Goal: Information Seeking & Learning: Learn about a topic

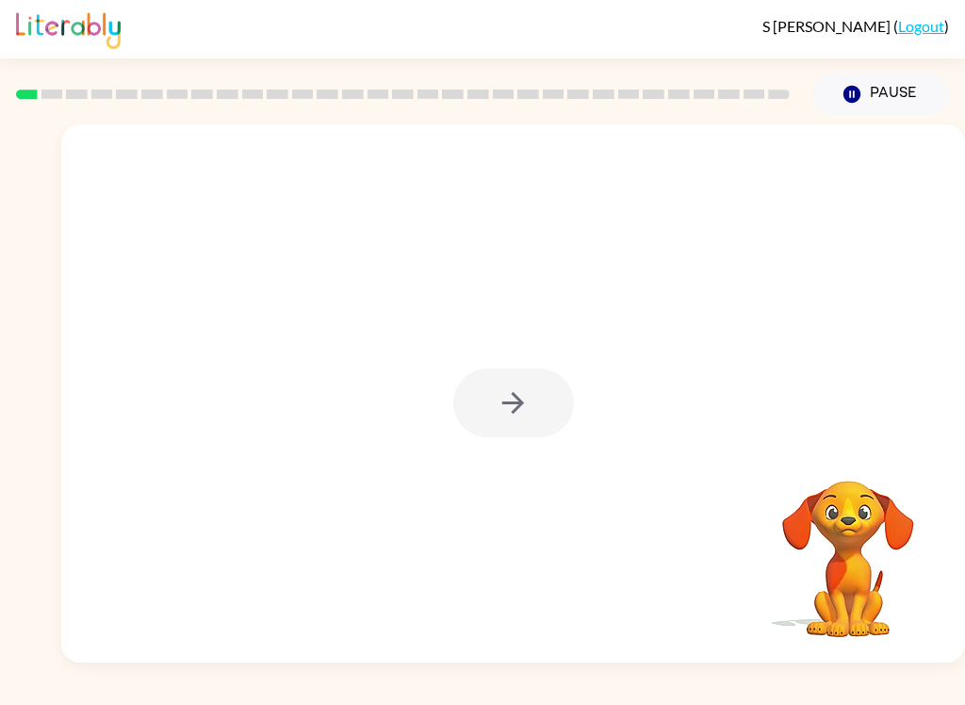
click at [532, 401] on div at bounding box center [513, 402] width 121 height 69
click at [539, 392] on div at bounding box center [513, 402] width 121 height 69
click at [549, 400] on button "button" at bounding box center [513, 402] width 121 height 69
click at [562, 386] on div at bounding box center [513, 282] width 904 height 317
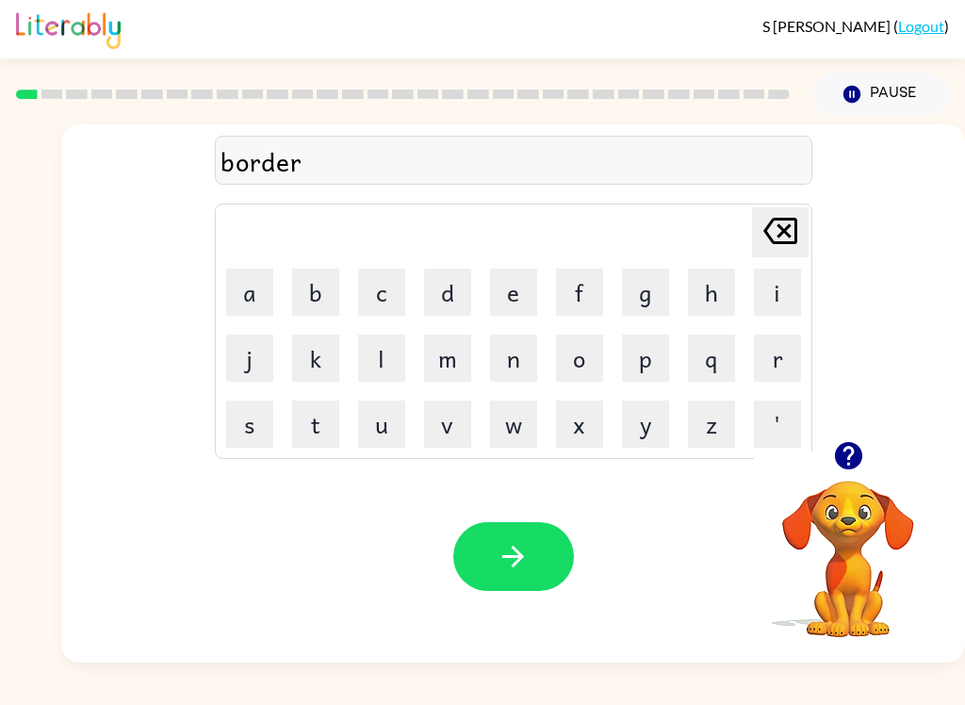
click at [517, 549] on icon "button" at bounding box center [513, 556] width 33 height 33
click at [486, 570] on button "button" at bounding box center [513, 556] width 121 height 69
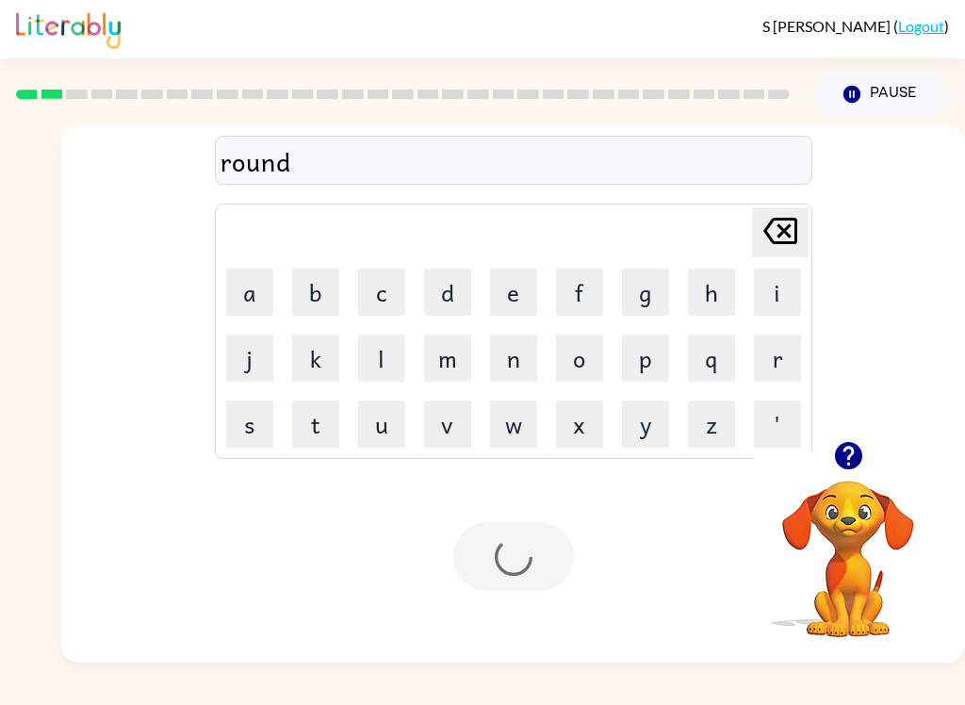
click at [486, 569] on div at bounding box center [513, 556] width 121 height 69
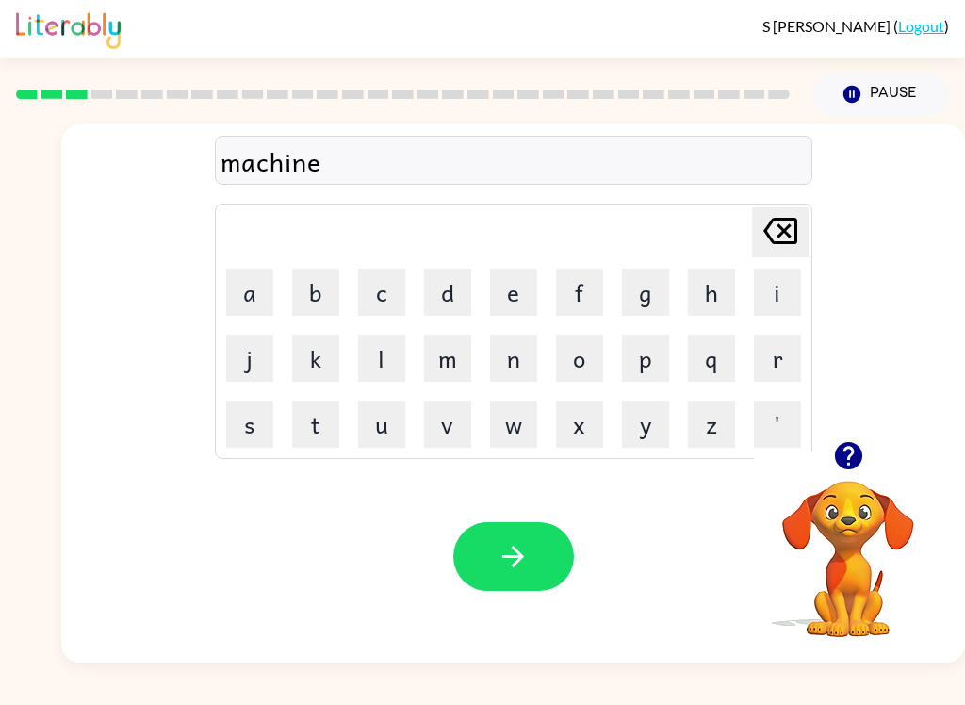
click at [498, 571] on icon "button" at bounding box center [513, 556] width 33 height 33
click at [516, 553] on icon "button" at bounding box center [513, 556] width 33 height 33
click at [489, 548] on button "button" at bounding box center [513, 556] width 121 height 69
click at [515, 538] on button "button" at bounding box center [513, 556] width 121 height 69
click at [489, 532] on button "button" at bounding box center [513, 556] width 121 height 69
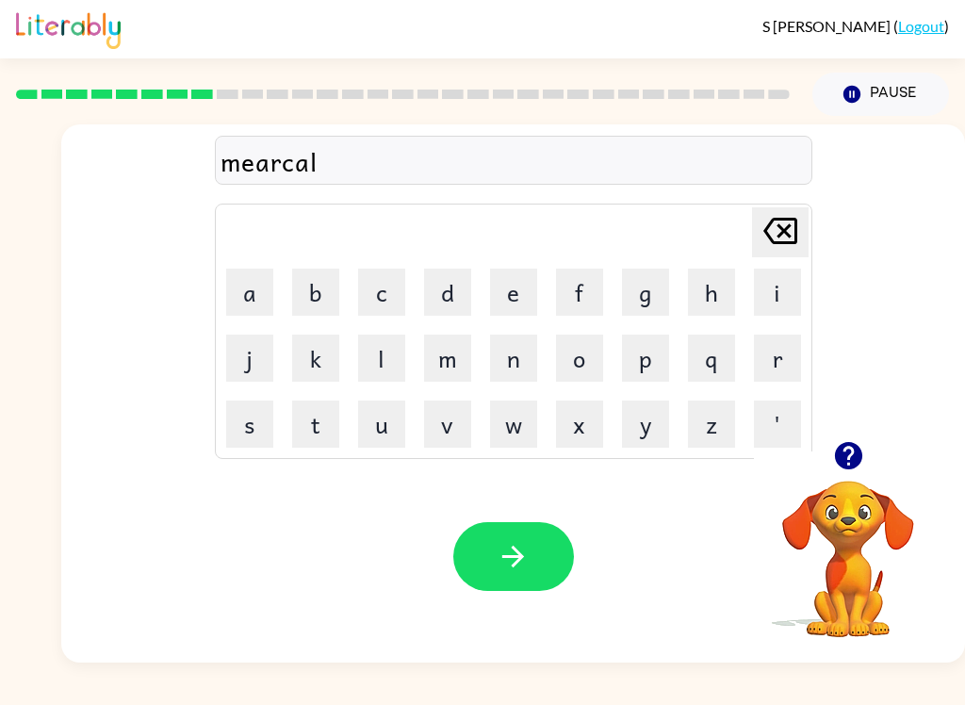
click at [495, 570] on button "button" at bounding box center [513, 556] width 121 height 69
click at [479, 544] on button "button" at bounding box center [513, 556] width 121 height 69
click at [536, 588] on button "button" at bounding box center [513, 556] width 121 height 69
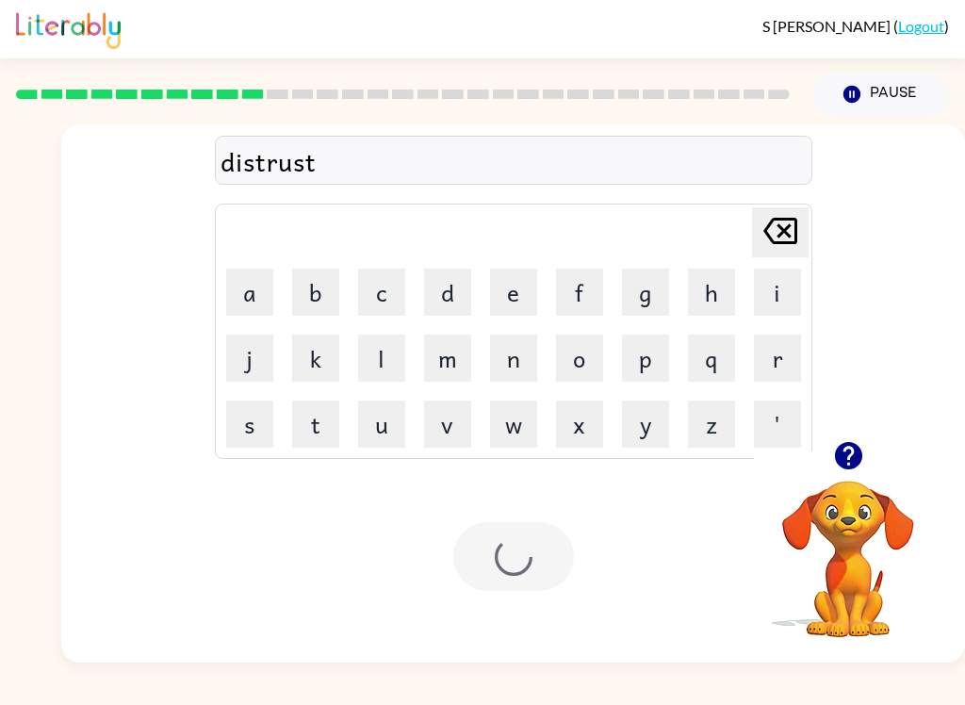
click at [536, 588] on div at bounding box center [513, 556] width 121 height 69
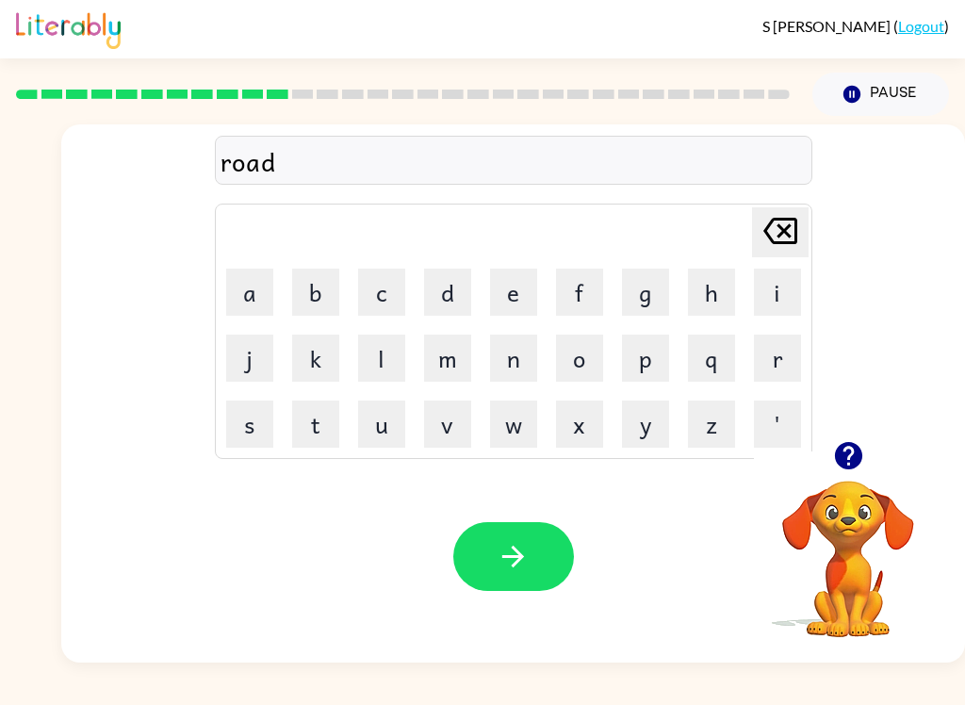
click at [537, 553] on button "button" at bounding box center [513, 556] width 121 height 69
click at [521, 571] on icon "button" at bounding box center [513, 556] width 33 height 33
click at [485, 574] on button "button" at bounding box center [513, 556] width 121 height 69
click at [481, 530] on button "button" at bounding box center [513, 556] width 121 height 69
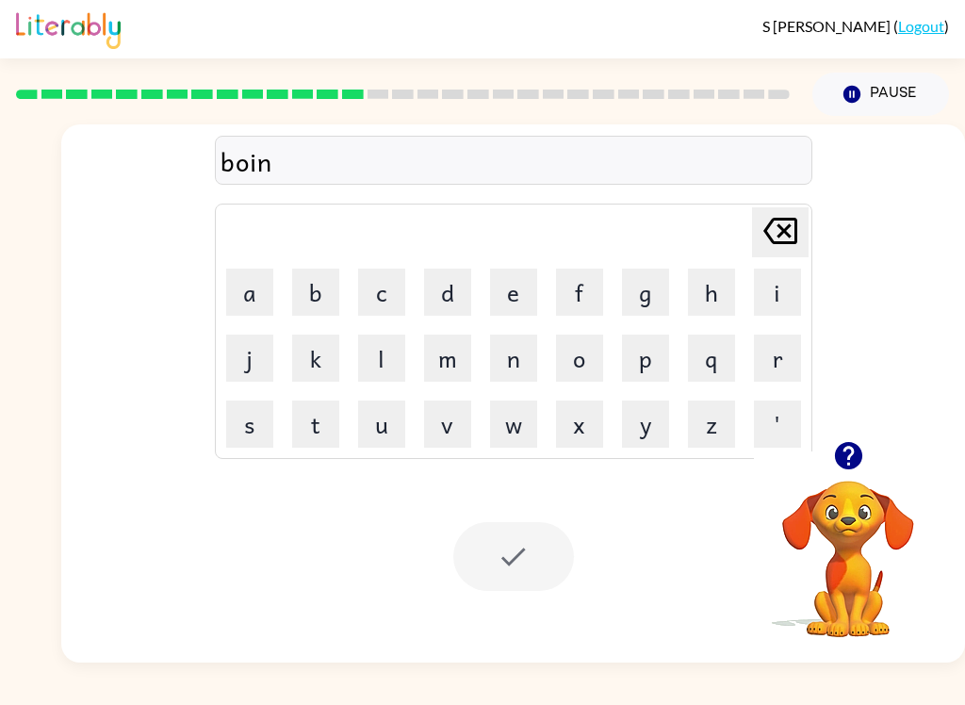
click at [523, 577] on div at bounding box center [513, 556] width 121 height 69
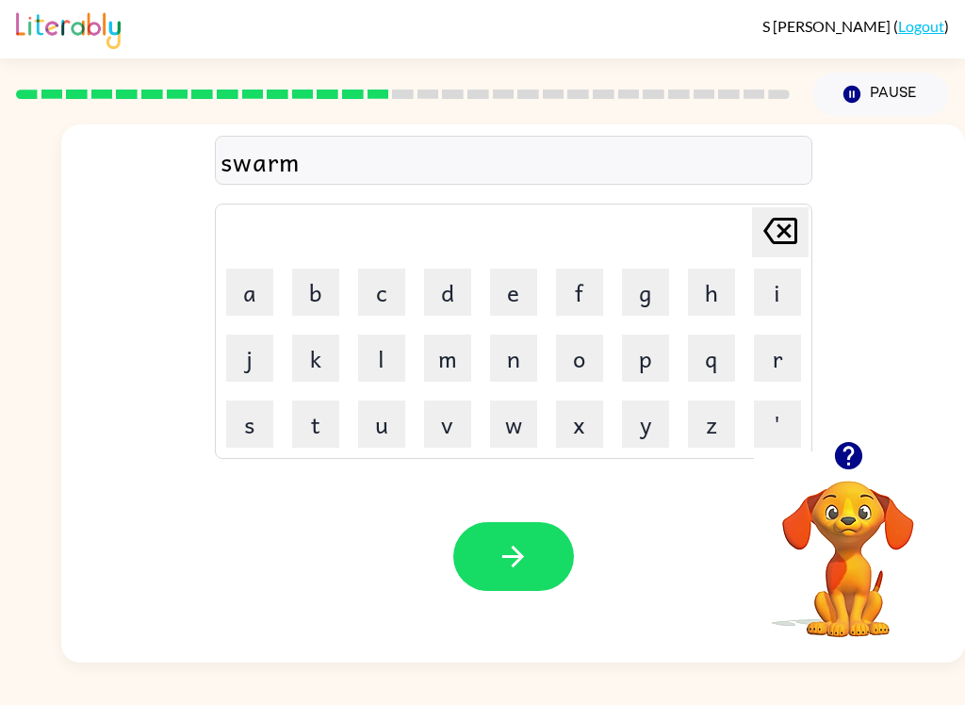
click at [459, 562] on button "button" at bounding box center [513, 556] width 121 height 69
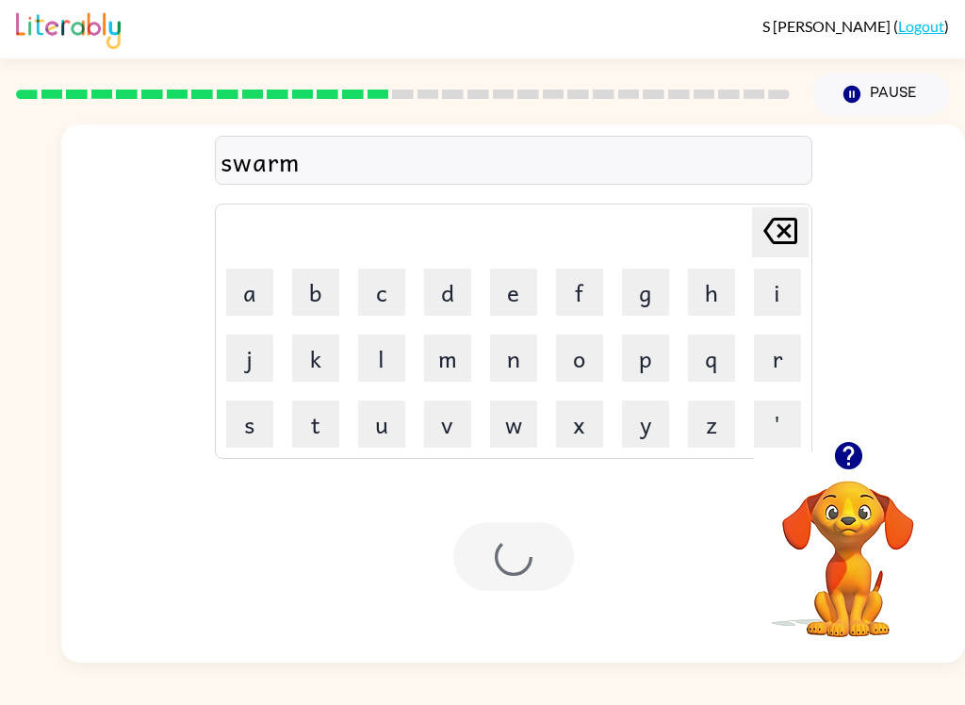
click at [501, 536] on div at bounding box center [513, 556] width 121 height 69
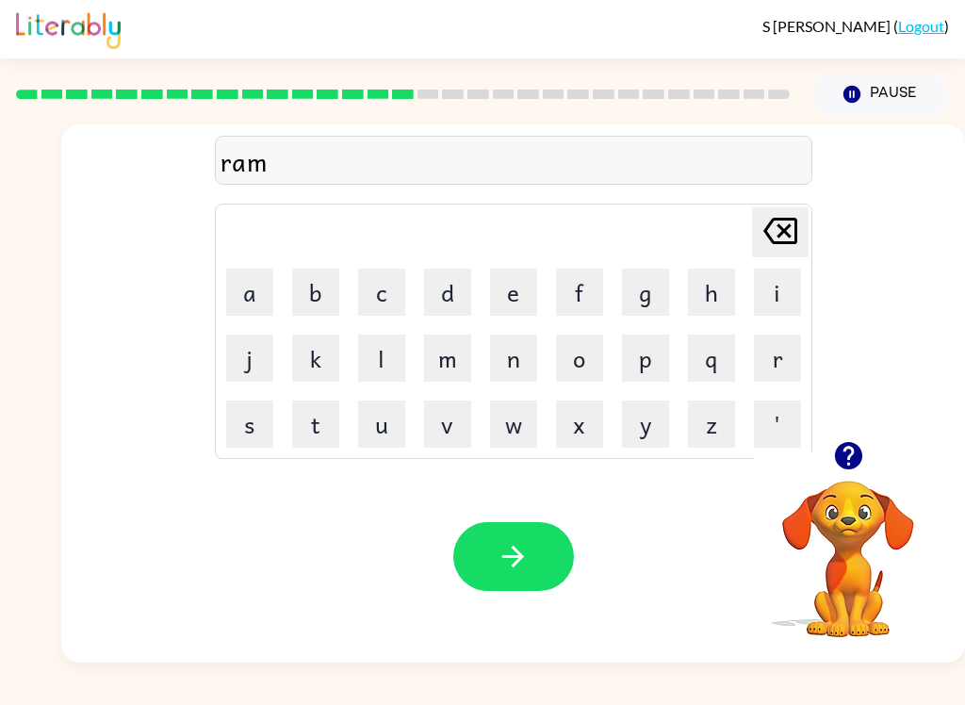
click at [565, 548] on button "button" at bounding box center [513, 556] width 121 height 69
click at [510, 563] on icon "button" at bounding box center [513, 556] width 33 height 33
click at [525, 569] on icon "button" at bounding box center [513, 556] width 33 height 33
click at [522, 577] on button "button" at bounding box center [513, 556] width 121 height 69
click at [517, 565] on icon "button" at bounding box center [513, 556] width 33 height 33
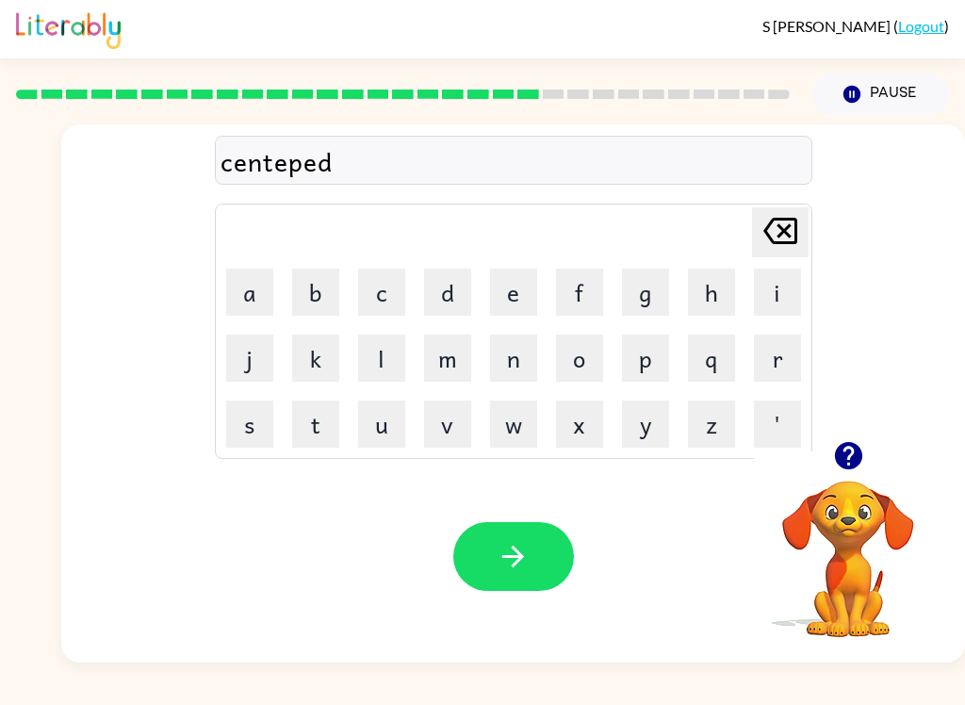
click at [511, 523] on button "button" at bounding box center [513, 556] width 121 height 69
click at [498, 540] on button "button" at bounding box center [513, 556] width 121 height 69
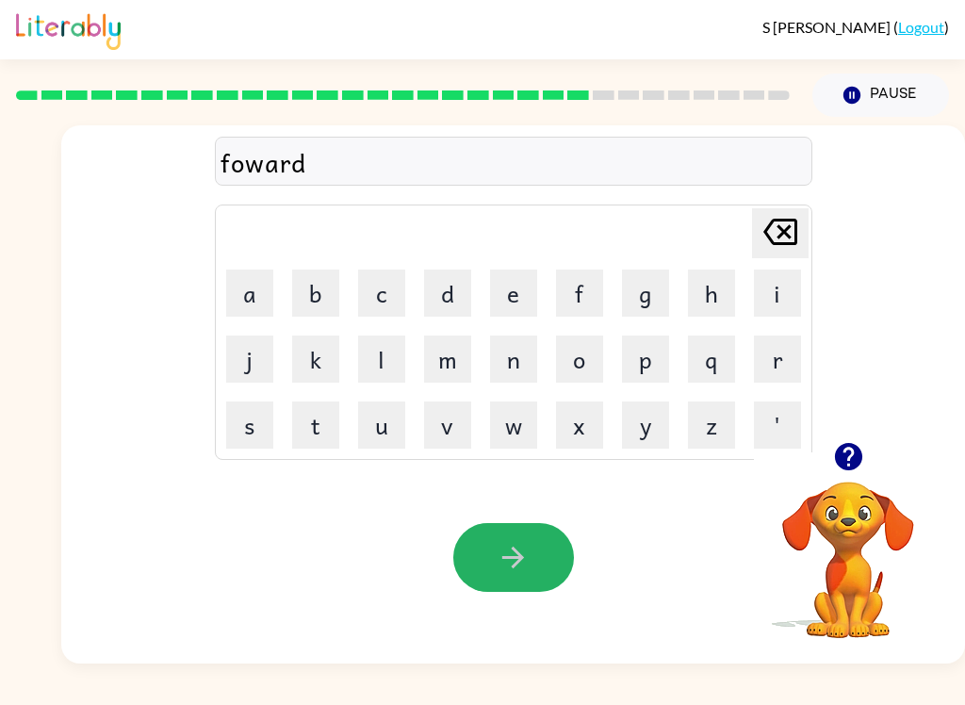
click at [501, 556] on icon "button" at bounding box center [513, 556] width 33 height 33
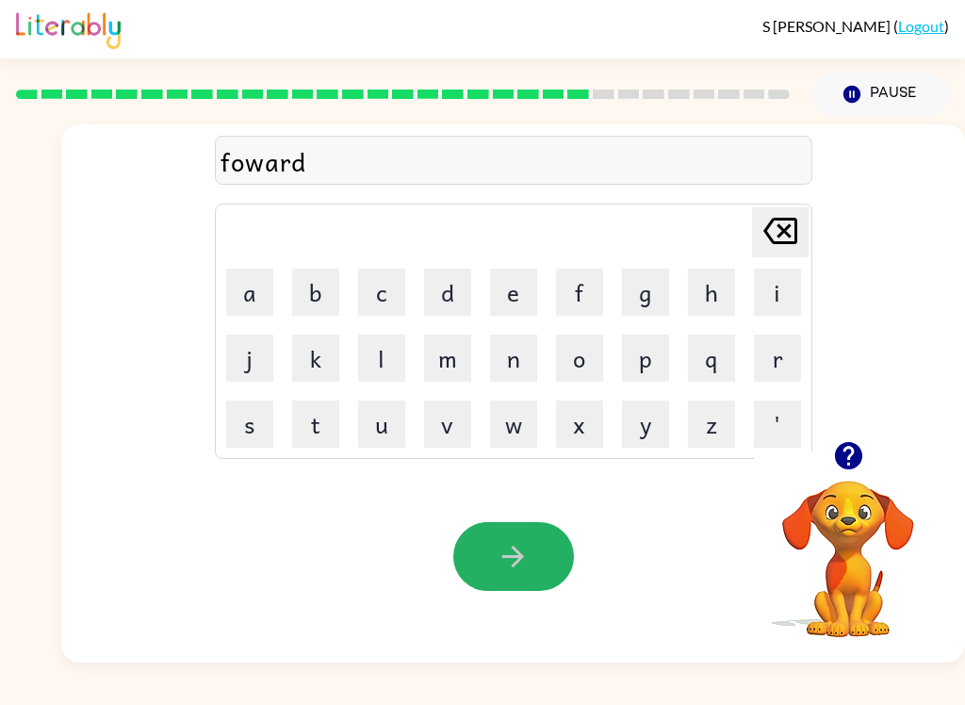
click at [501, 556] on div at bounding box center [513, 556] width 121 height 69
click at [532, 559] on button "button" at bounding box center [513, 556] width 121 height 69
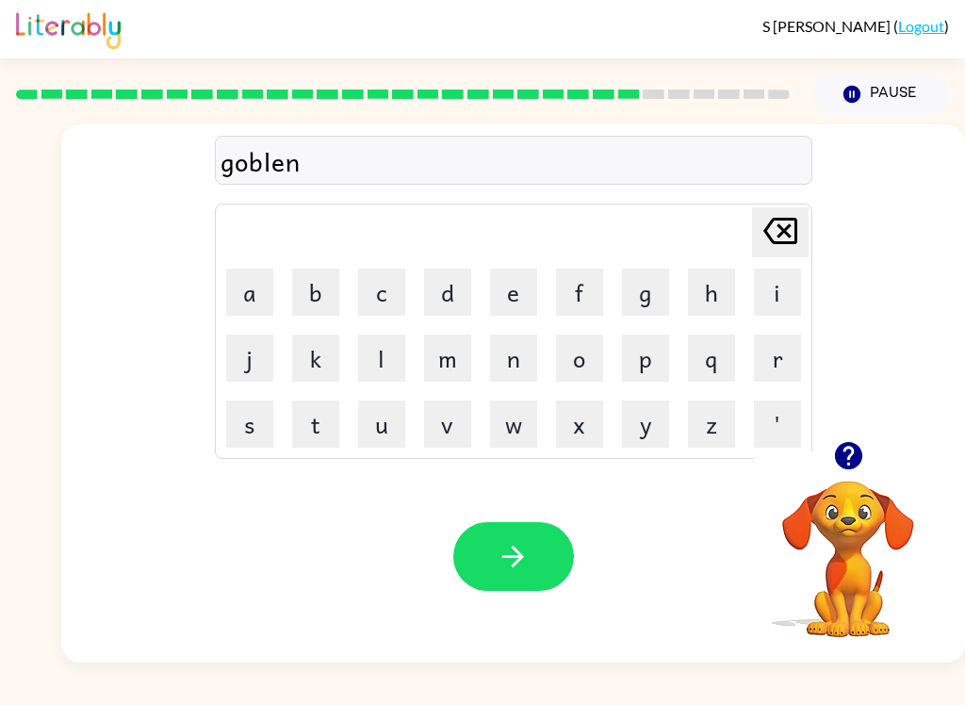
click at [528, 577] on button "button" at bounding box center [513, 556] width 121 height 69
click at [518, 553] on icon "button" at bounding box center [513, 557] width 22 height 22
click at [516, 548] on icon "button" at bounding box center [513, 556] width 33 height 33
click at [530, 567] on button "button" at bounding box center [513, 556] width 121 height 69
click at [498, 525] on button "button" at bounding box center [513, 556] width 121 height 69
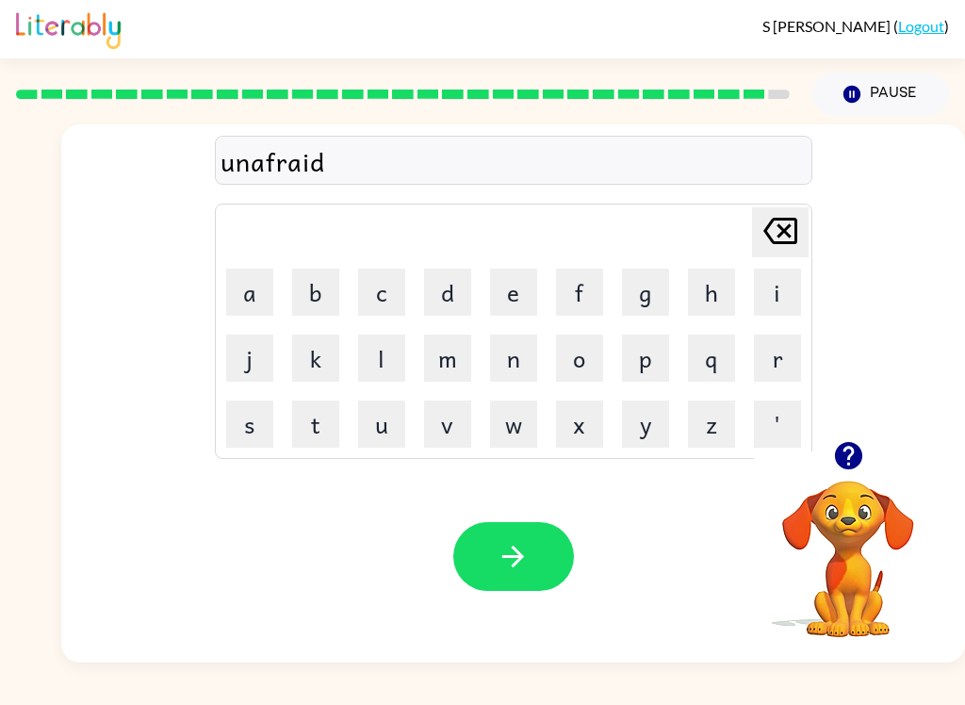
click at [514, 563] on icon "button" at bounding box center [513, 556] width 33 height 33
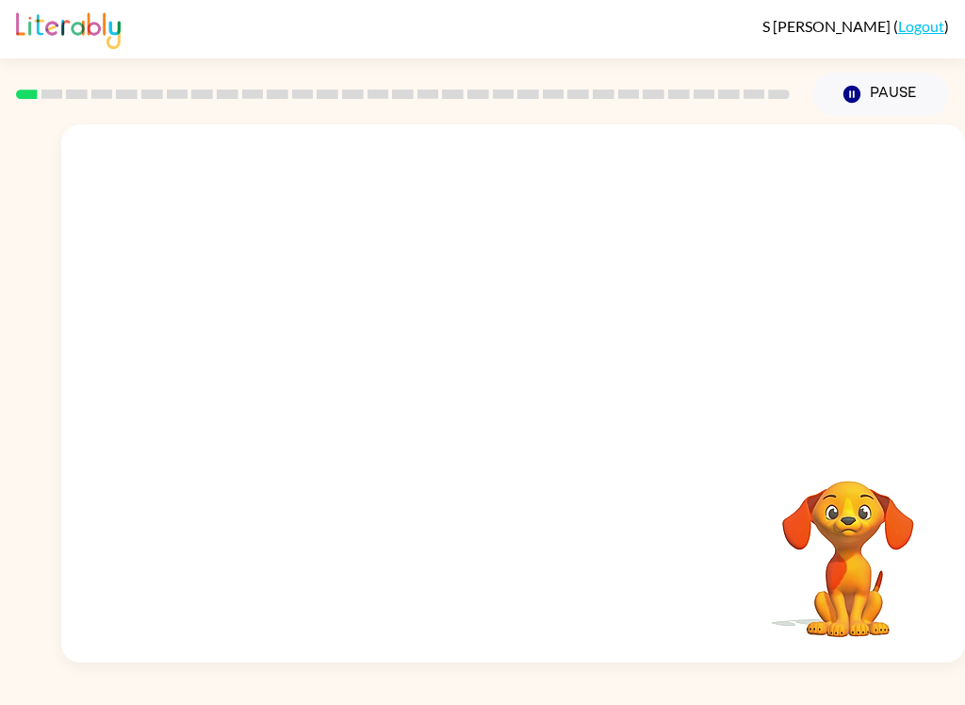
click at [291, 358] on video "Your browser must support playing .mp4 files to use Literably. Please try using…" at bounding box center [513, 282] width 904 height 317
click at [313, 347] on video "Your browser must support playing .mp4 files to use Literably. Please try using…" at bounding box center [513, 282] width 904 height 317
click at [313, 346] on video "Your browser must support playing .mp4 files to use Literably. Please try using…" at bounding box center [513, 282] width 904 height 317
click at [333, 364] on video "Your browser must support playing .mp4 files to use Literably. Please try using…" at bounding box center [513, 282] width 904 height 317
click at [332, 363] on video "Your browser must support playing .mp4 files to use Literably. Please try using…" at bounding box center [513, 282] width 904 height 317
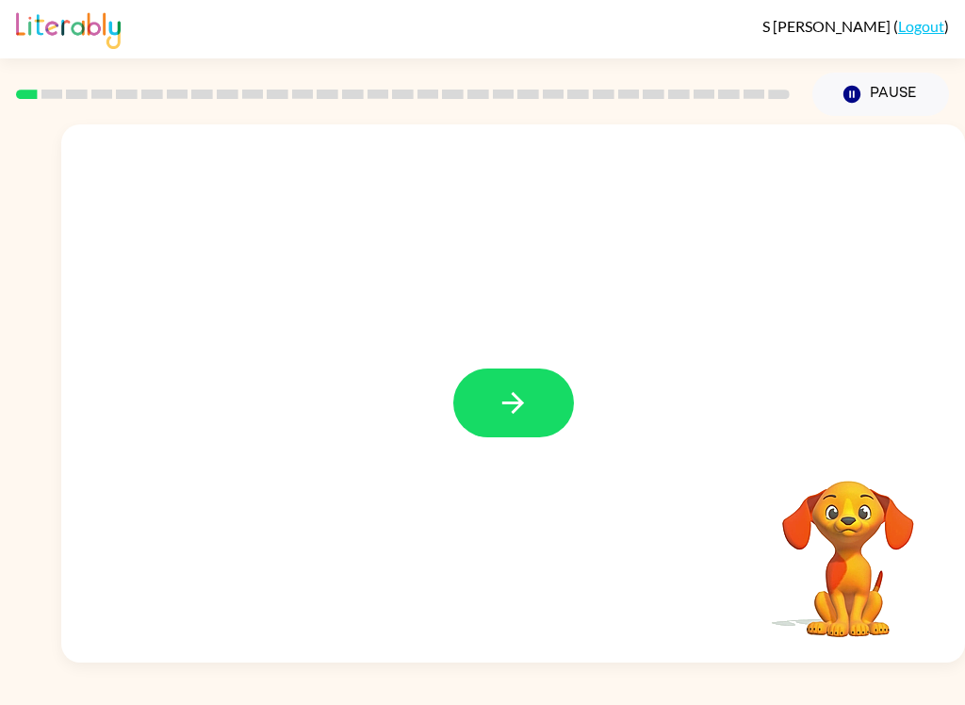
click at [498, 393] on icon "button" at bounding box center [513, 402] width 33 height 33
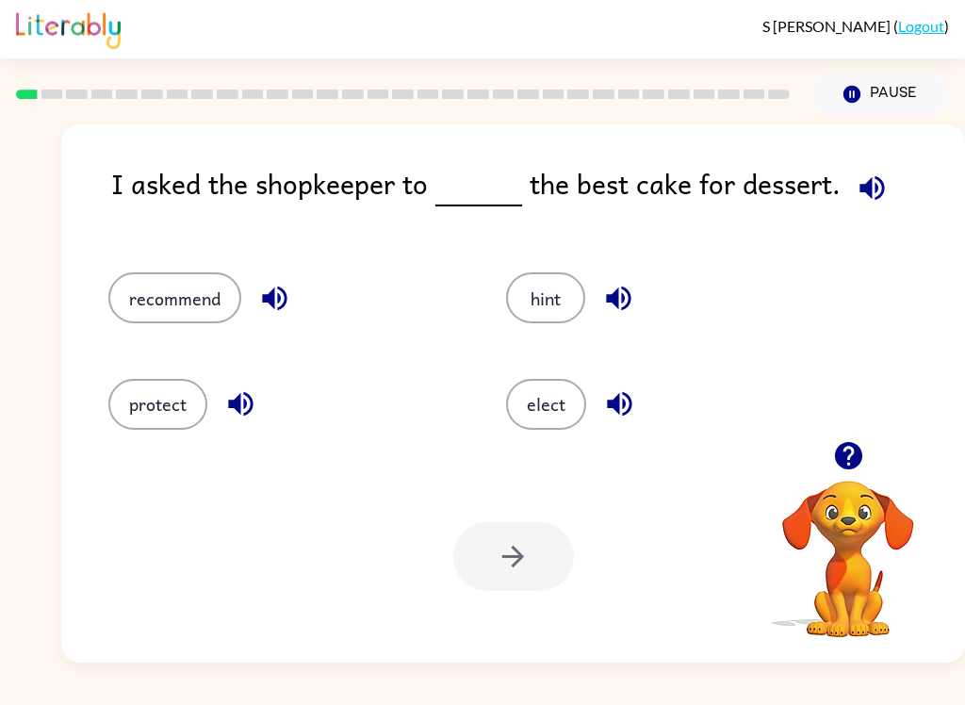
click at [172, 321] on button "recommend" at bounding box center [174, 297] width 133 height 51
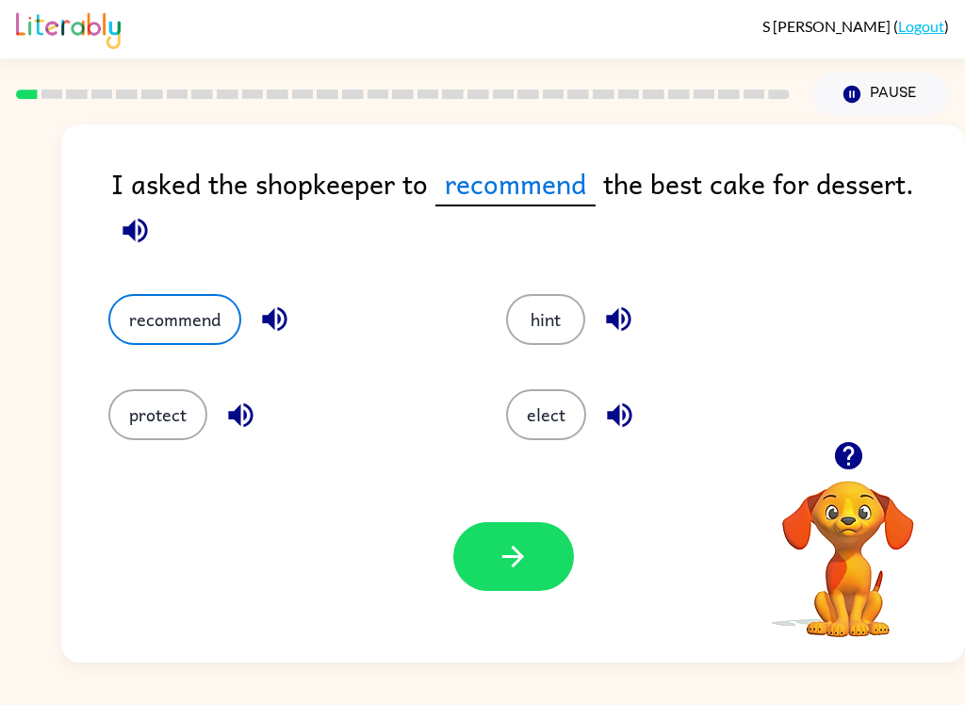
click at [523, 553] on icon "button" at bounding box center [513, 556] width 33 height 33
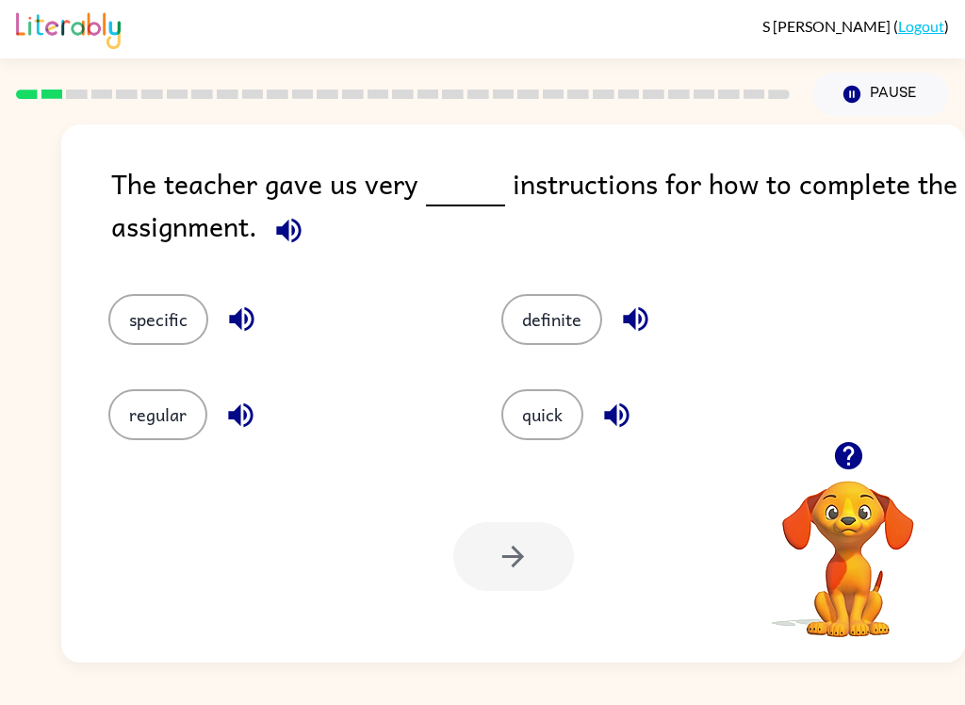
click at [580, 420] on button "quick" at bounding box center [542, 414] width 82 height 51
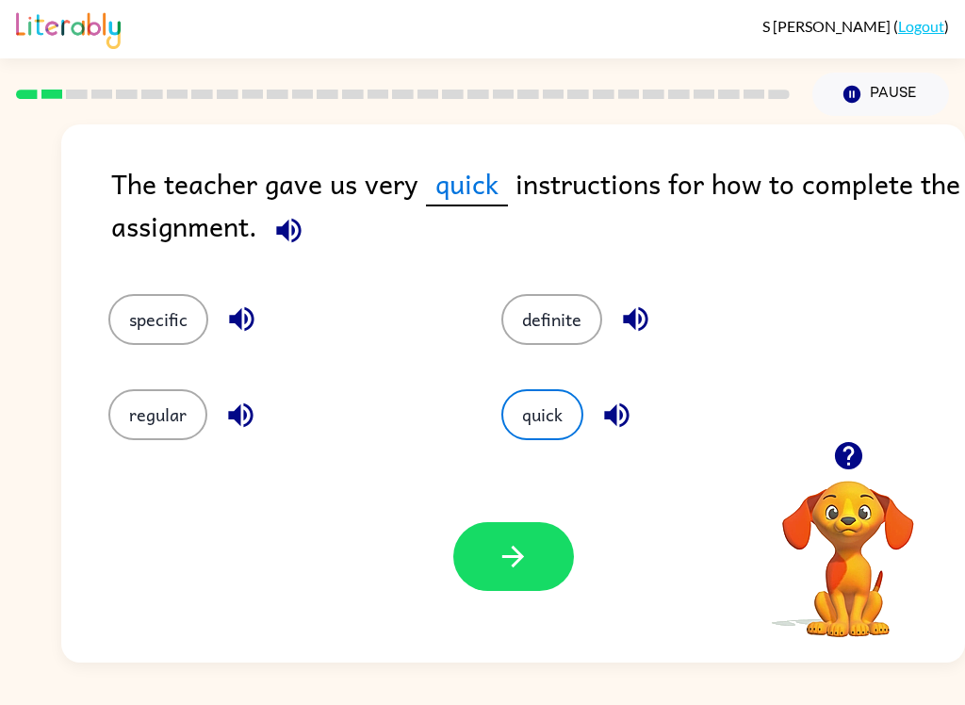
click at [527, 561] on icon "button" at bounding box center [513, 556] width 33 height 33
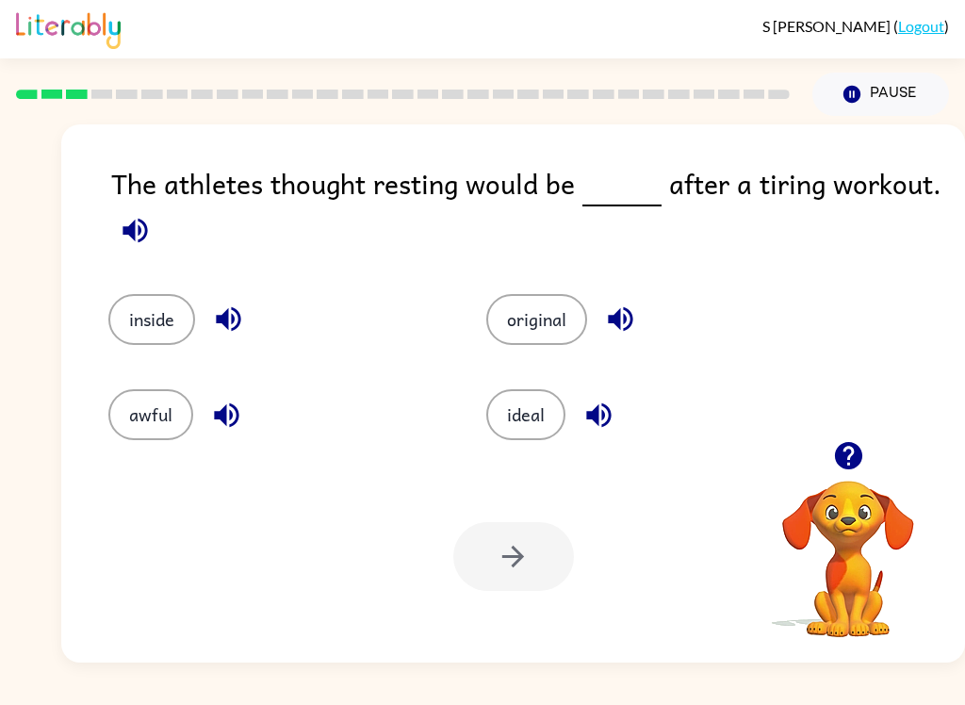
click at [556, 431] on button "ideal" at bounding box center [525, 414] width 79 height 51
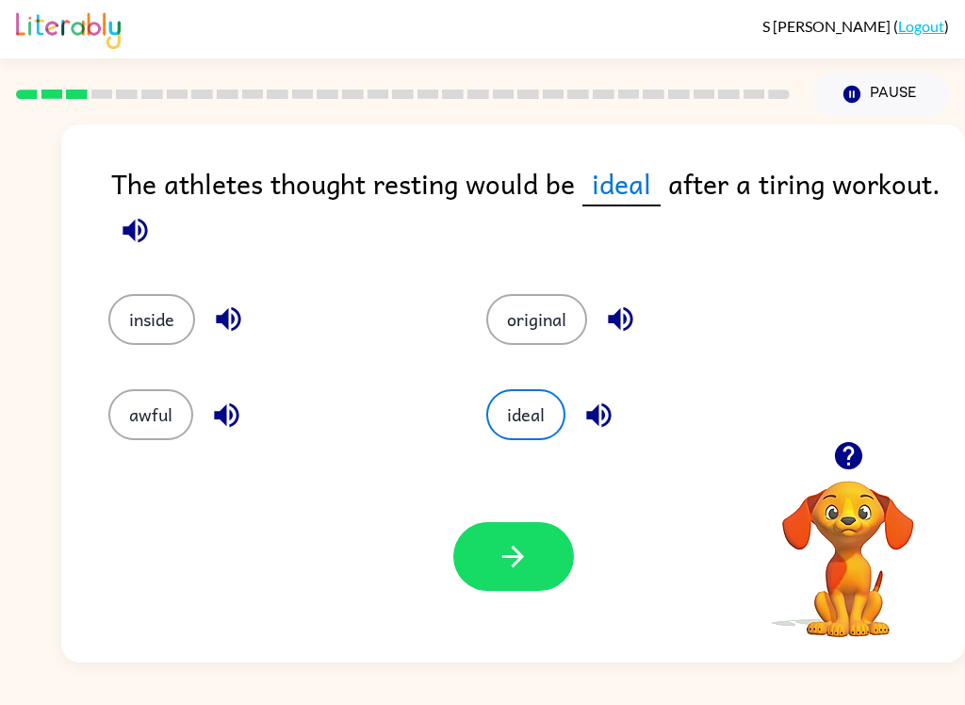
click at [524, 565] on icon "button" at bounding box center [513, 556] width 33 height 33
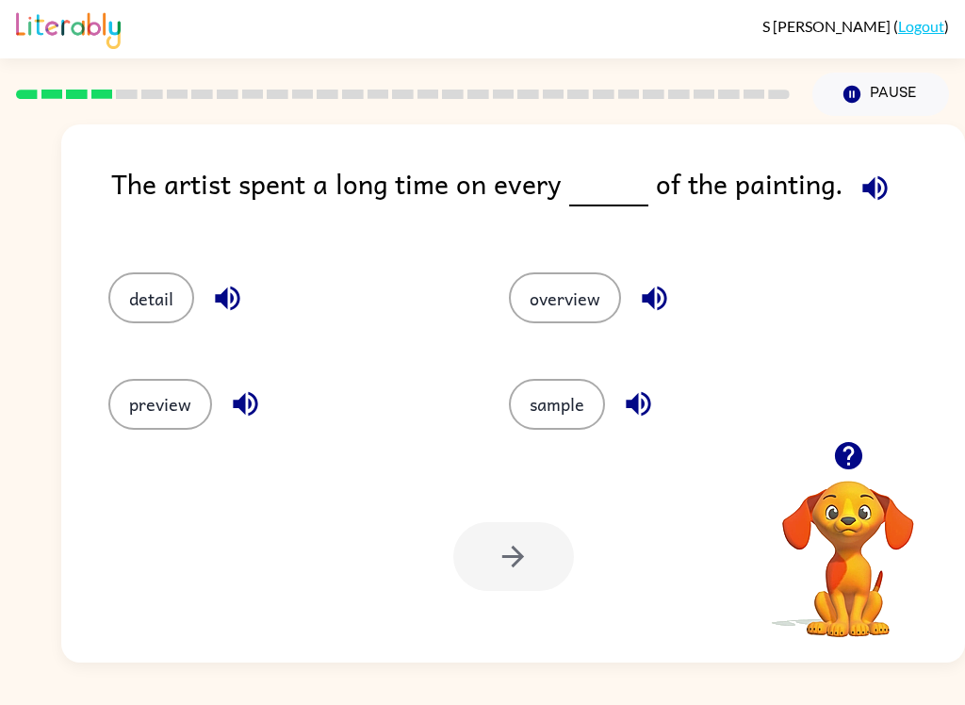
click at [126, 295] on button "detail" at bounding box center [151, 297] width 86 height 51
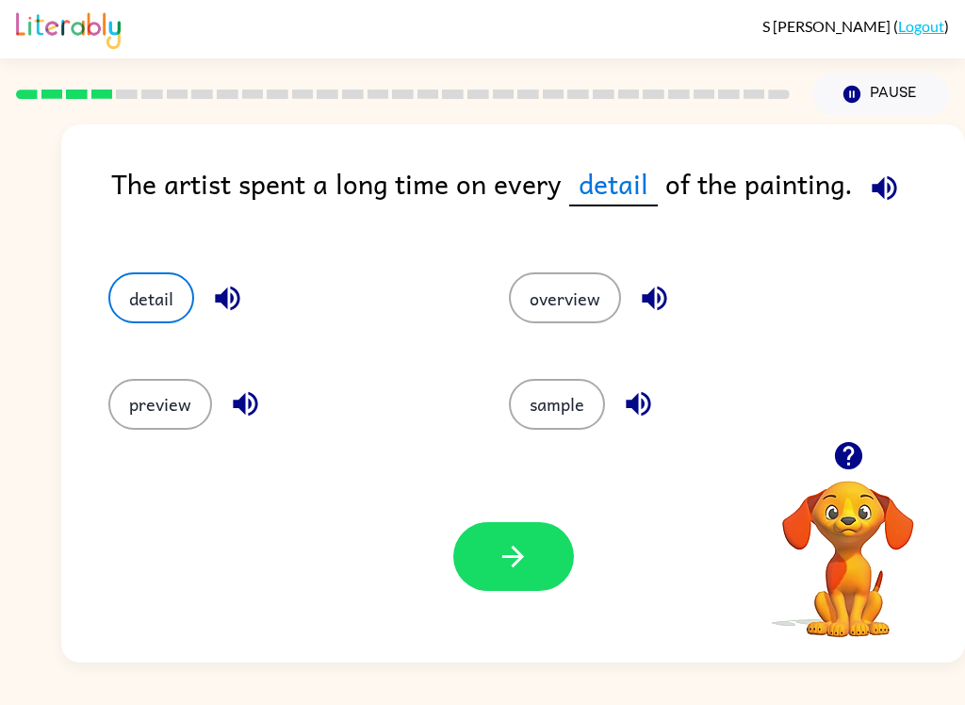
click at [883, 189] on icon "button" at bounding box center [884, 187] width 25 height 25
click at [539, 571] on button "button" at bounding box center [513, 556] width 121 height 69
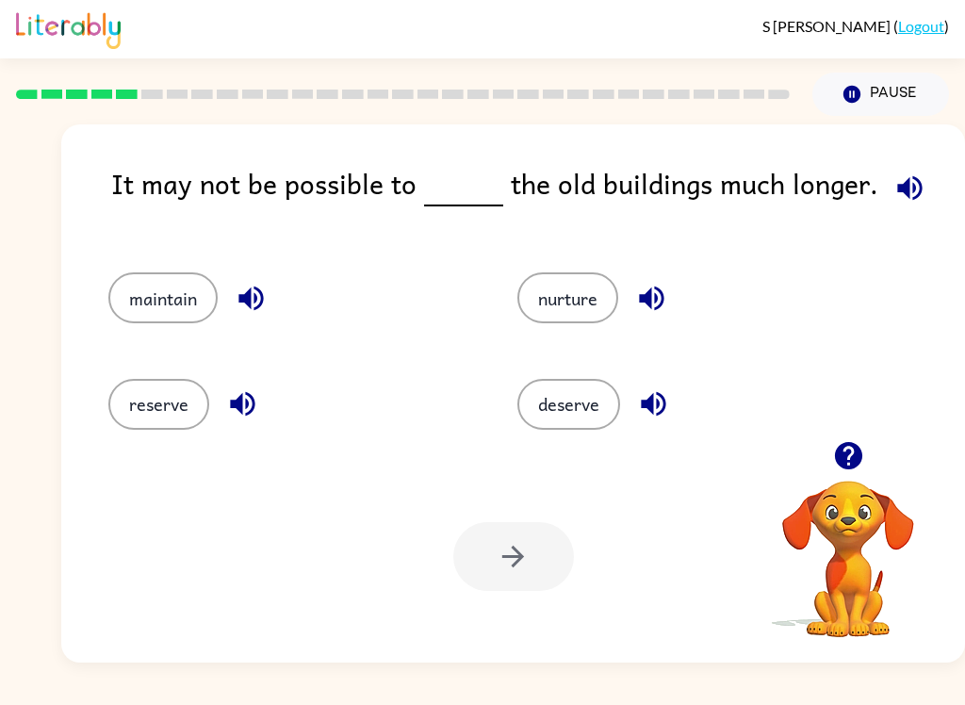
click at [181, 323] on button "maintain" at bounding box center [162, 297] width 109 height 51
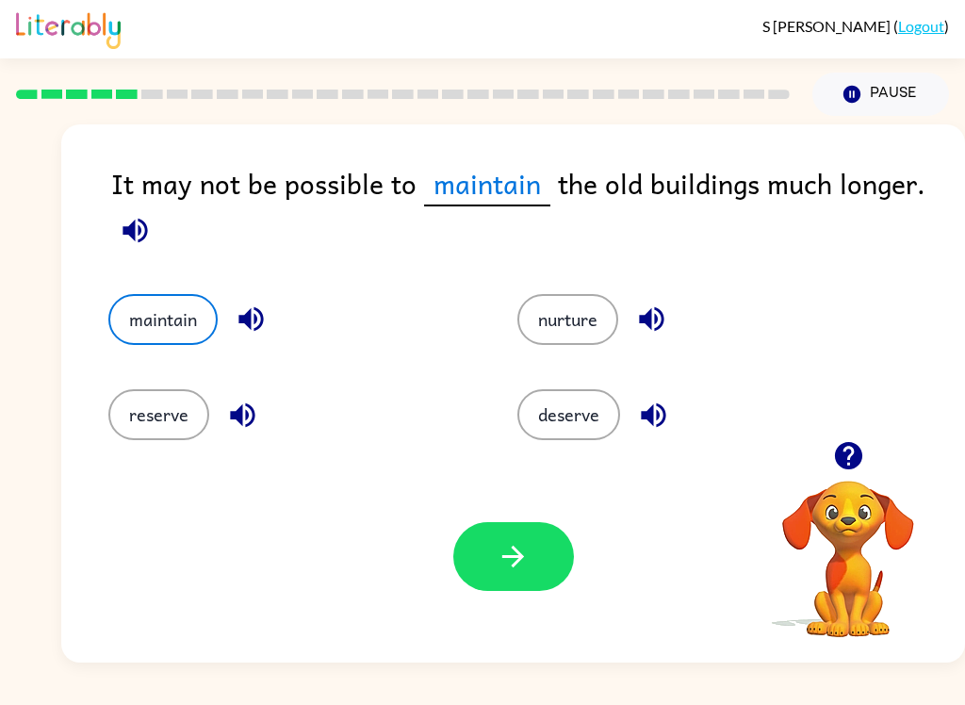
click at [544, 551] on button "button" at bounding box center [513, 556] width 121 height 69
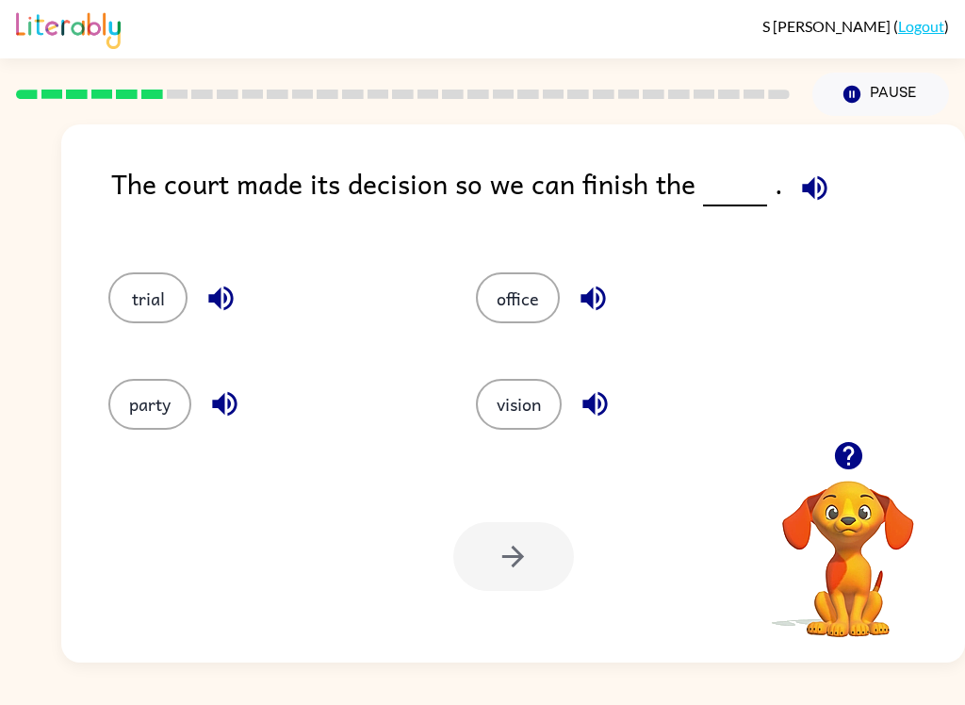
click at [168, 298] on button "trial" at bounding box center [147, 297] width 79 height 51
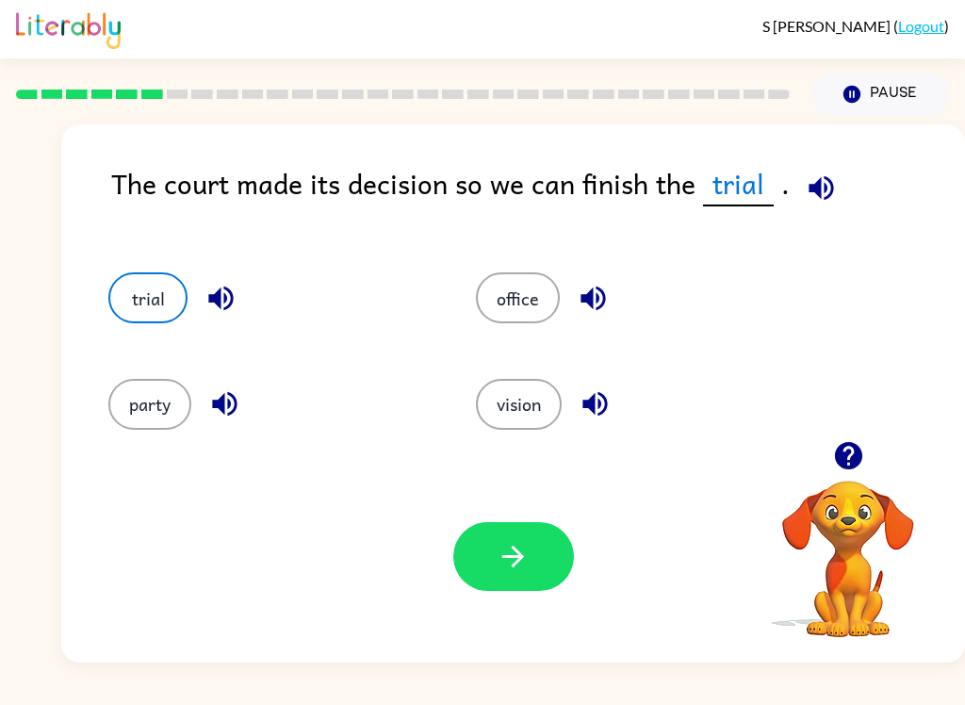
click at [512, 547] on icon "button" at bounding box center [513, 556] width 33 height 33
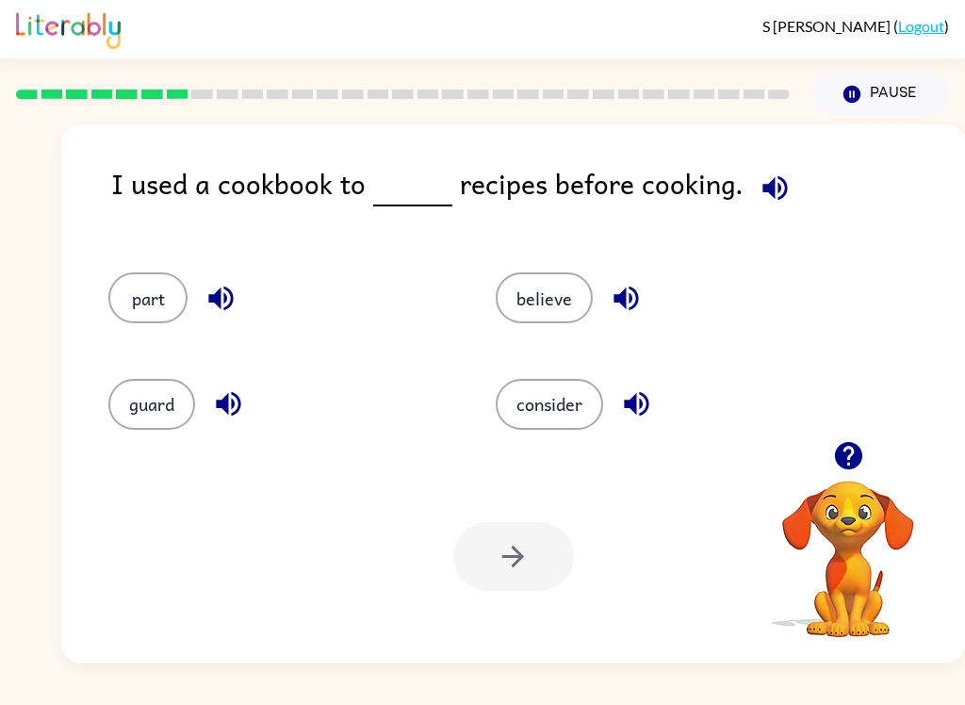
click at [565, 314] on button "believe" at bounding box center [544, 297] width 97 height 51
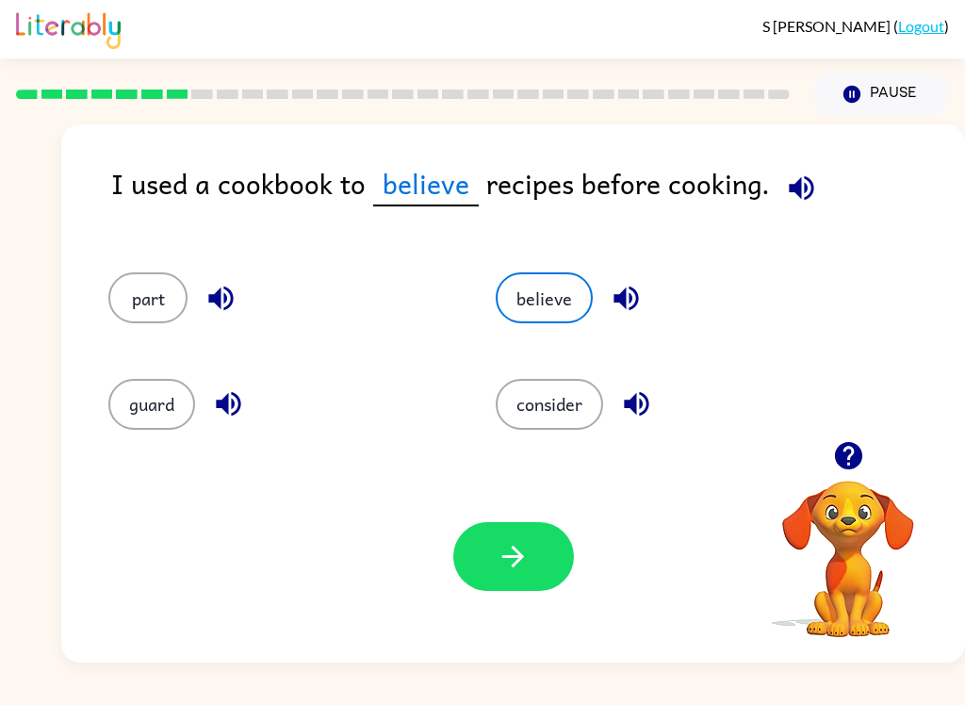
click at [794, 182] on icon "button" at bounding box center [801, 187] width 25 height 25
click at [552, 403] on button "consider" at bounding box center [549, 404] width 107 height 51
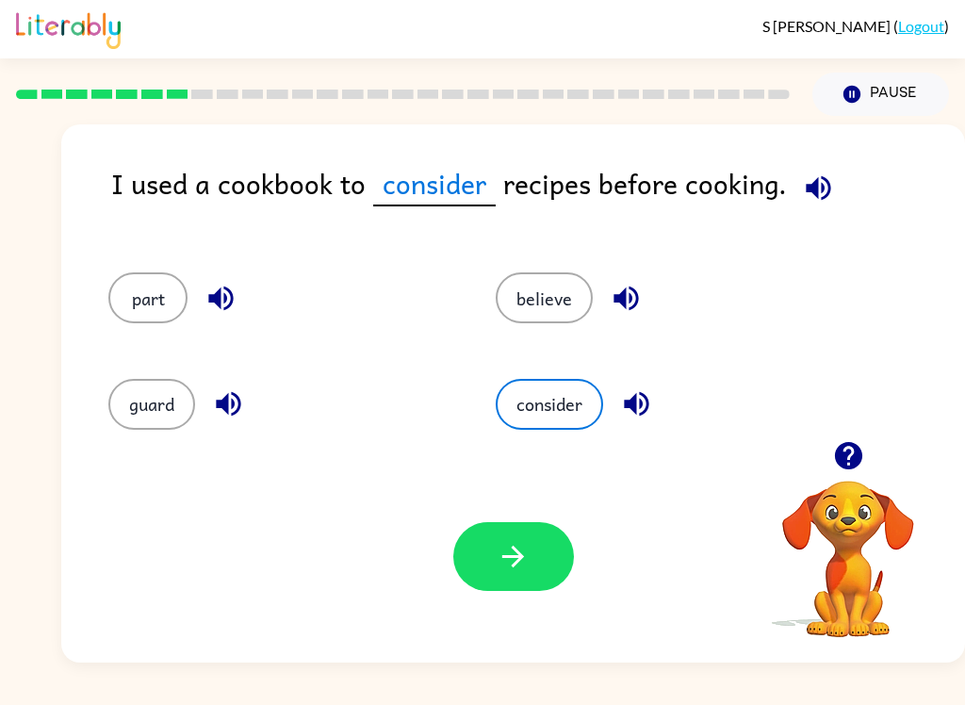
click at [520, 585] on button "button" at bounding box center [513, 556] width 121 height 69
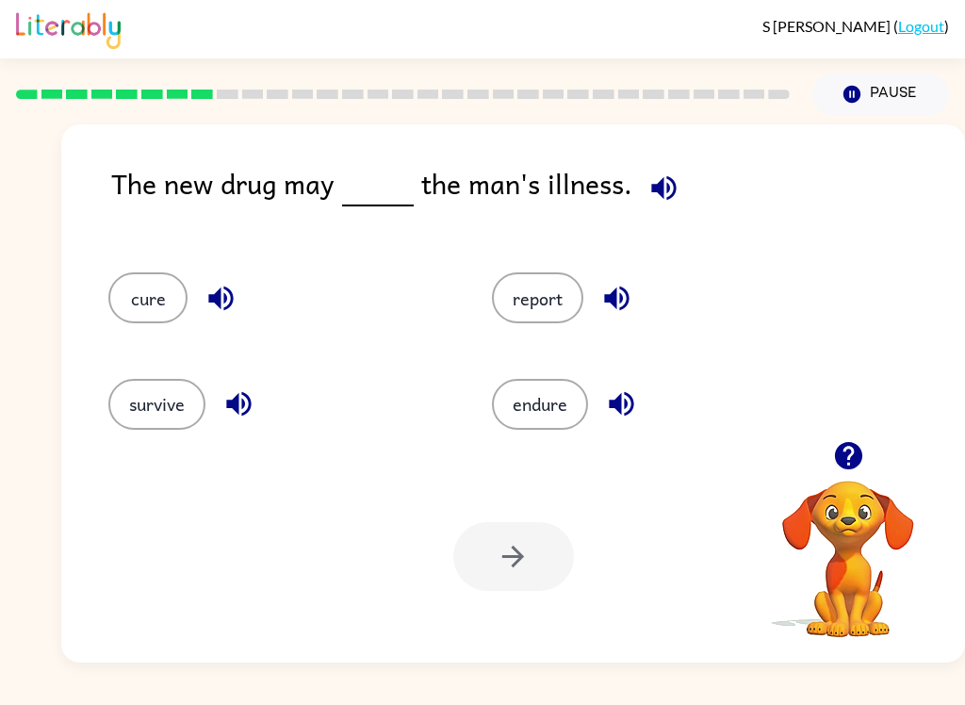
click at [158, 314] on button "cure" at bounding box center [147, 297] width 79 height 51
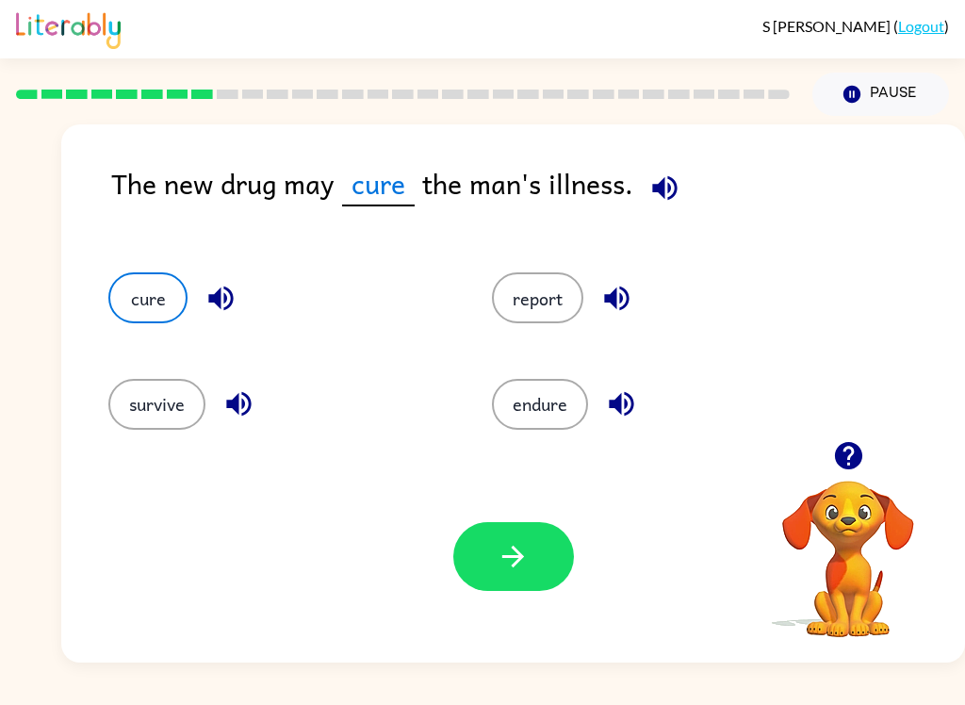
click at [530, 561] on button "button" at bounding box center [513, 556] width 121 height 69
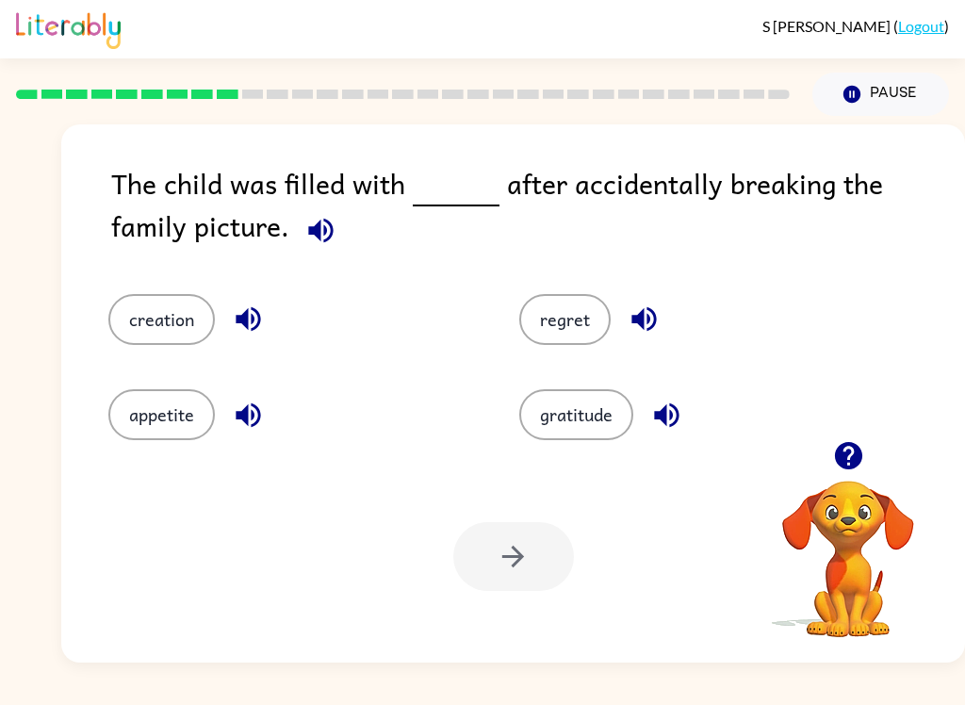
click at [552, 311] on button "regret" at bounding box center [564, 319] width 91 height 51
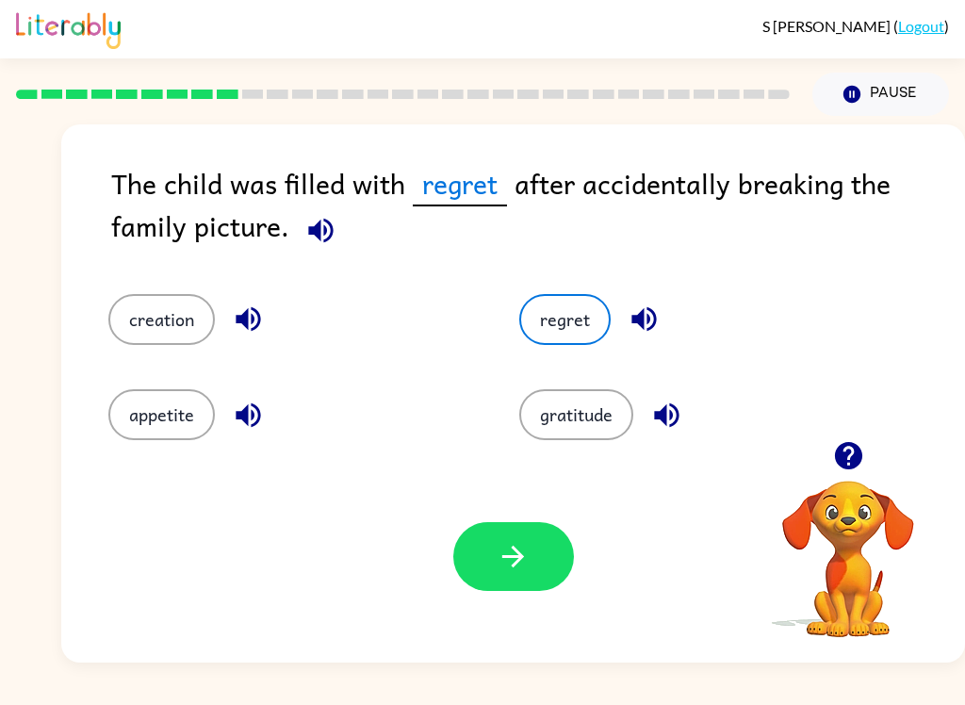
click at [506, 561] on icon "button" at bounding box center [513, 556] width 33 height 33
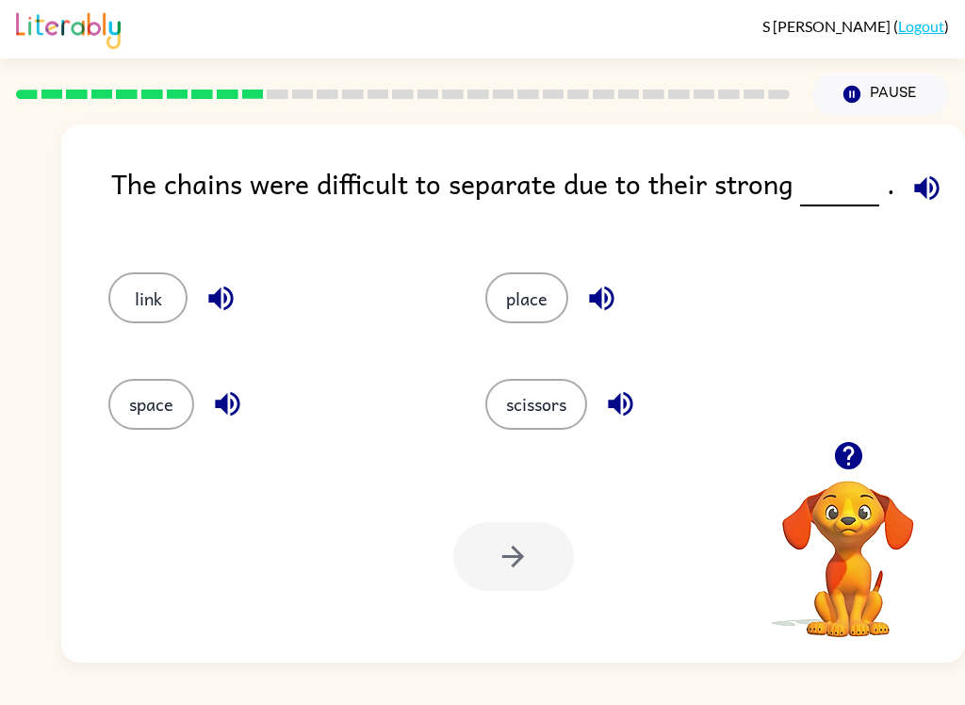
click at [155, 297] on button "link" at bounding box center [147, 297] width 79 height 51
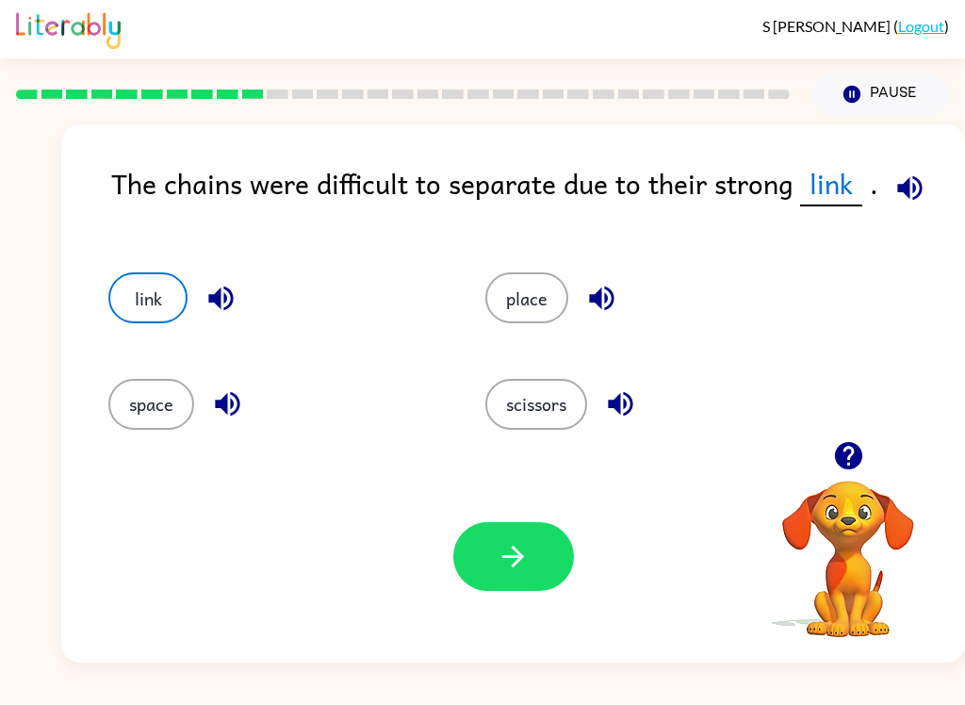
click at [513, 528] on button "button" at bounding box center [513, 556] width 121 height 69
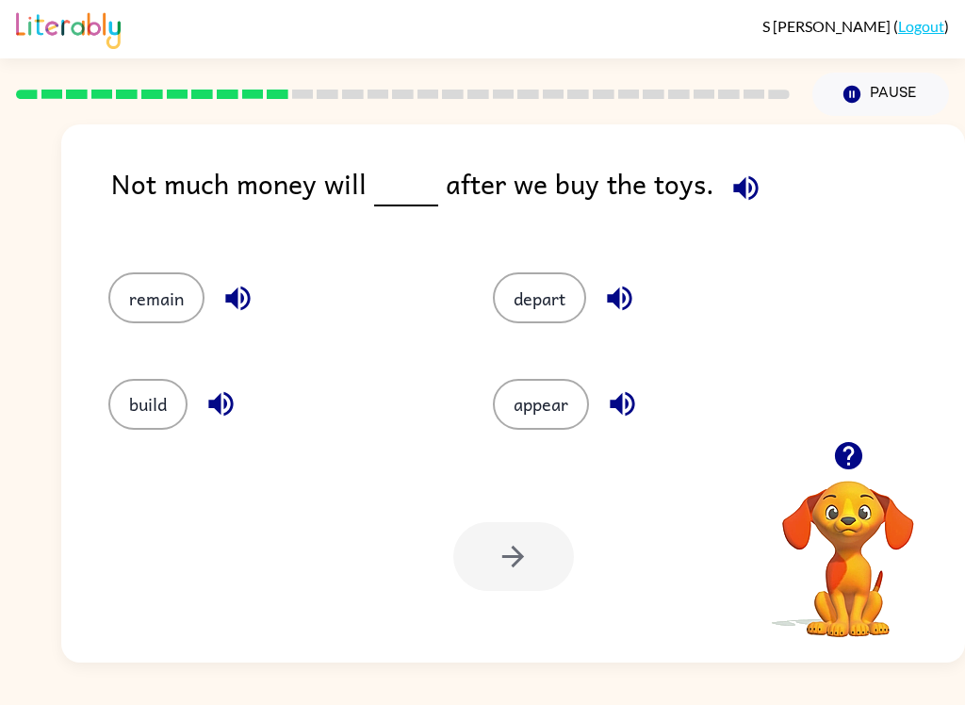
click at [135, 342] on div "remain" at bounding box center [265, 290] width 385 height 106
click at [138, 275] on button "remain" at bounding box center [156, 297] width 96 height 51
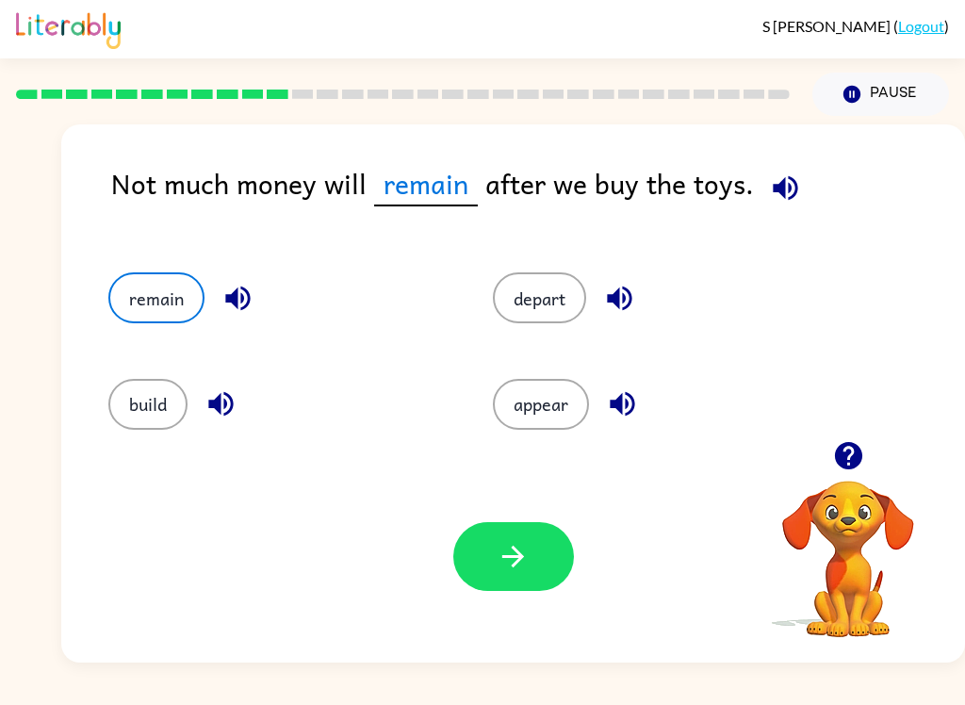
click at [503, 566] on icon "button" at bounding box center [513, 556] width 33 height 33
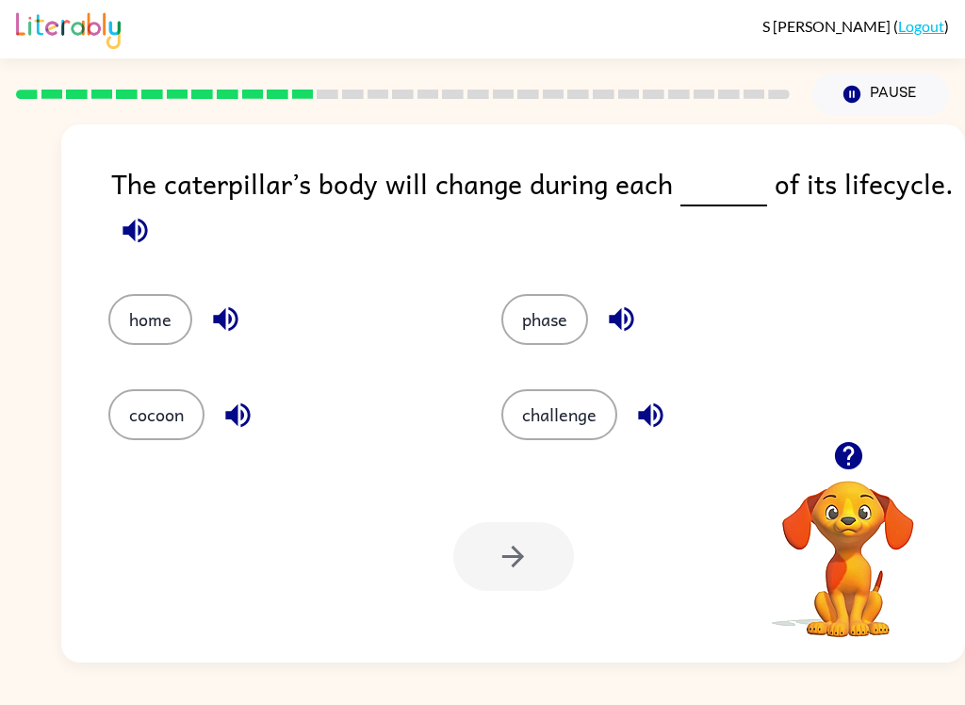
click at [543, 303] on button "phase" at bounding box center [544, 319] width 87 height 51
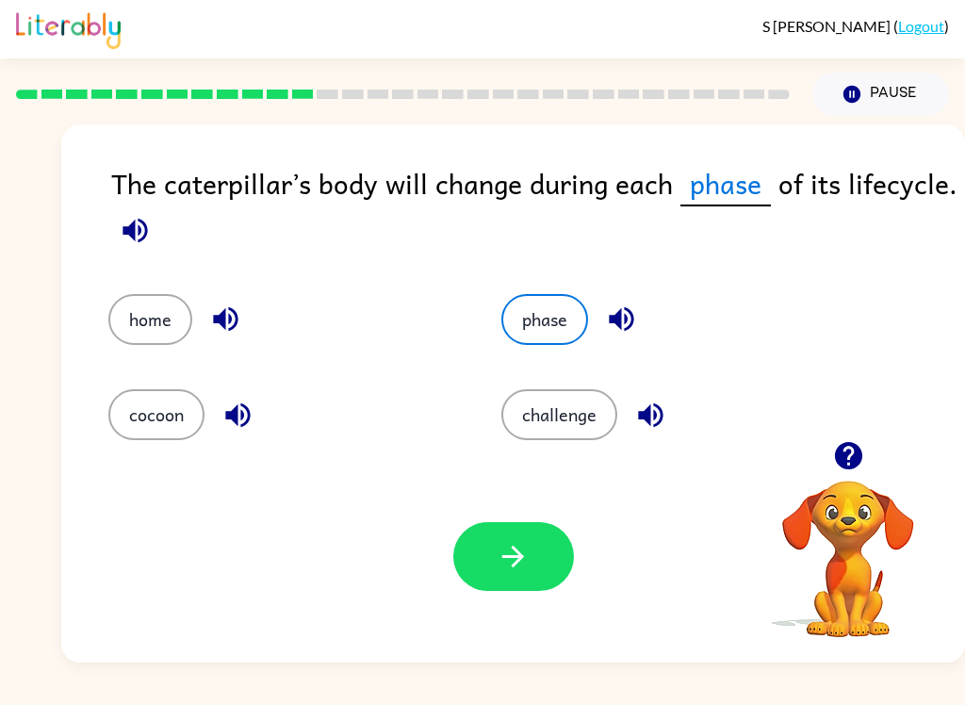
click at [514, 589] on button "button" at bounding box center [513, 556] width 121 height 69
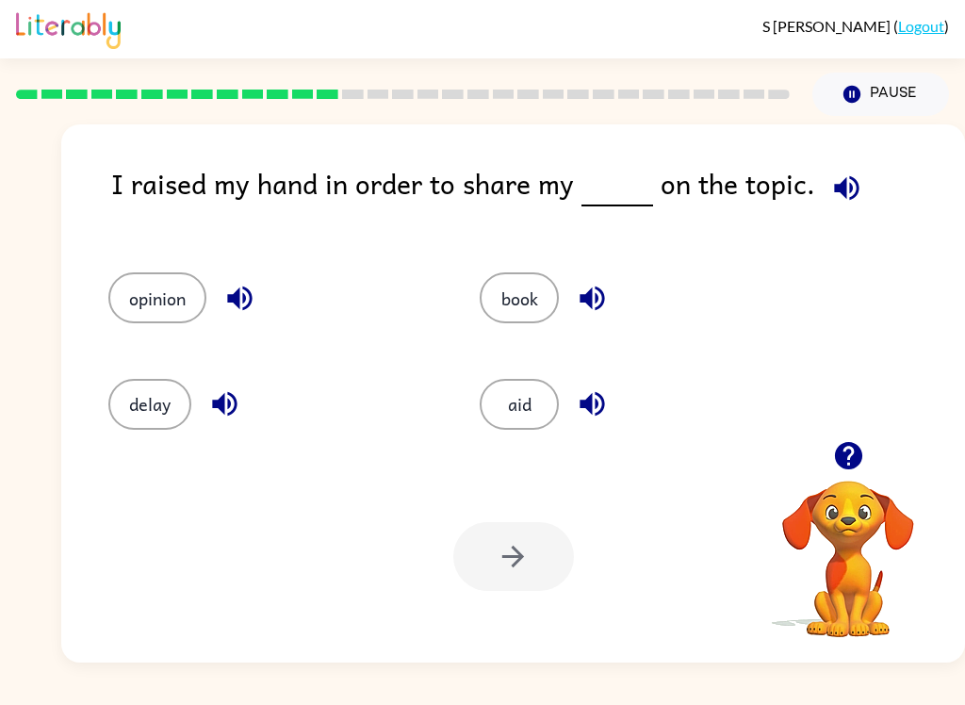
click at [188, 294] on button "opinion" at bounding box center [157, 297] width 98 height 51
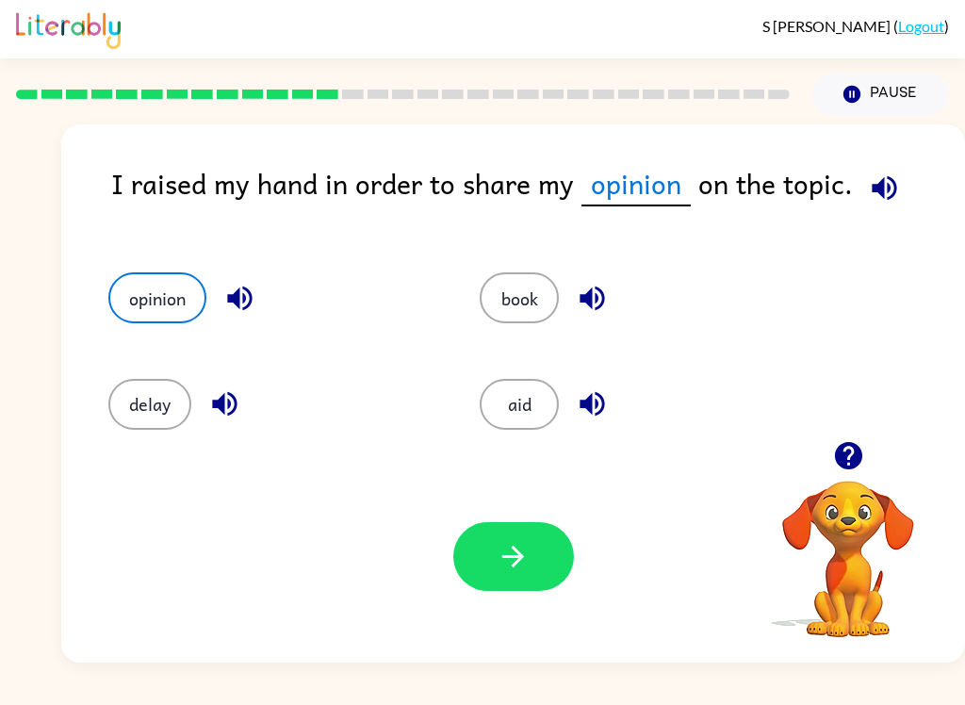
click at [535, 551] on button "button" at bounding box center [513, 556] width 121 height 69
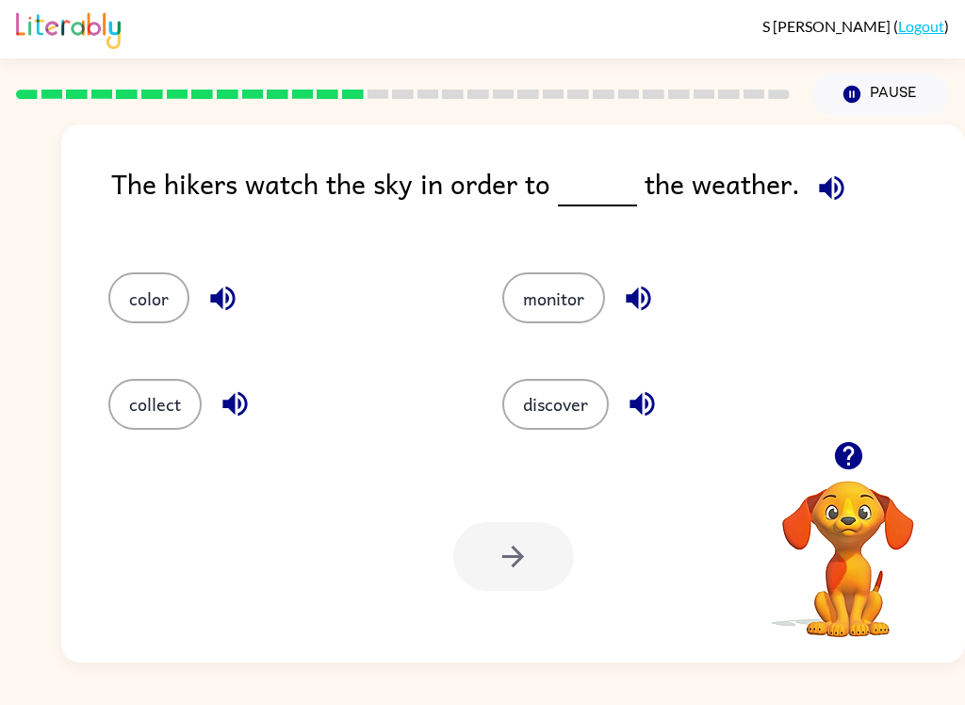
click at [585, 382] on button "discover" at bounding box center [555, 404] width 106 height 51
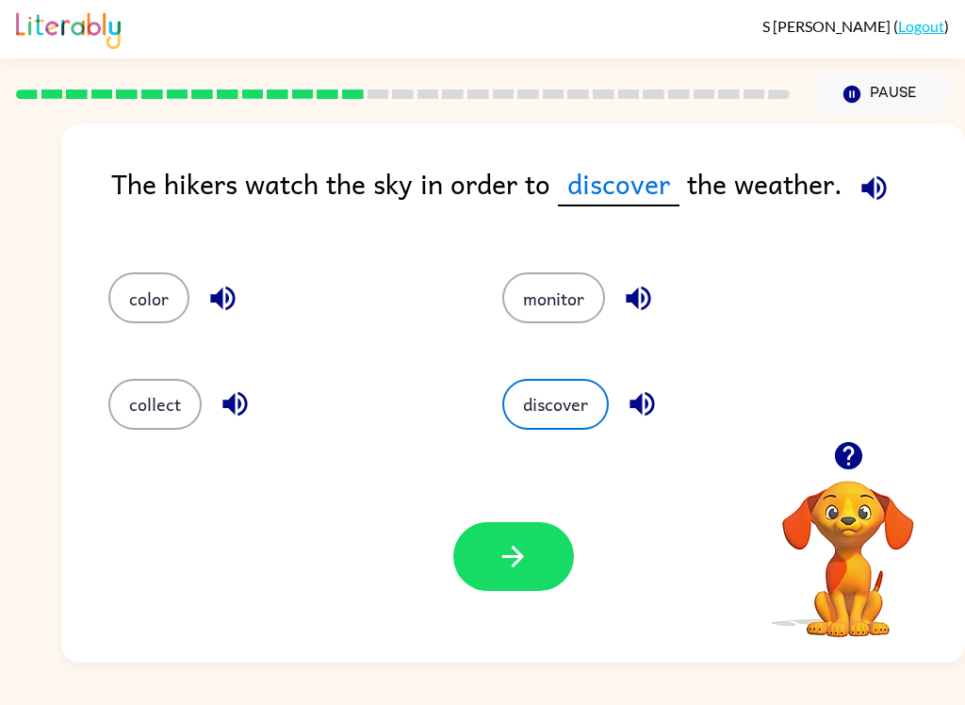
click at [553, 573] on button "button" at bounding box center [513, 556] width 121 height 69
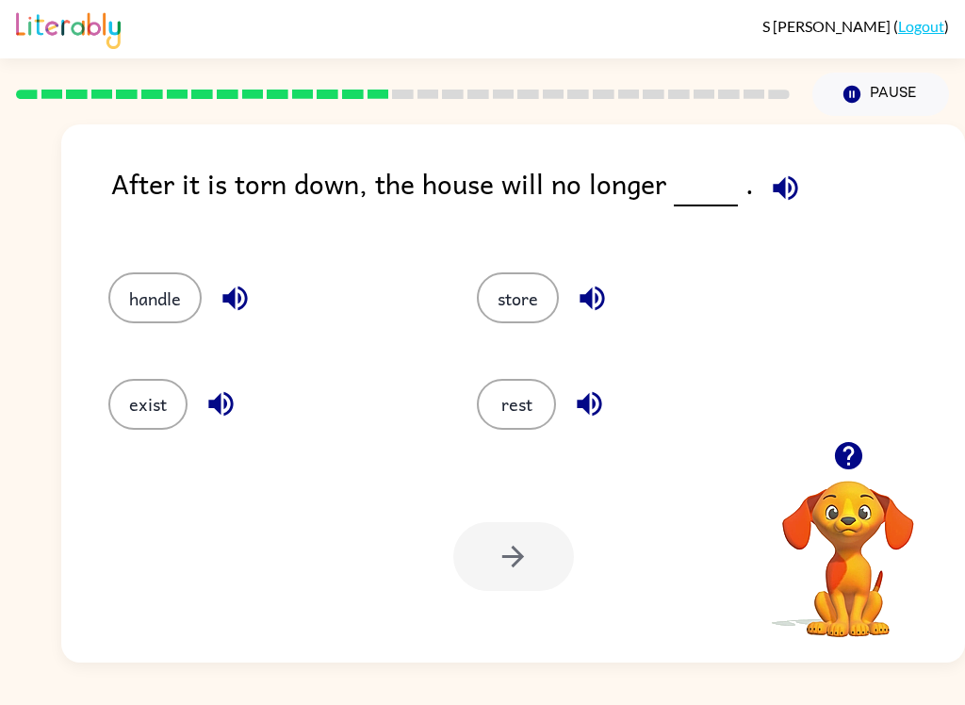
click at [139, 408] on button "exist" at bounding box center [147, 404] width 79 height 51
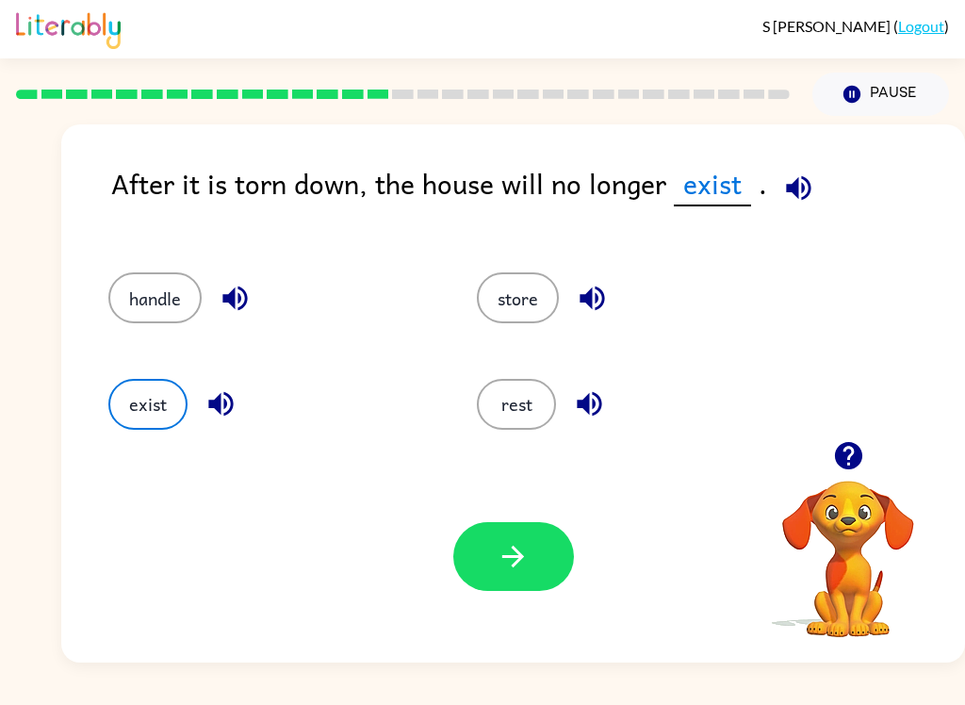
click at [480, 581] on button "button" at bounding box center [513, 556] width 121 height 69
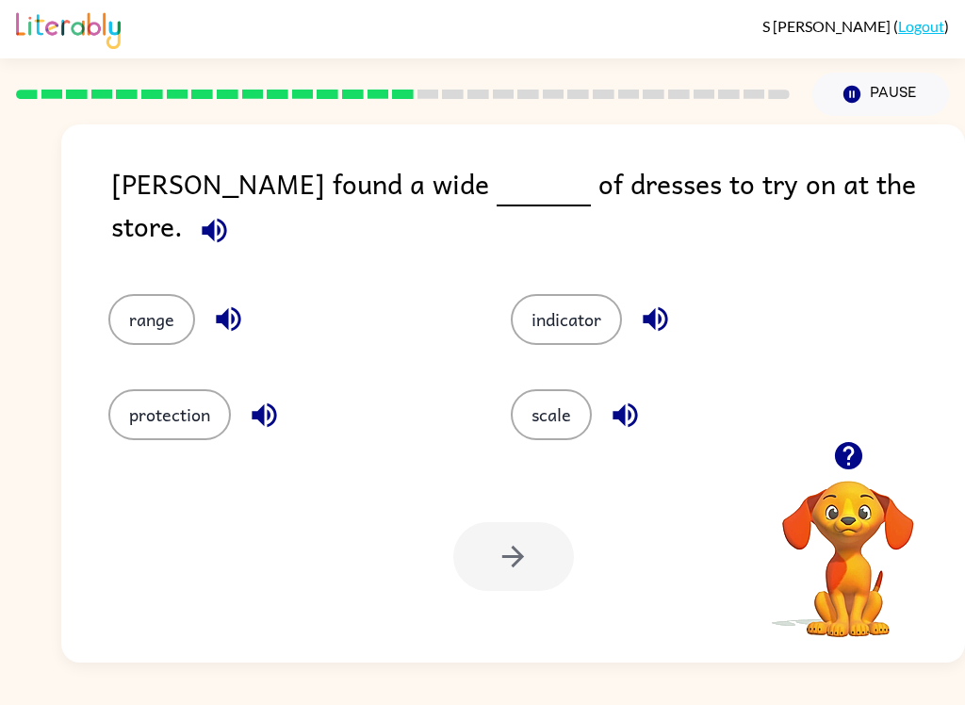
click at [585, 419] on button "scale" at bounding box center [551, 414] width 81 height 51
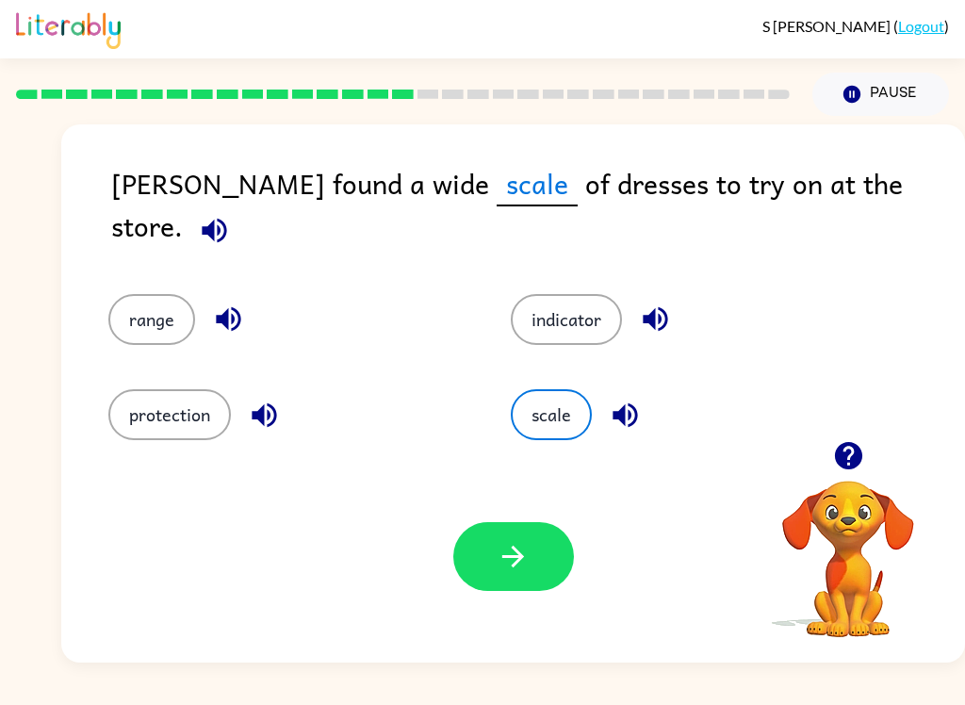
click at [550, 420] on button "scale" at bounding box center [551, 414] width 81 height 51
click at [525, 557] on icon "button" at bounding box center [513, 556] width 33 height 33
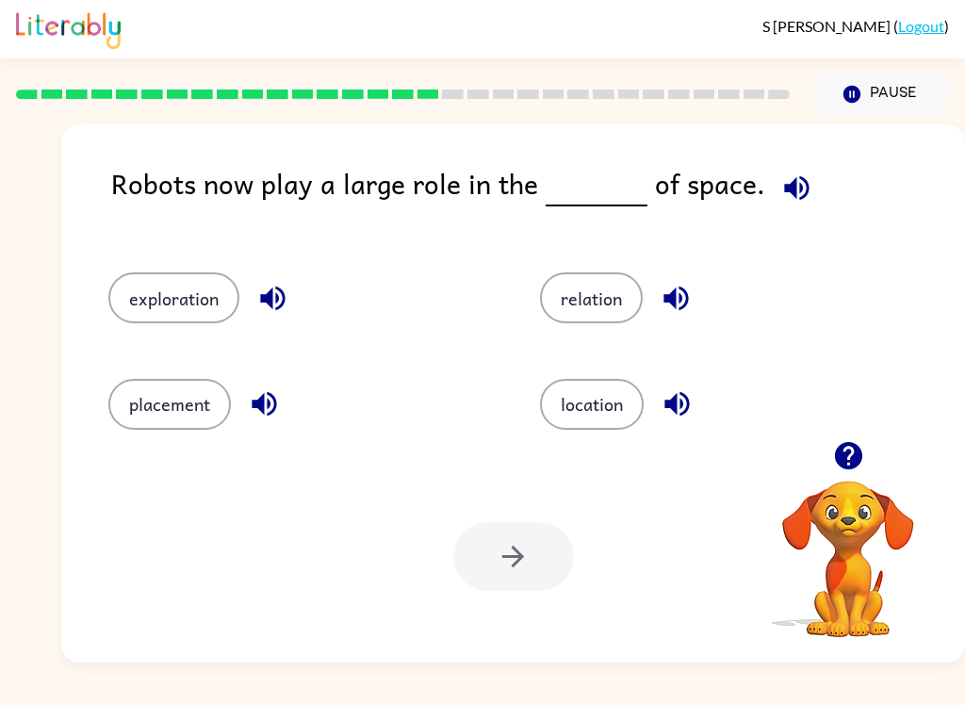
click at [168, 393] on button "placement" at bounding box center [169, 404] width 123 height 51
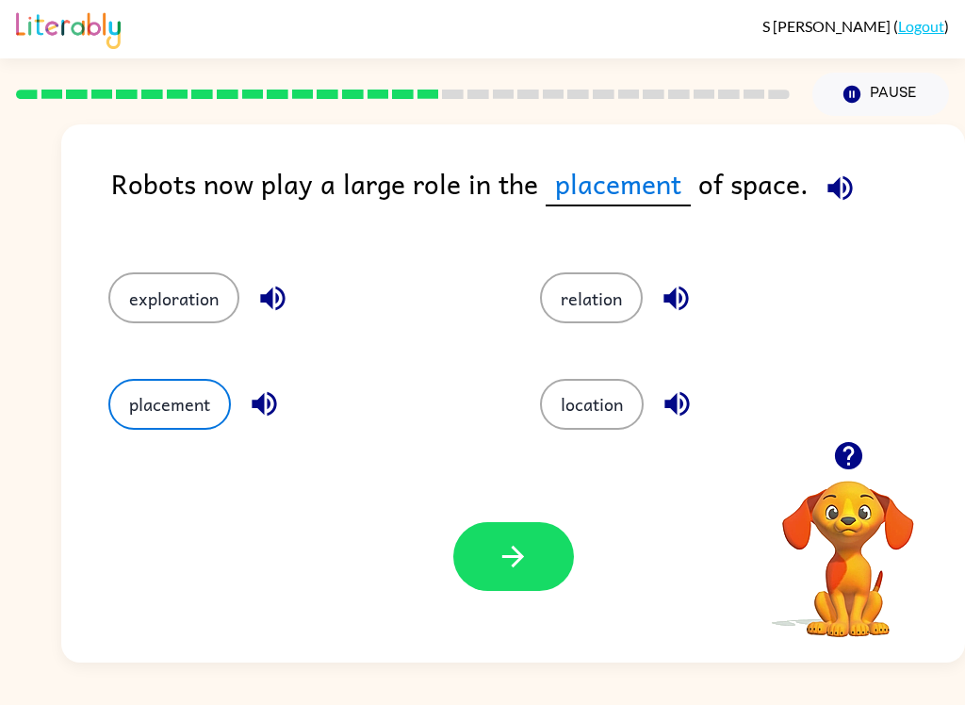
click at [544, 556] on button "button" at bounding box center [513, 556] width 121 height 69
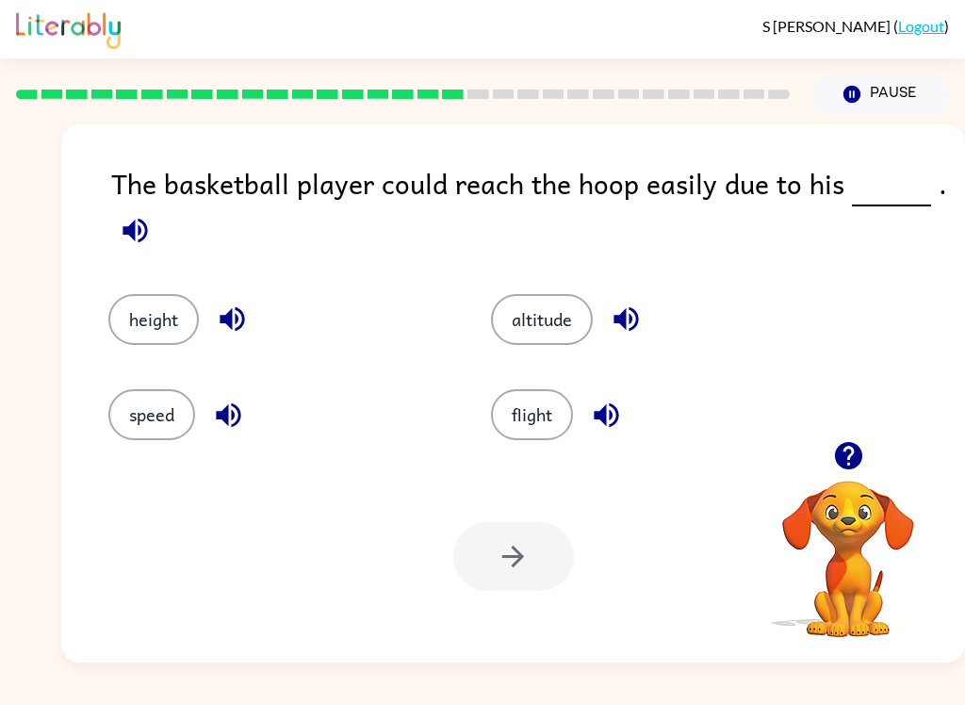
click at [166, 319] on button "height" at bounding box center [153, 319] width 90 height 51
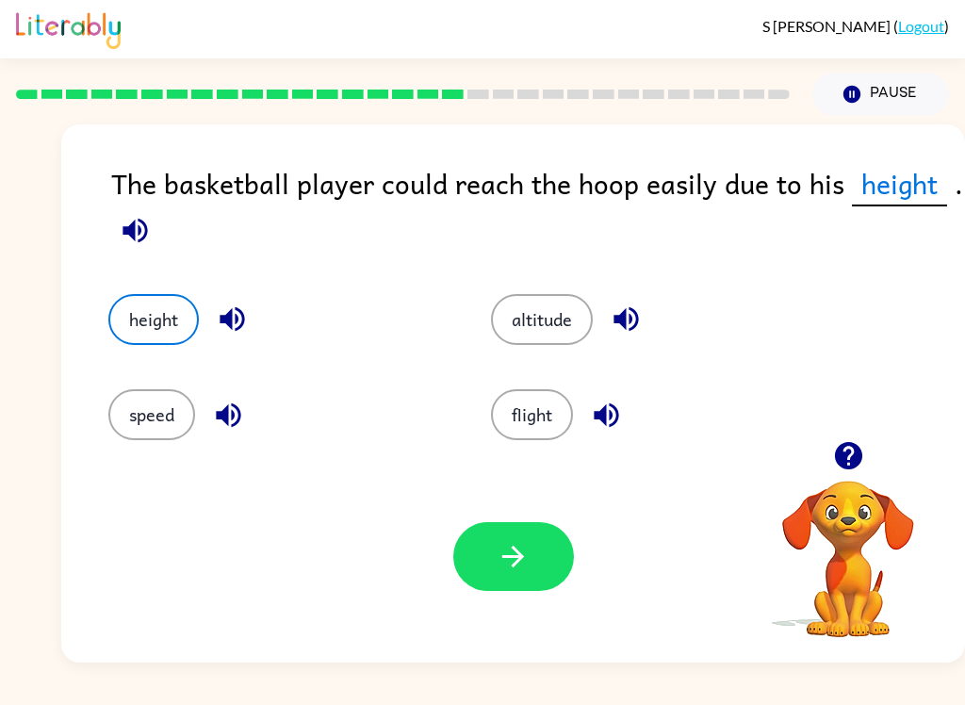
click at [524, 574] on button "button" at bounding box center [513, 556] width 121 height 69
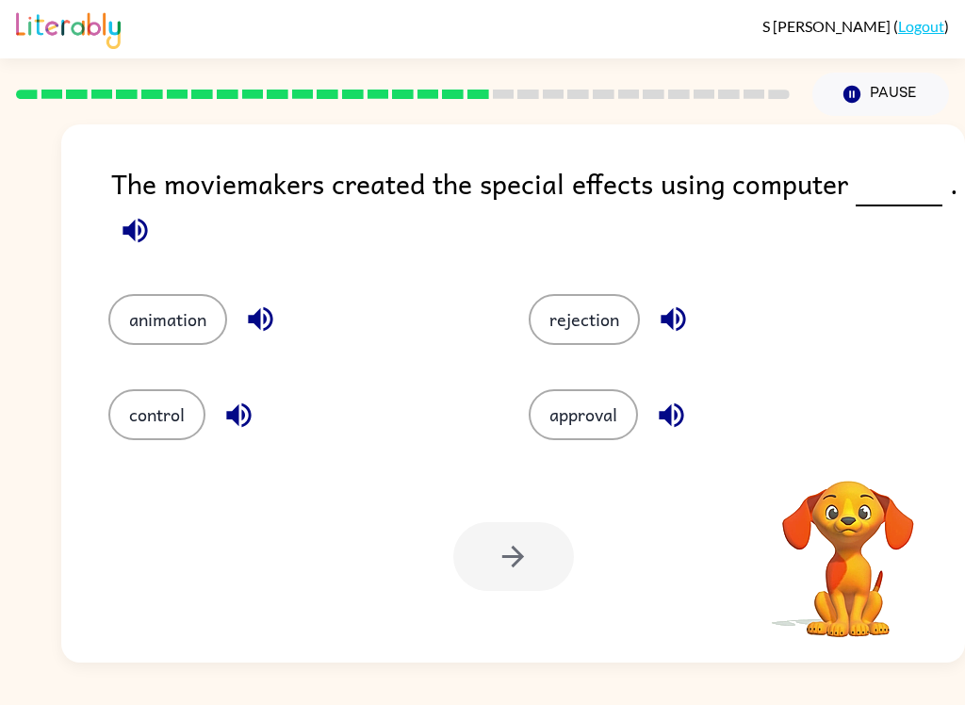
click at [159, 390] on button "control" at bounding box center [156, 414] width 97 height 51
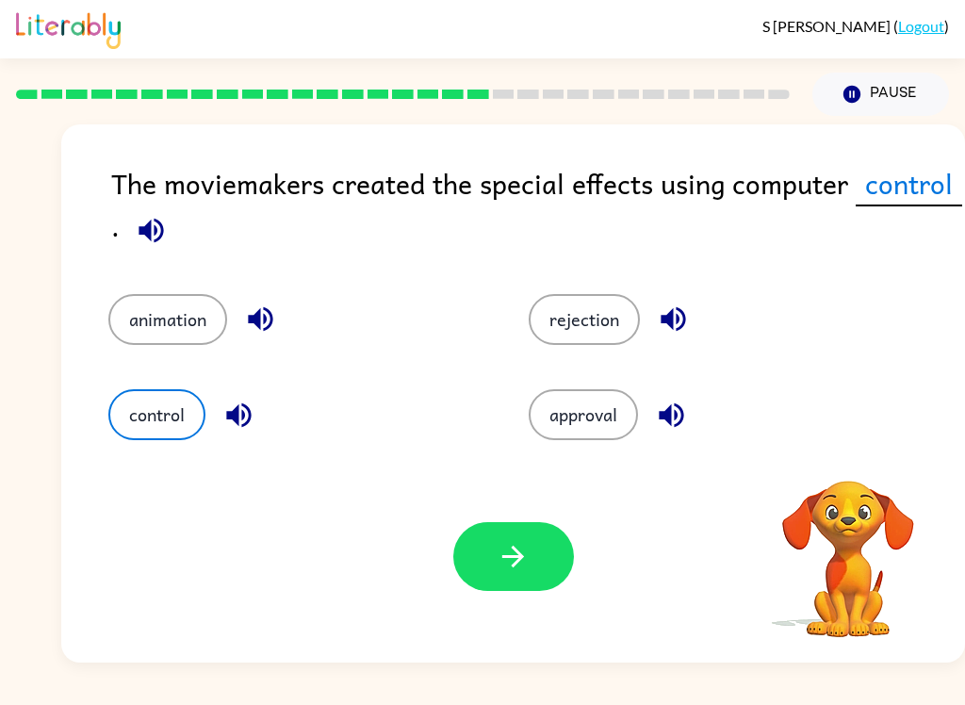
click at [493, 553] on button "button" at bounding box center [513, 556] width 121 height 69
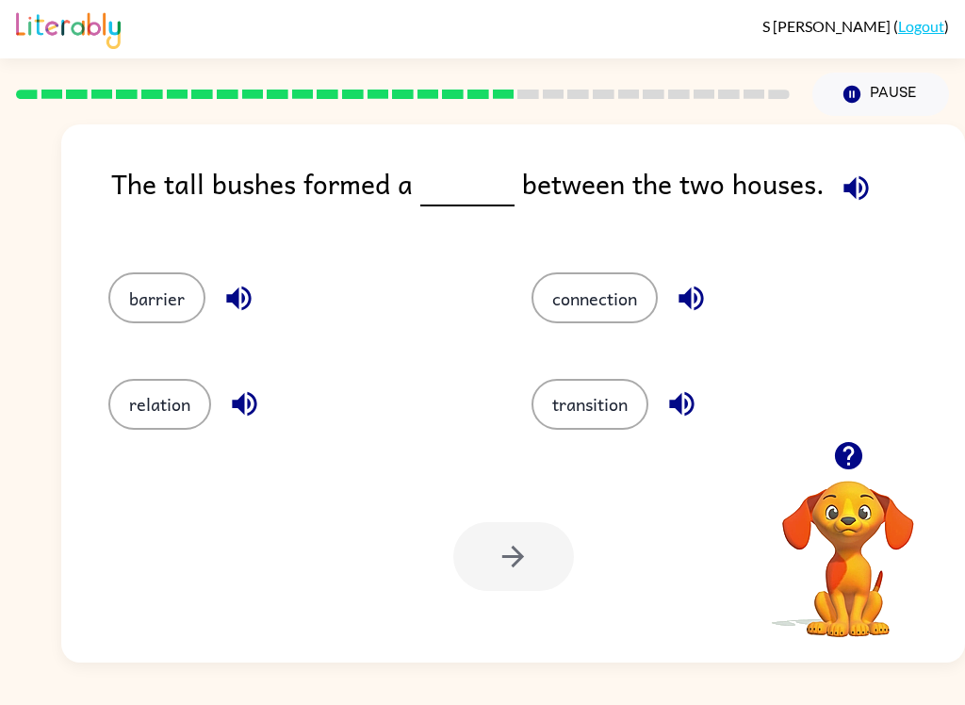
click at [156, 267] on div "barrier" at bounding box center [284, 290] width 423 height 106
click at [172, 316] on button "barrier" at bounding box center [156, 297] width 97 height 51
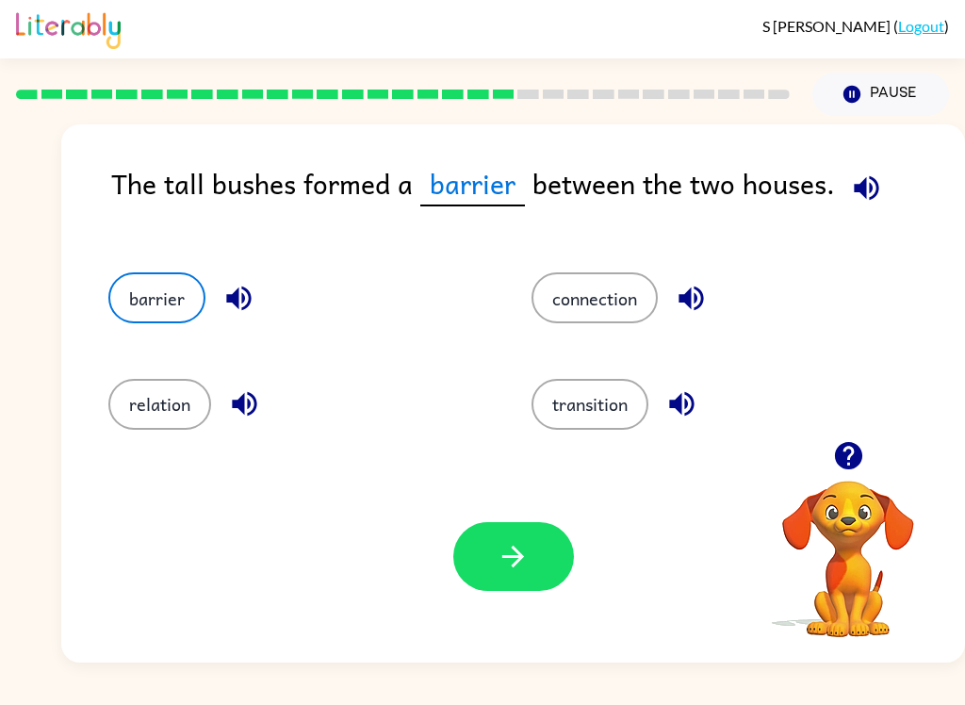
click at [490, 565] on button "button" at bounding box center [513, 556] width 121 height 69
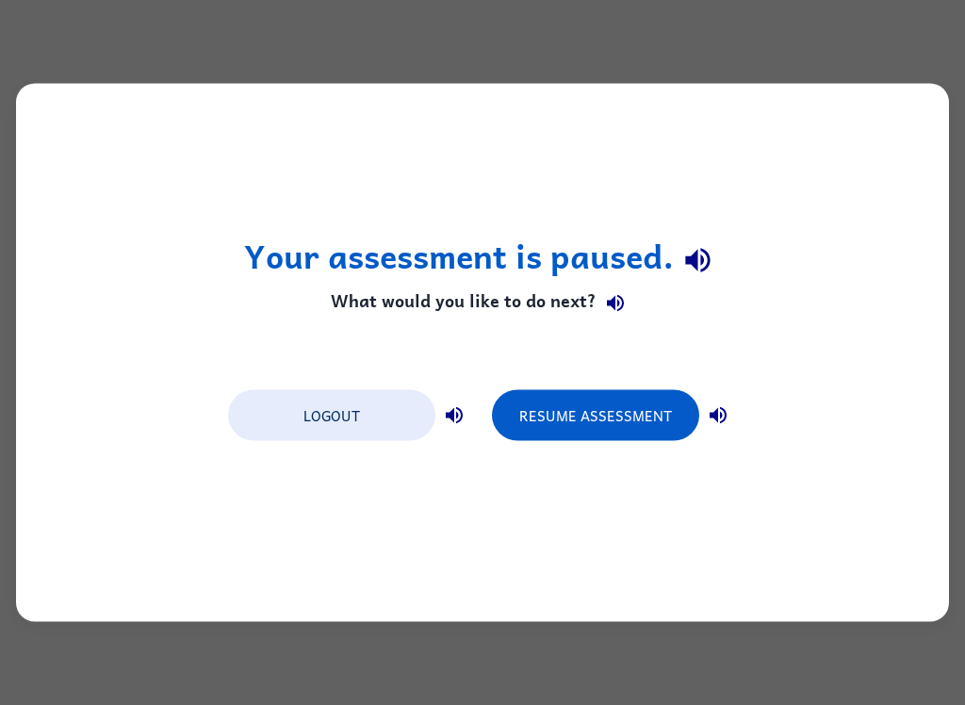
click at [625, 418] on button "Resume Assessment" at bounding box center [595, 415] width 207 height 51
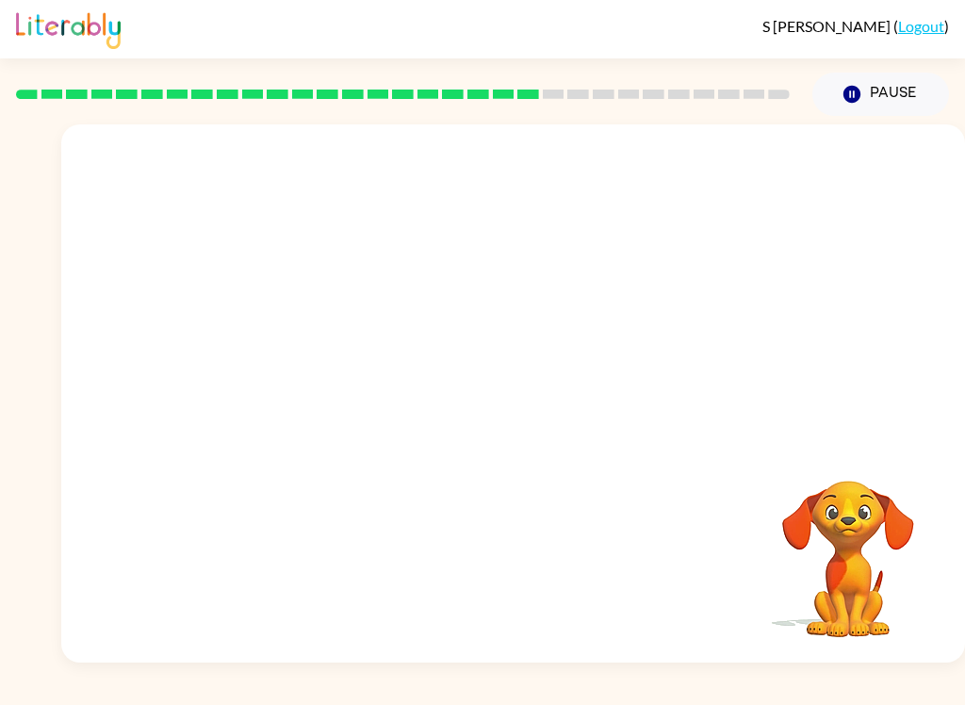
click at [347, 416] on video "Your browser must support playing .mp4 files to use Literably. Please try using…" at bounding box center [513, 282] width 904 height 317
click at [346, 415] on video "Your browser must support playing .mp4 files to use Literably. Please try using…" at bounding box center [513, 282] width 904 height 317
click at [353, 380] on video "Your browser must support playing .mp4 files to use Literably. Please try using…" at bounding box center [513, 282] width 904 height 317
click at [386, 380] on video "Your browser must support playing .mp4 files to use Literably. Please try using…" at bounding box center [513, 282] width 904 height 317
click at [541, 399] on button "button" at bounding box center [513, 402] width 121 height 69
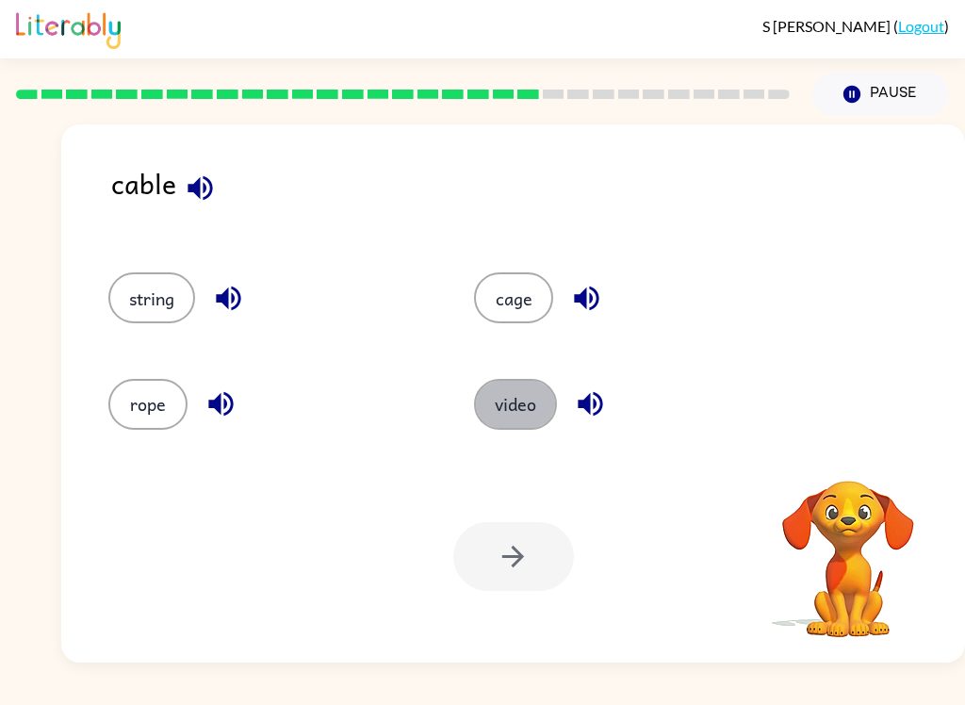
click at [522, 419] on button "video" at bounding box center [515, 404] width 83 height 51
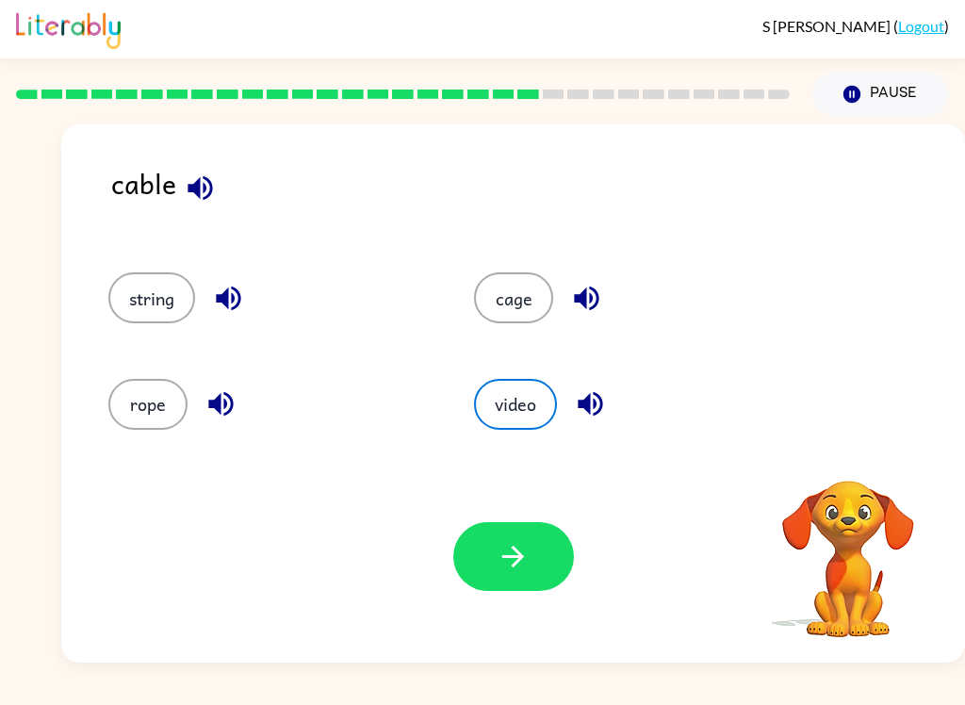
click at [554, 556] on button "button" at bounding box center [513, 556] width 121 height 69
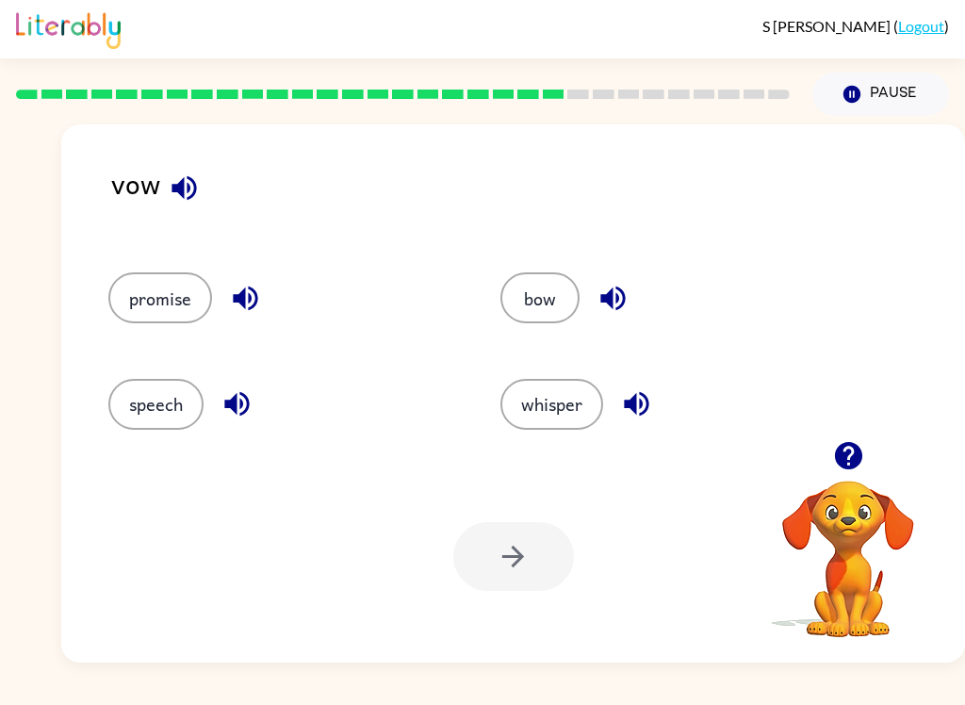
click at [525, 429] on button "whisper" at bounding box center [551, 404] width 103 height 51
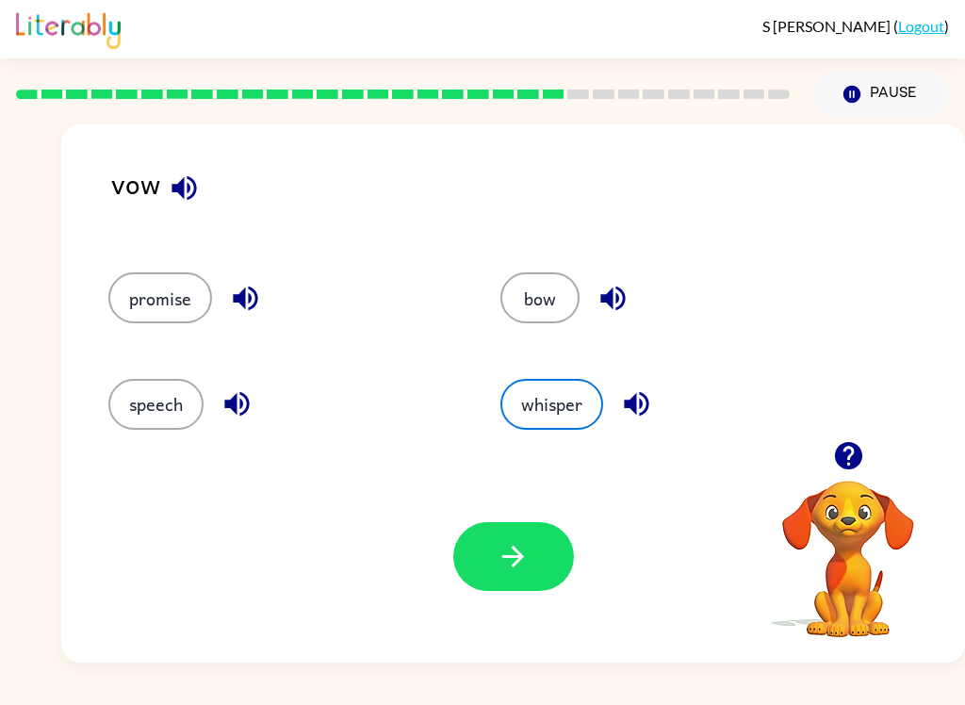
click at [519, 572] on icon "button" at bounding box center [513, 556] width 33 height 33
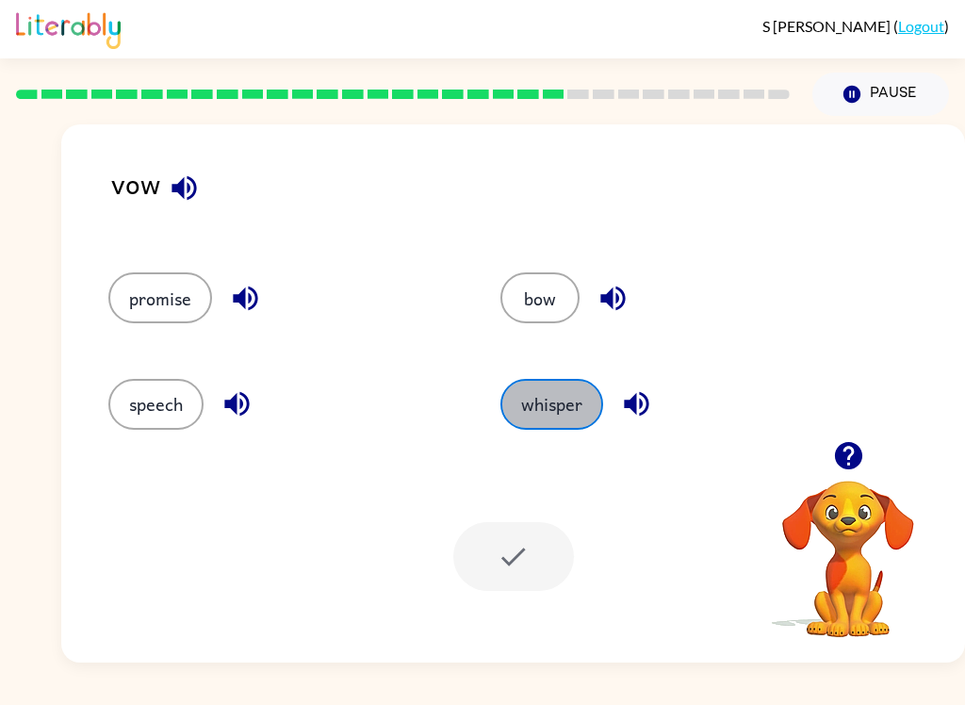
click at [555, 415] on button "whisper" at bounding box center [551, 404] width 103 height 51
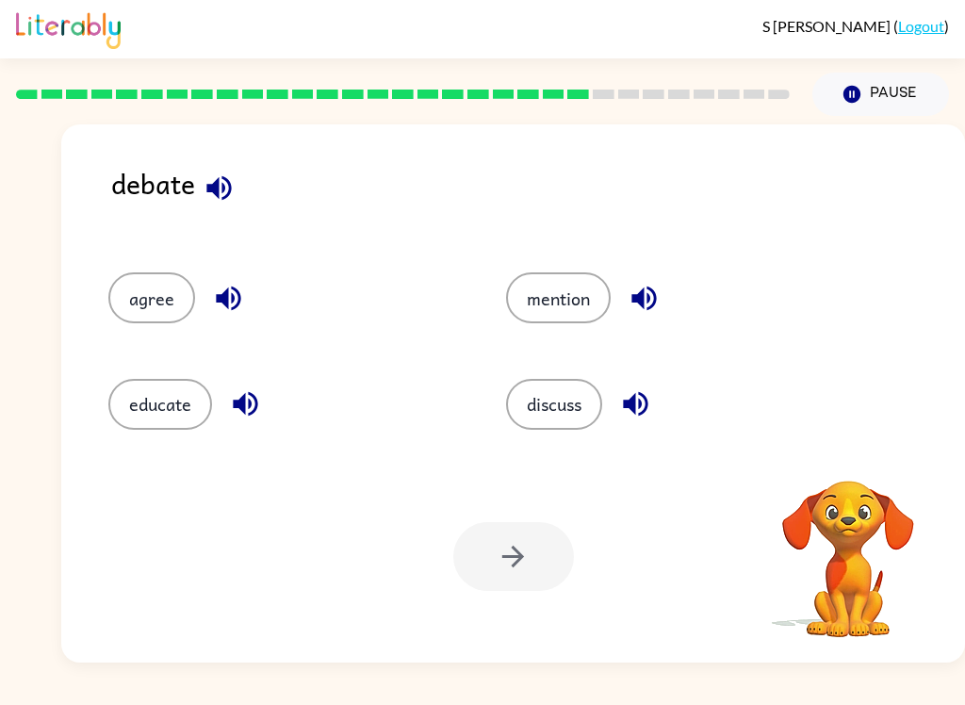
click at [557, 543] on div at bounding box center [513, 556] width 121 height 69
click at [514, 541] on div at bounding box center [513, 556] width 121 height 69
click at [581, 395] on button "discuss" at bounding box center [554, 404] width 96 height 51
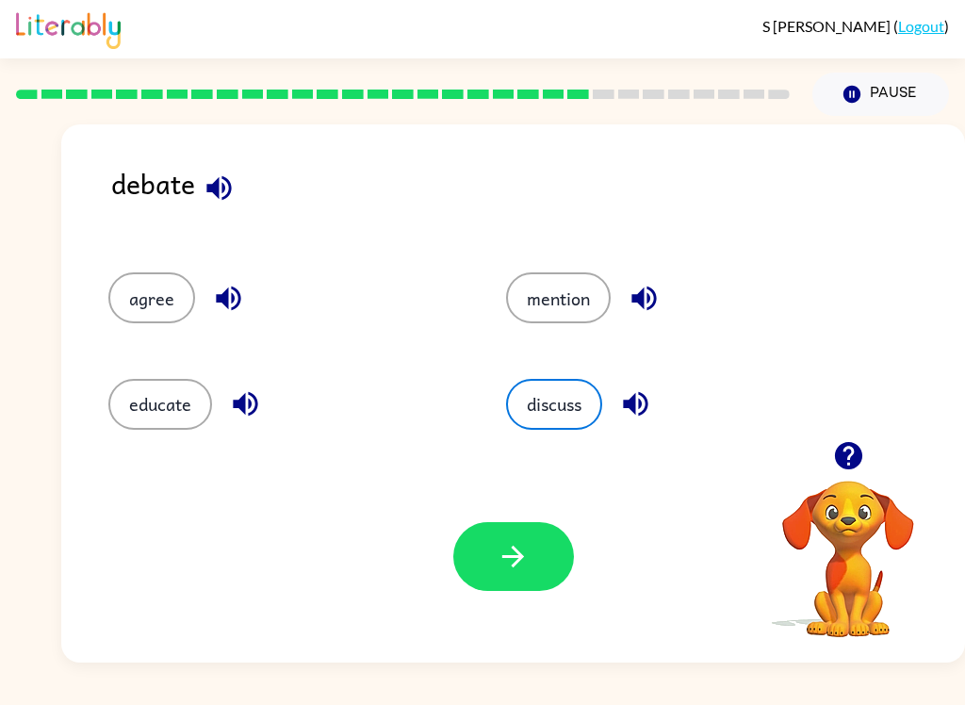
click at [564, 557] on button "button" at bounding box center [513, 556] width 121 height 69
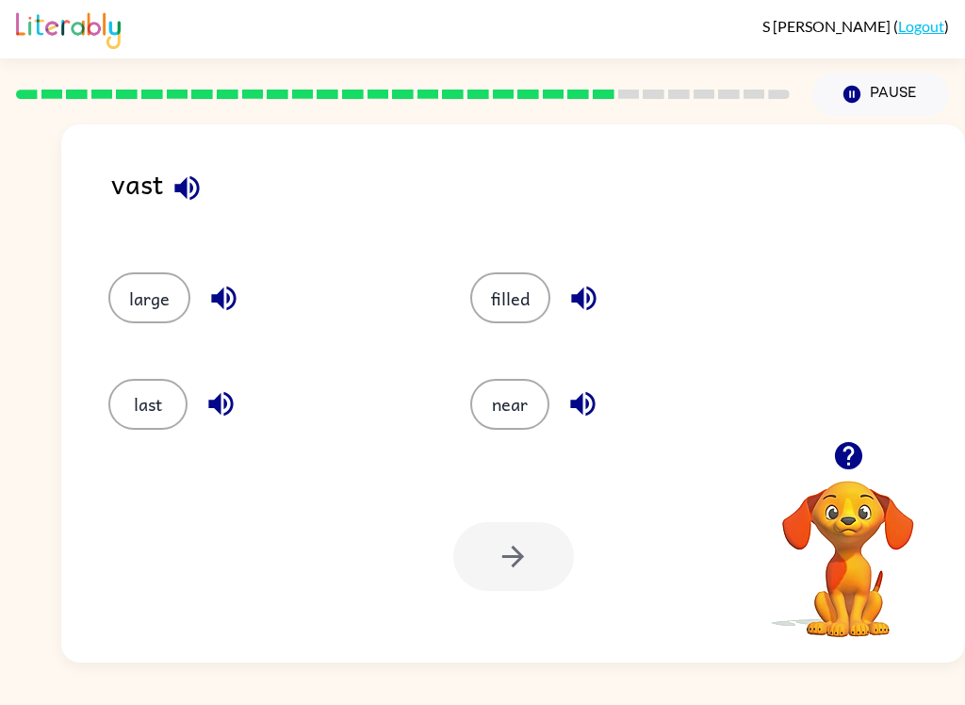
click at [526, 319] on button "filled" at bounding box center [510, 297] width 80 height 51
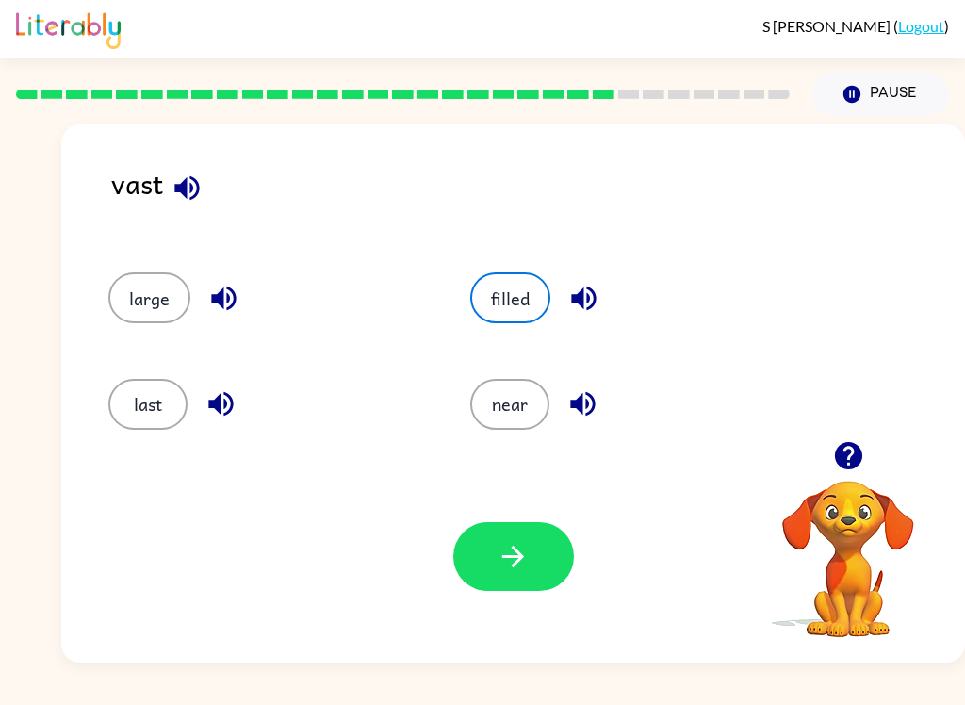
click at [532, 563] on button "button" at bounding box center [513, 556] width 121 height 69
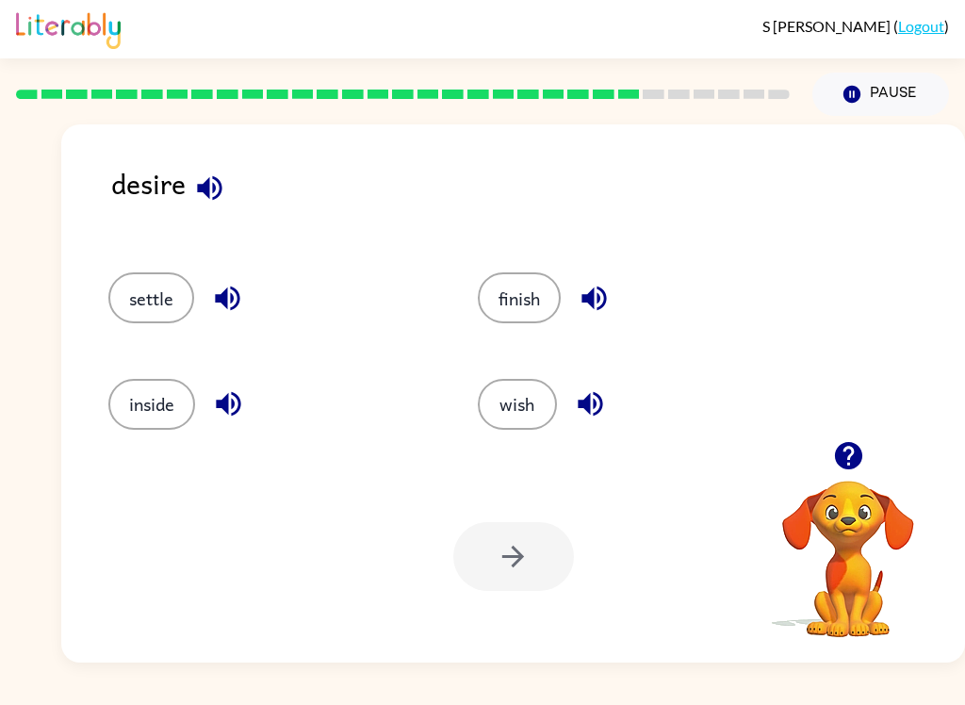
click at [164, 290] on button "settle" at bounding box center [151, 297] width 86 height 51
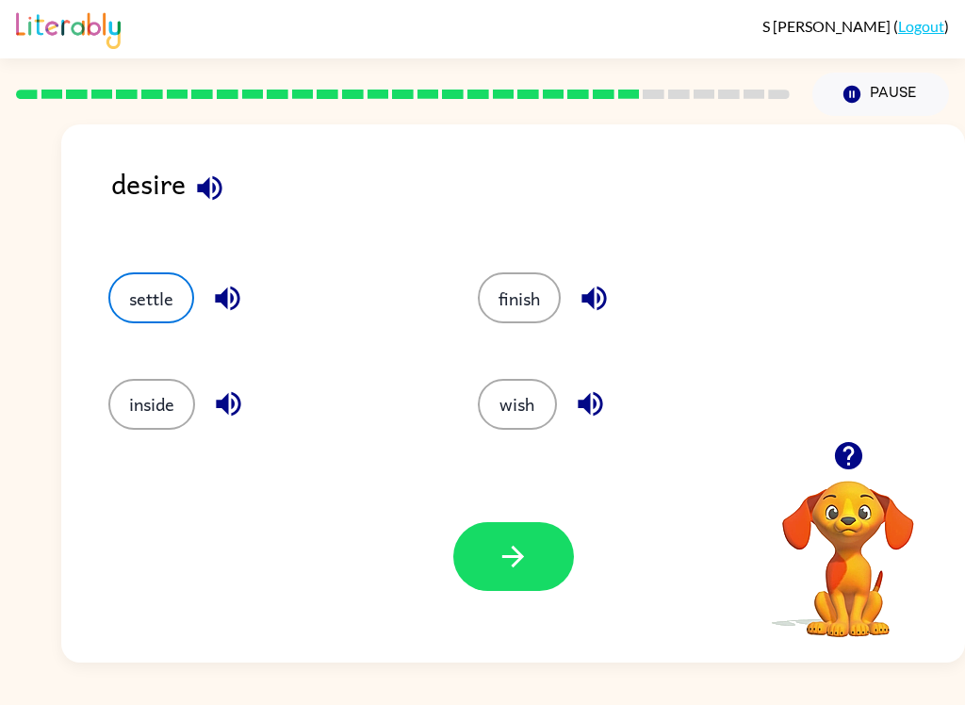
click at [554, 347] on div "wish" at bounding box center [626, 396] width 369 height 106
click at [175, 418] on button "inside" at bounding box center [151, 404] width 87 height 51
click at [483, 537] on button "button" at bounding box center [513, 556] width 121 height 69
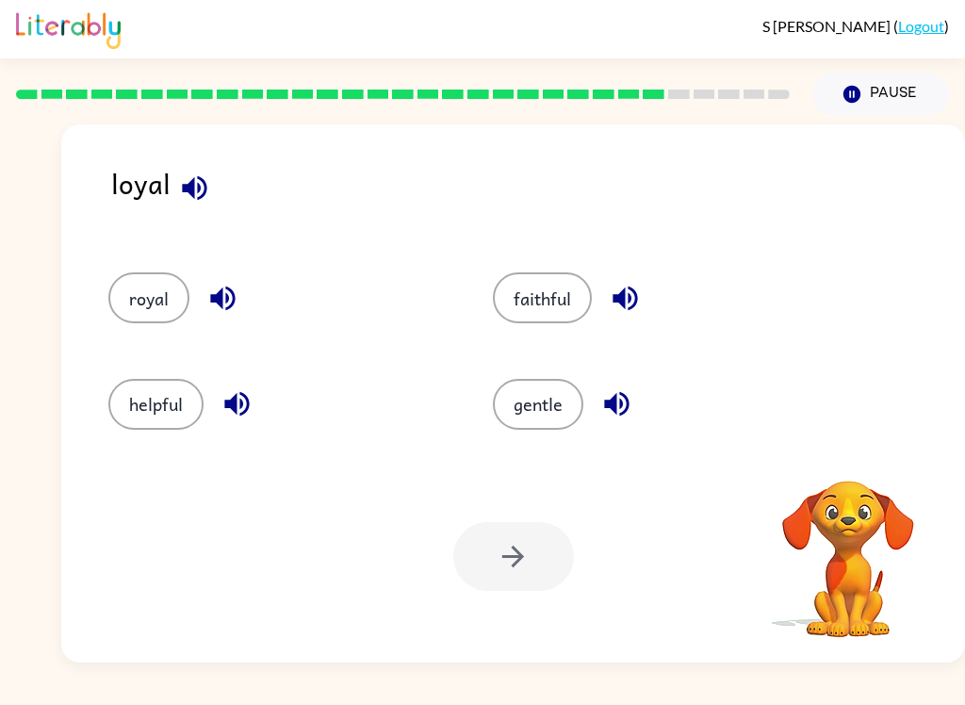
click at [156, 308] on button "royal" at bounding box center [148, 297] width 81 height 51
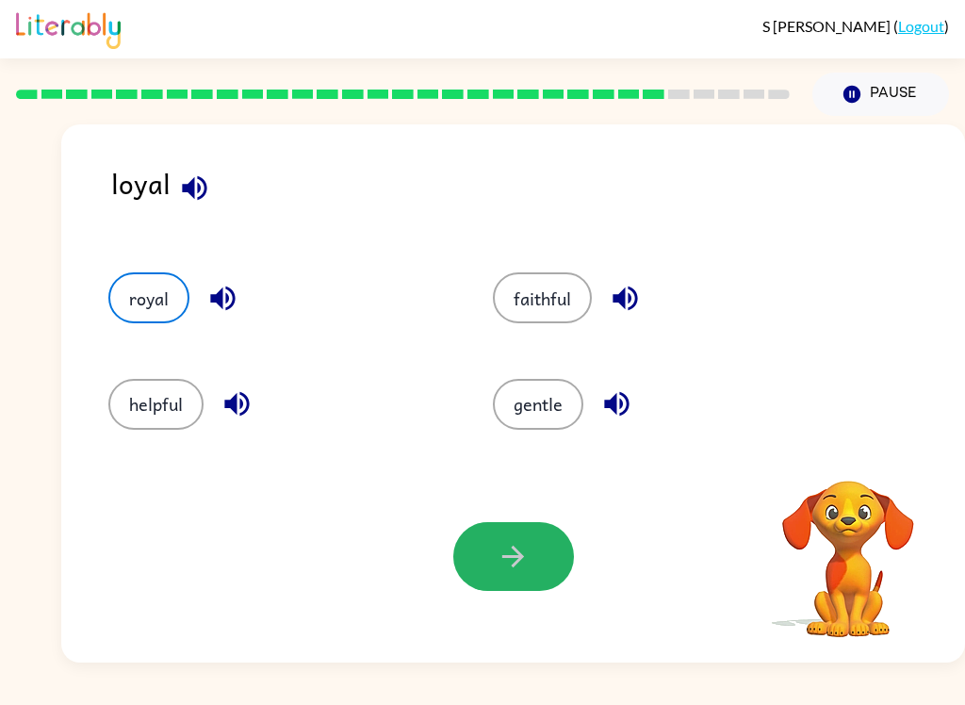
click at [513, 551] on icon "button" at bounding box center [513, 556] width 33 height 33
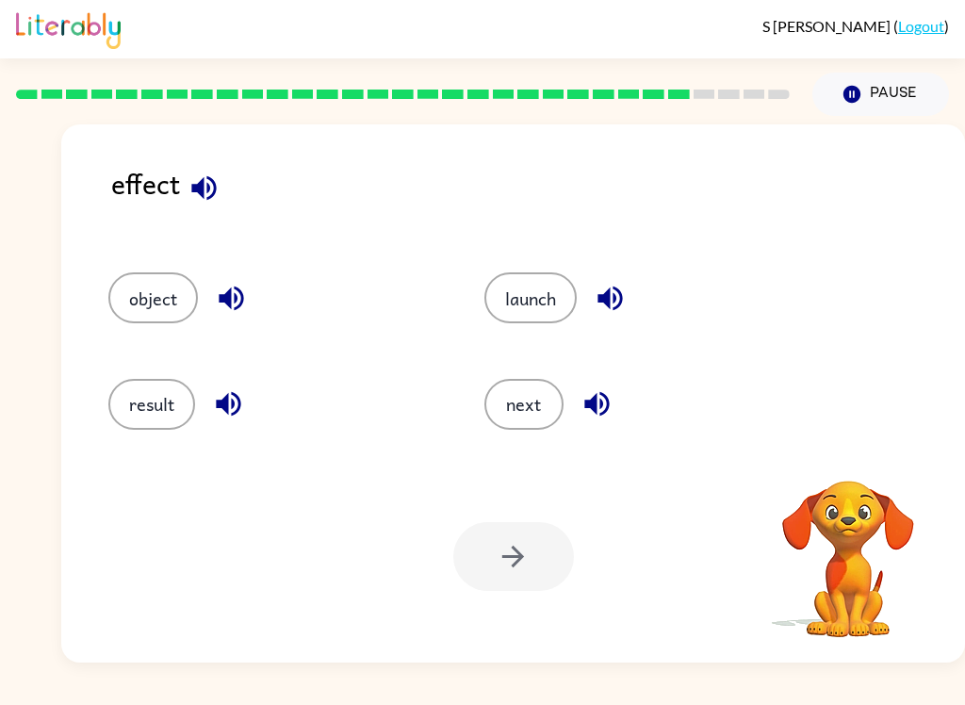
click at [149, 410] on button "result" at bounding box center [151, 404] width 87 height 51
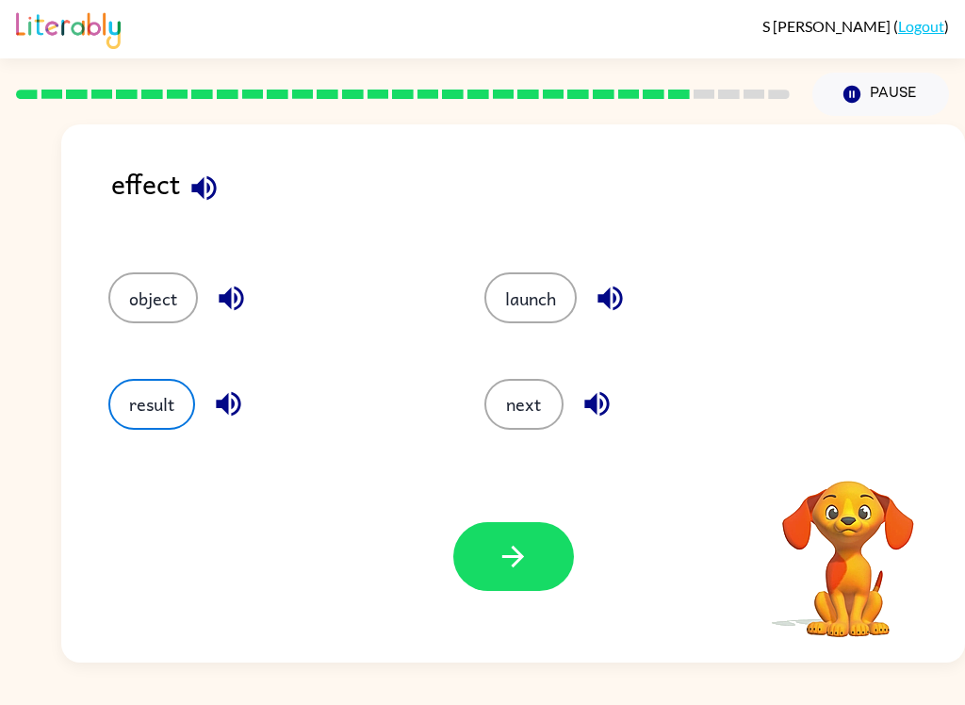
click at [553, 546] on button "button" at bounding box center [513, 556] width 121 height 69
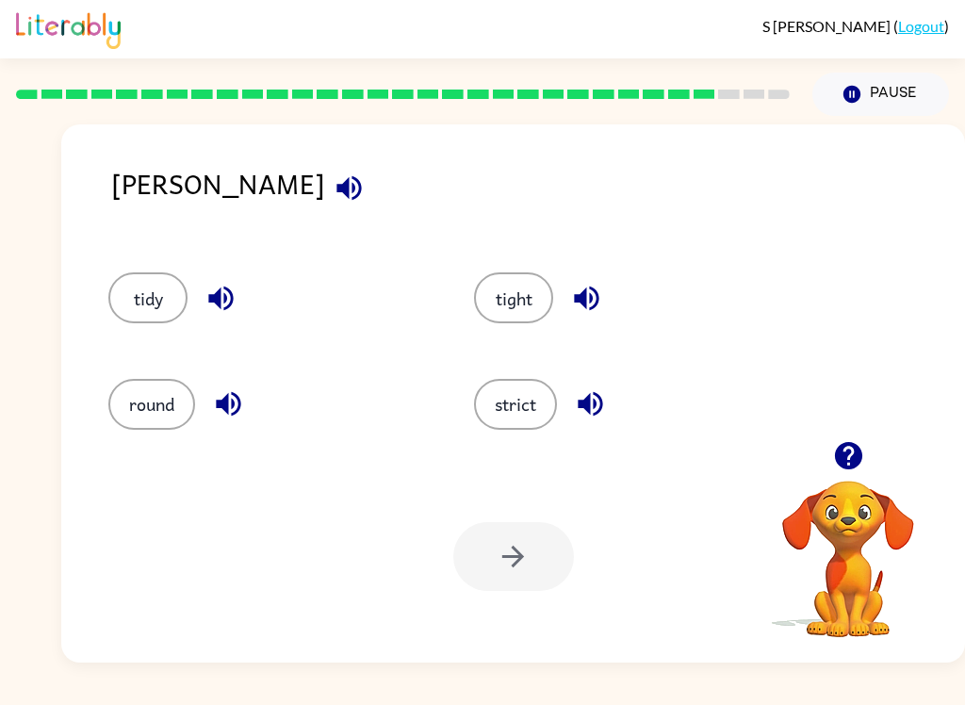
click at [138, 304] on button "tidy" at bounding box center [147, 297] width 79 height 51
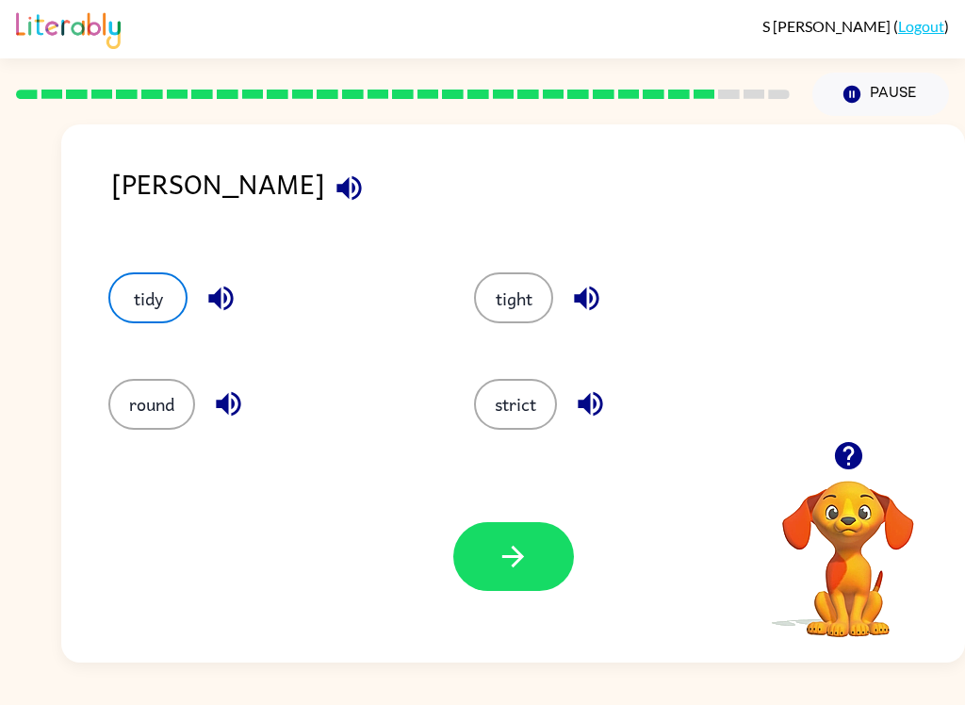
click at [473, 518] on div "Your browser must support playing .mp4 files to use Literably. Please try using…" at bounding box center [513, 556] width 904 height 212
click at [545, 543] on button "button" at bounding box center [513, 556] width 121 height 69
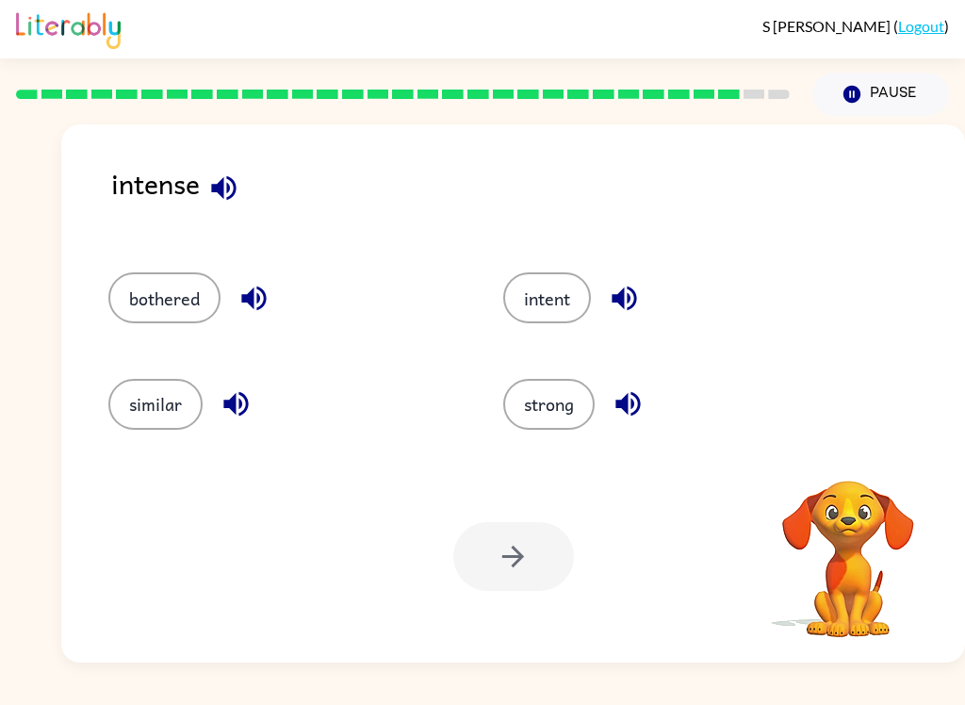
click at [581, 292] on button "intent" at bounding box center [547, 297] width 88 height 51
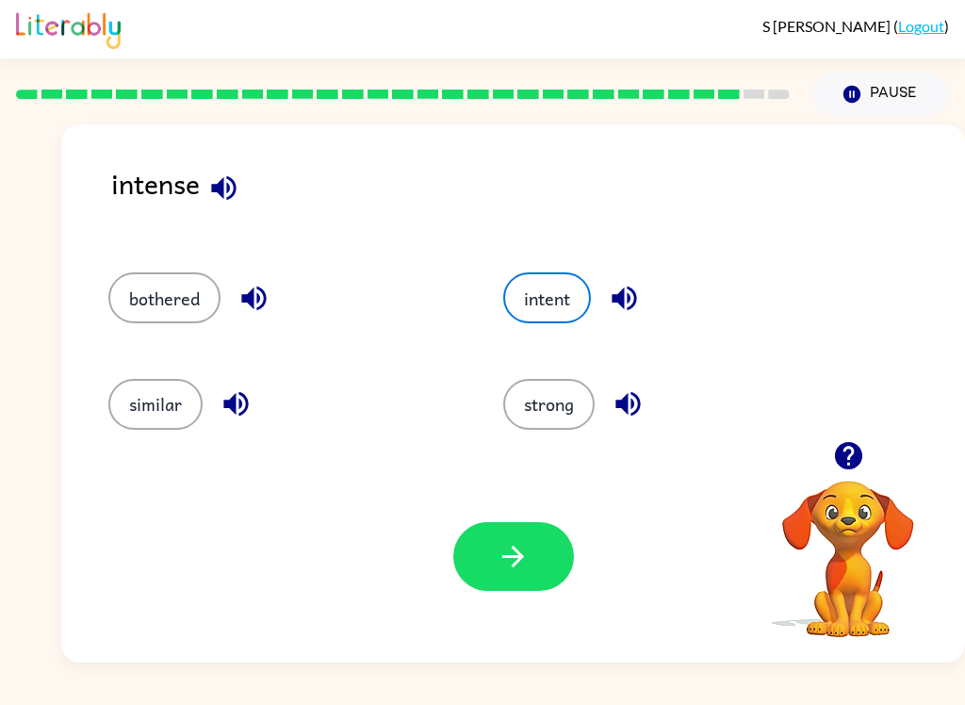
click at [563, 388] on button "strong" at bounding box center [548, 404] width 91 height 51
click at [510, 569] on icon "button" at bounding box center [513, 556] width 33 height 33
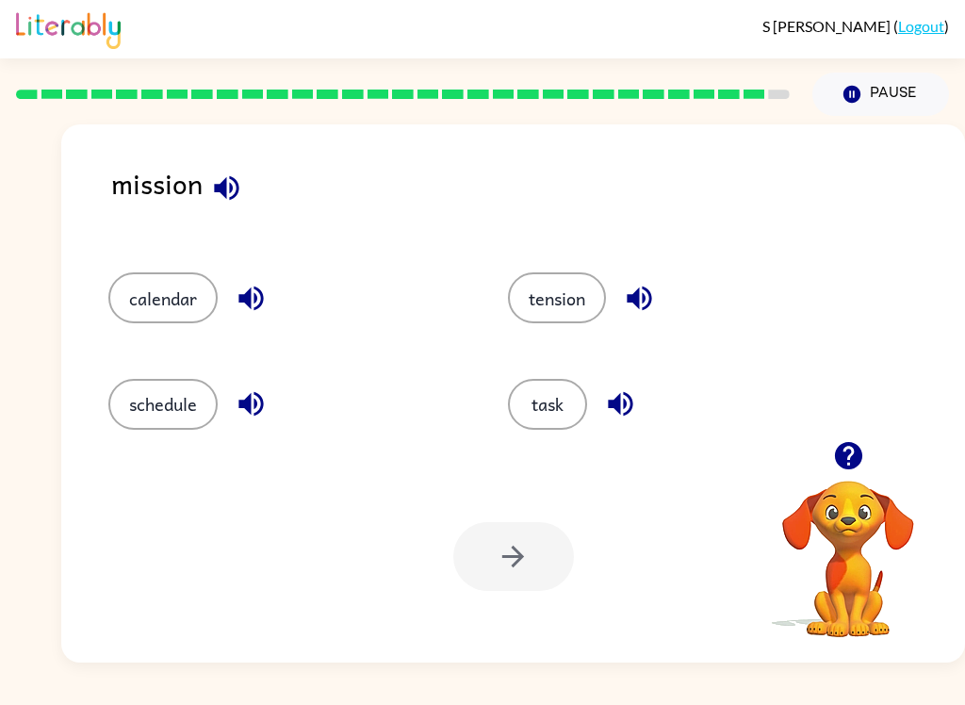
click at [566, 419] on button "task" at bounding box center [547, 404] width 79 height 51
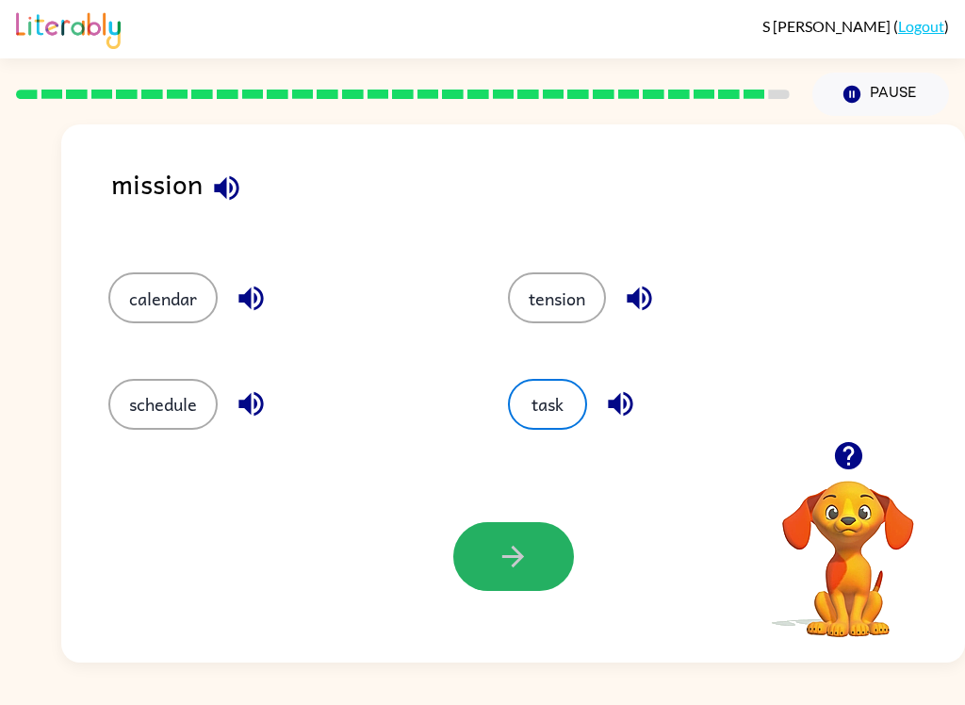
click at [530, 548] on button "button" at bounding box center [513, 556] width 121 height 69
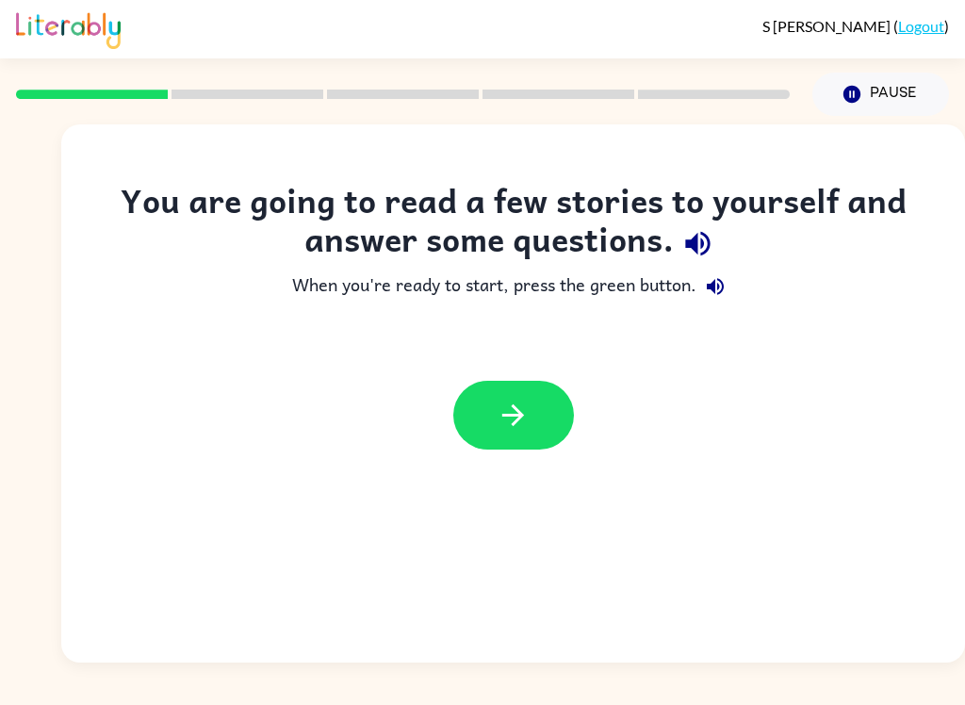
click at [531, 412] on button "button" at bounding box center [513, 415] width 121 height 69
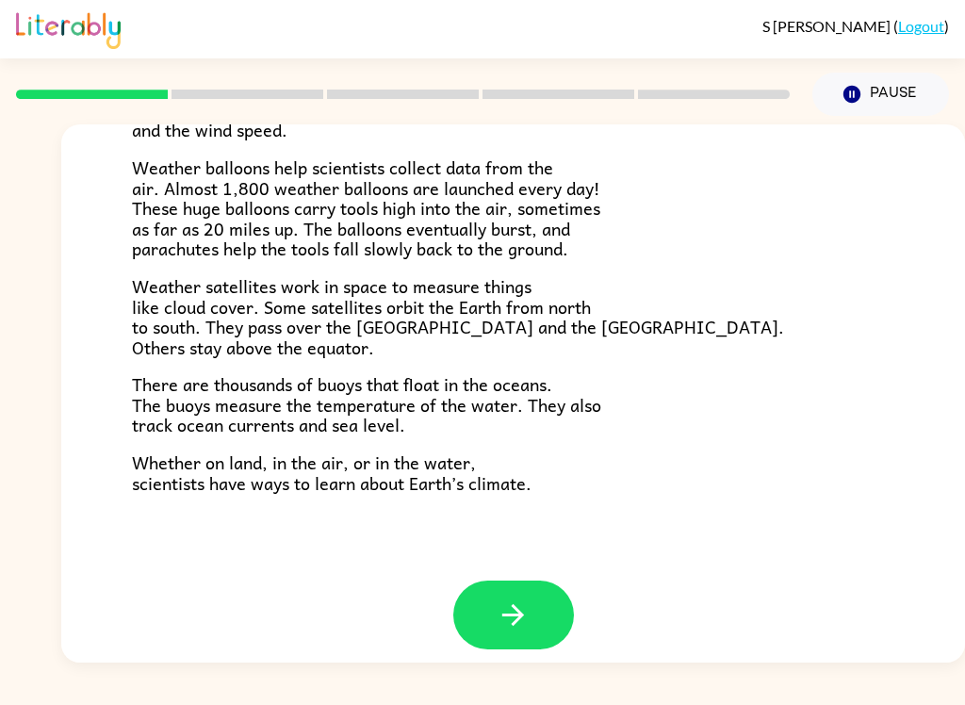
scroll to position [510, 0]
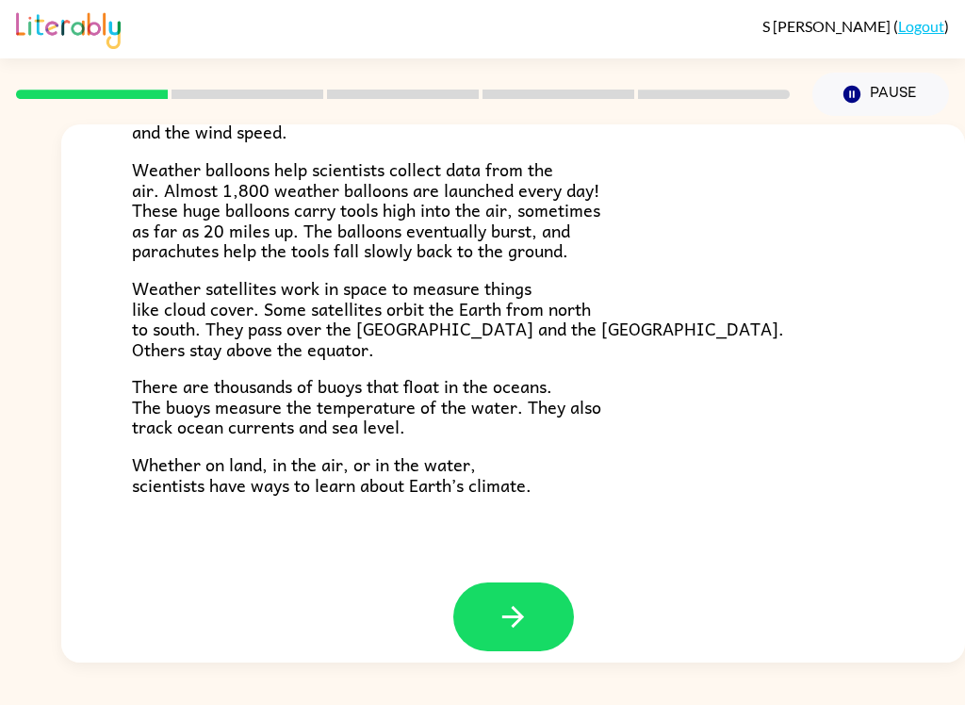
click at [524, 600] on icon "button" at bounding box center [513, 616] width 33 height 33
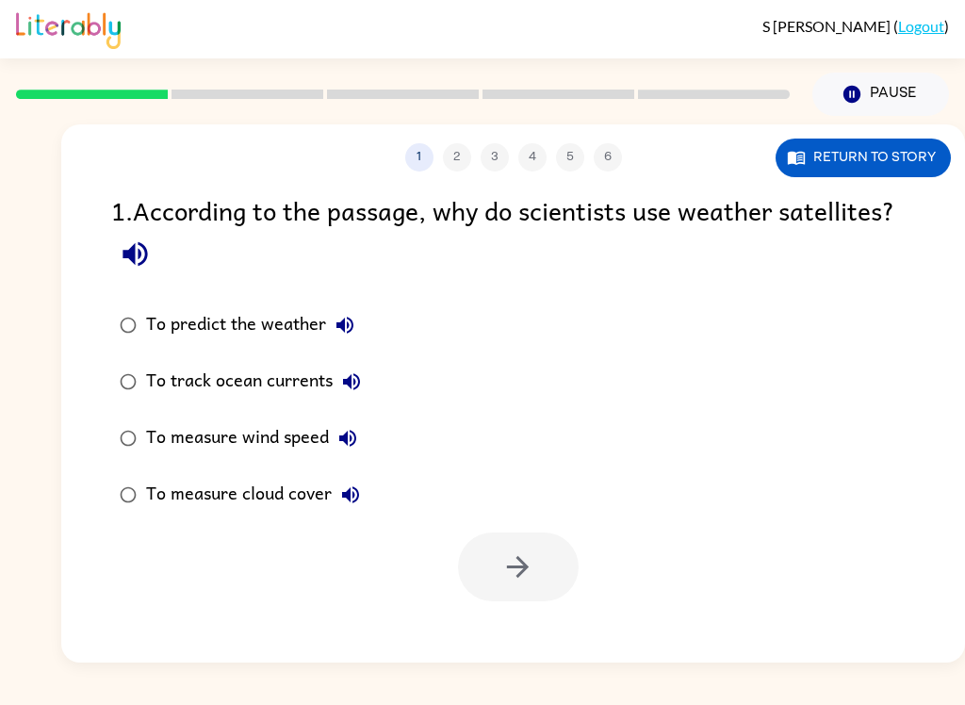
scroll to position [0, 0]
click at [867, 148] on button "Return to story" at bounding box center [863, 158] width 175 height 39
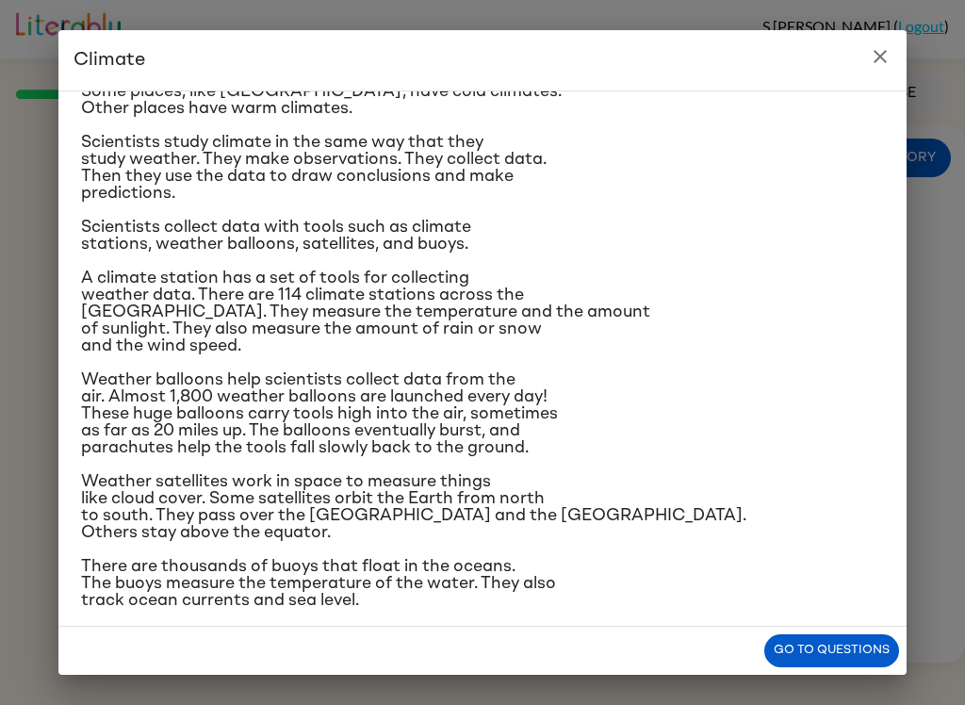
scroll to position [128, 0]
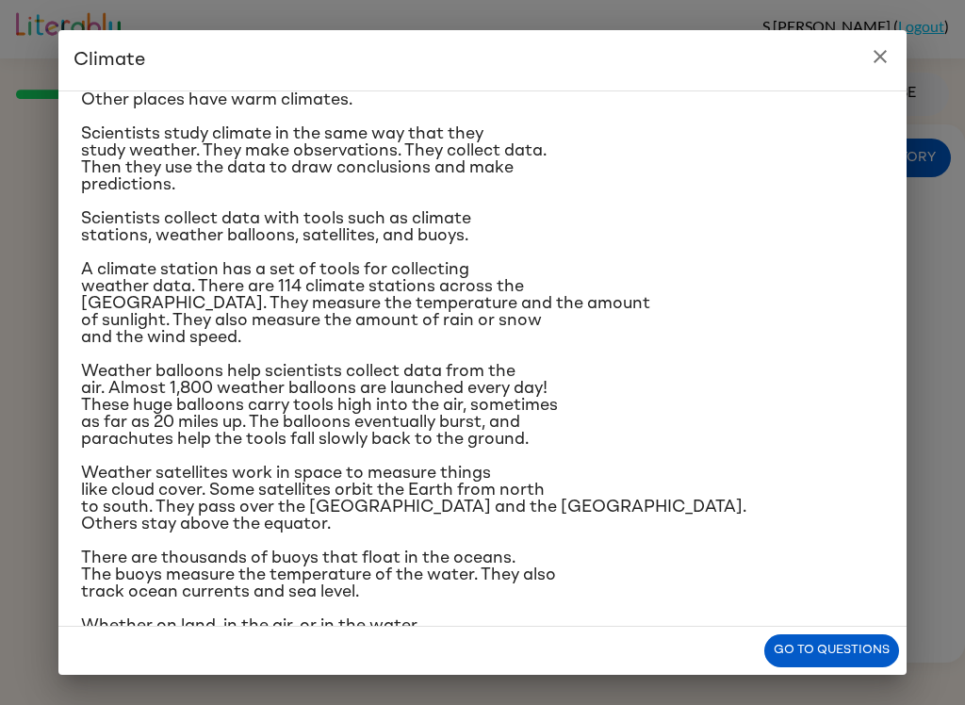
click at [865, 636] on button "Go to questions" at bounding box center [831, 650] width 135 height 33
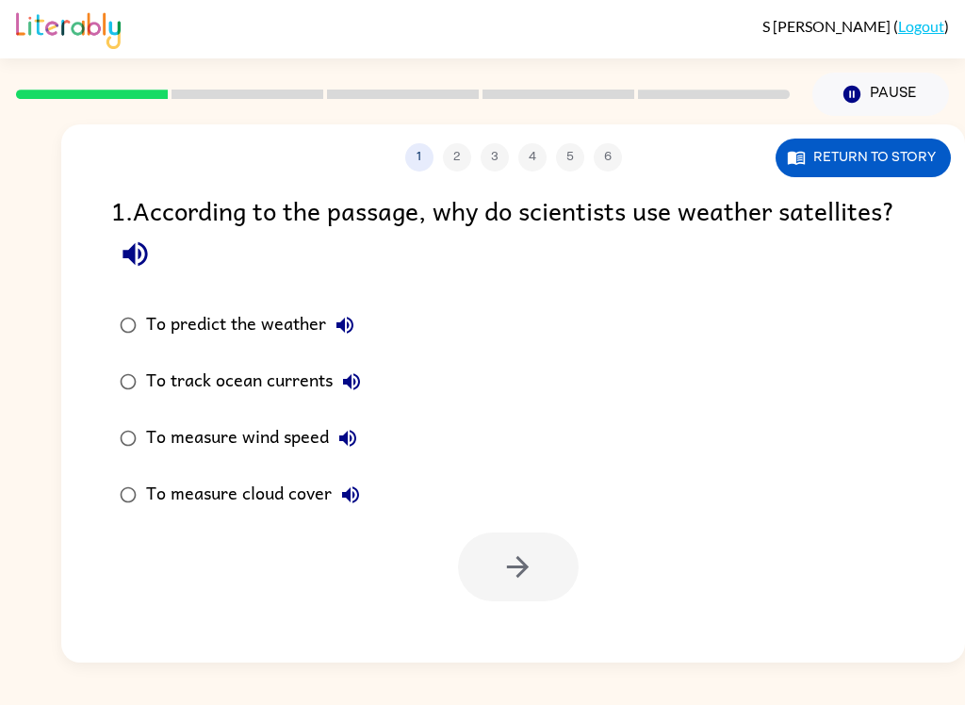
click at [288, 324] on div "To predict the weather" at bounding box center [255, 325] width 218 height 38
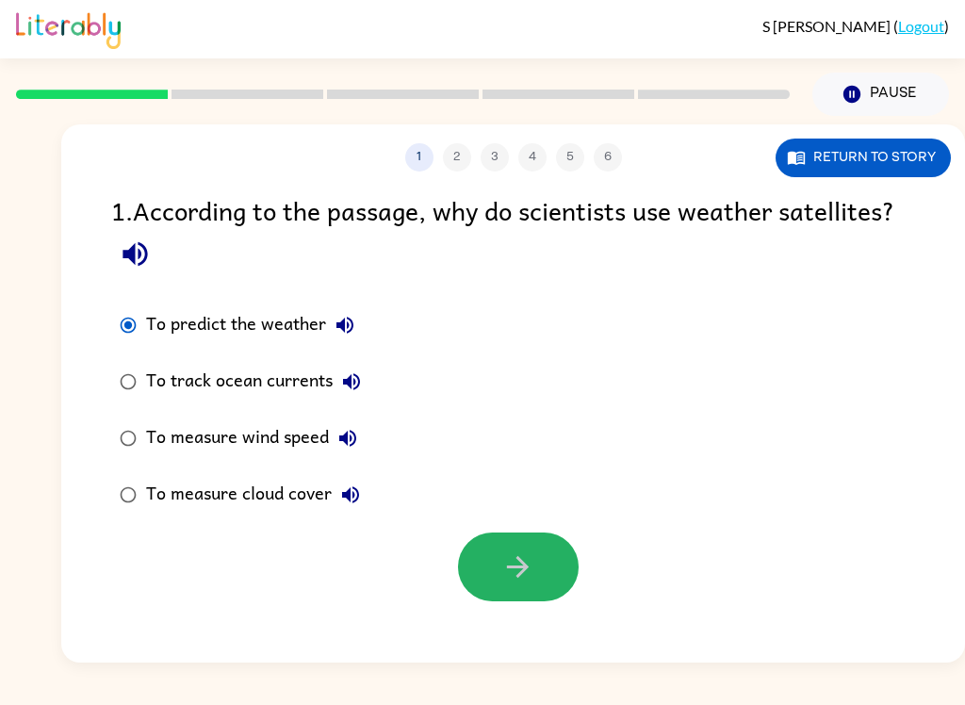
click at [546, 553] on button "button" at bounding box center [518, 566] width 121 height 69
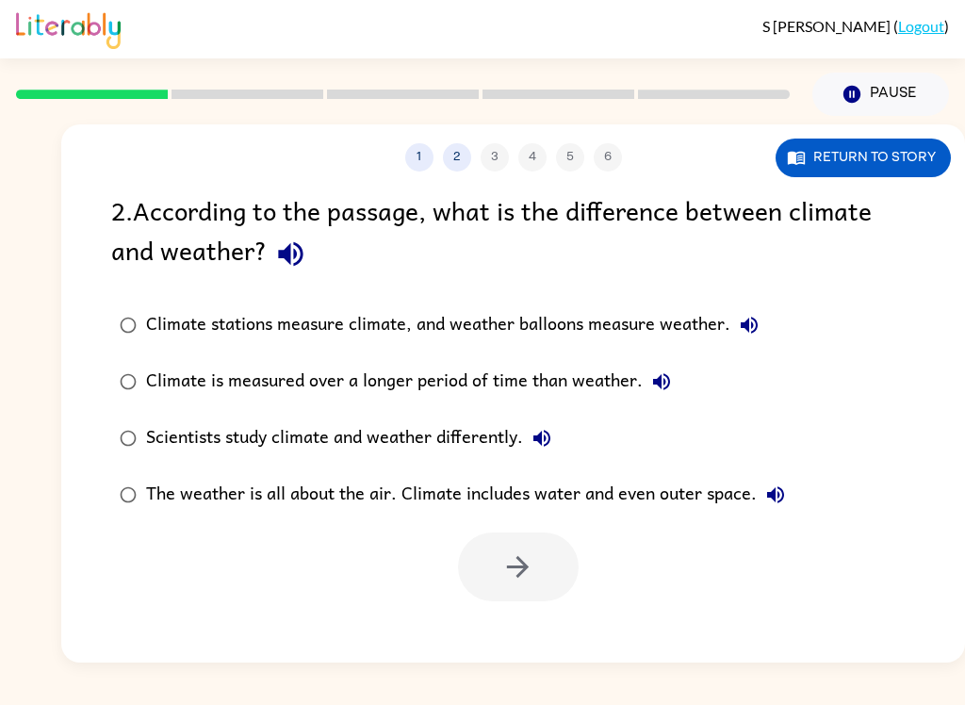
click at [396, 443] on div "Scientists study climate and weather differently." at bounding box center [353, 438] width 415 height 38
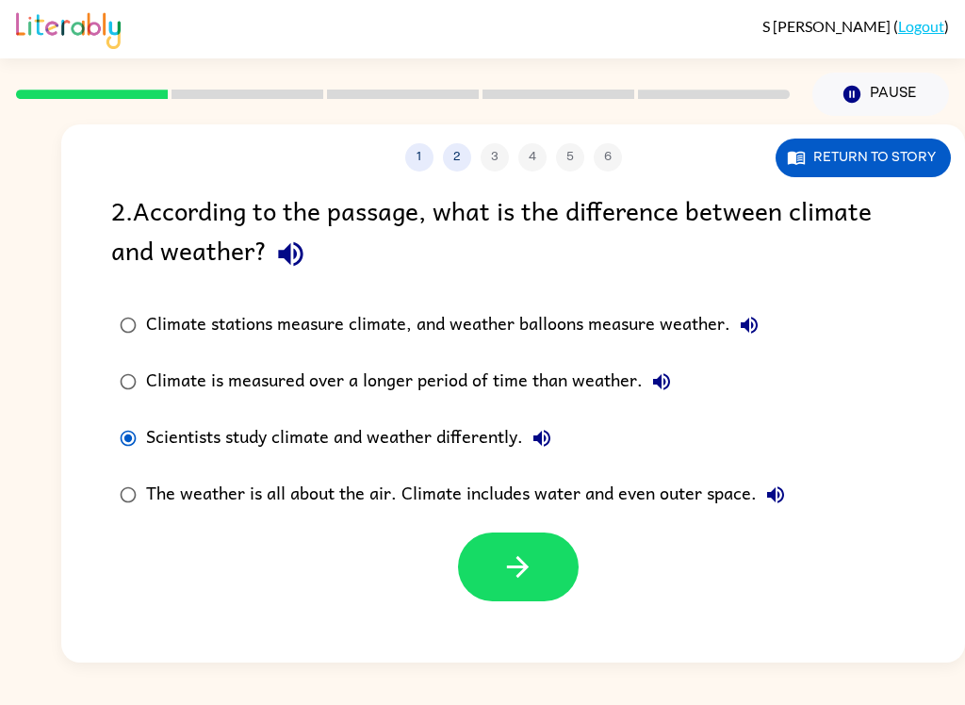
click at [518, 555] on icon "button" at bounding box center [517, 566] width 33 height 33
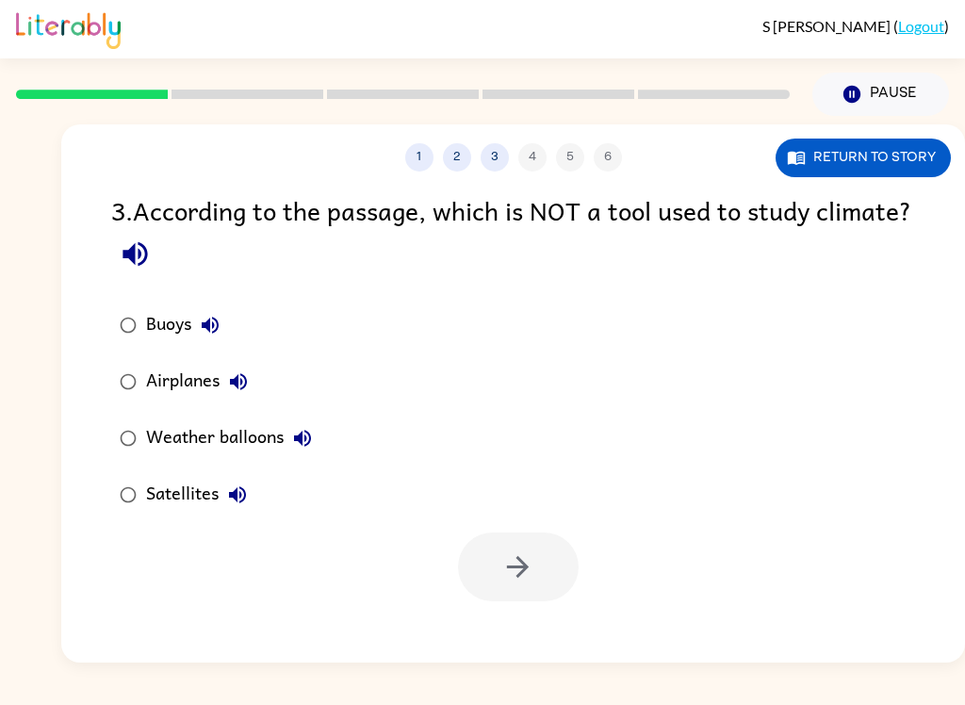
click at [890, 163] on button "Return to story" at bounding box center [863, 158] width 175 height 39
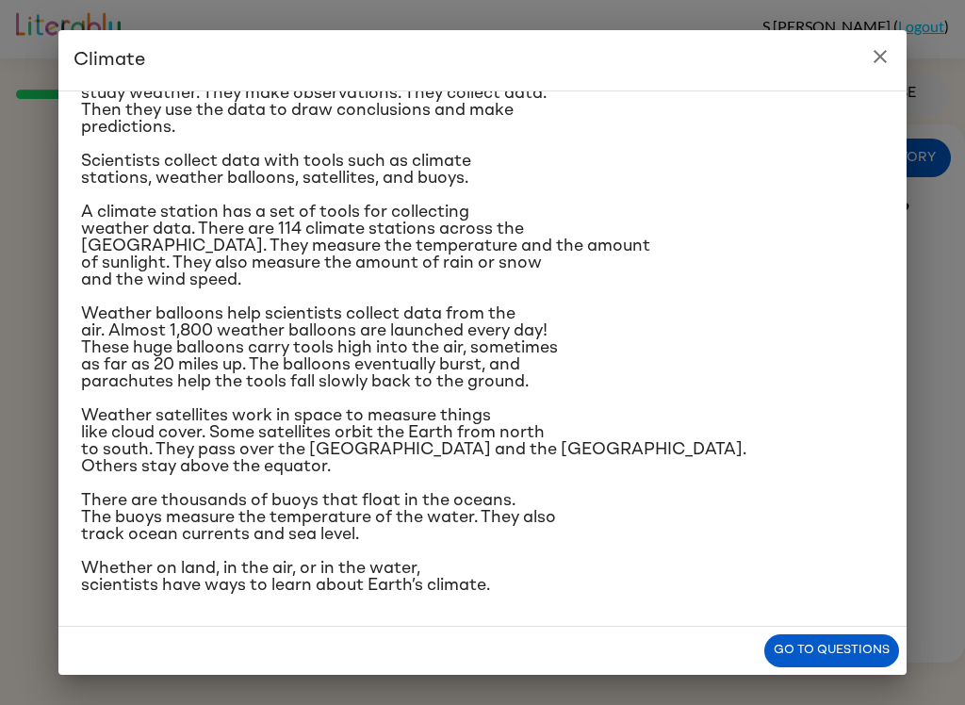
scroll to position [349, 0]
click at [827, 657] on button "Go to questions" at bounding box center [831, 650] width 135 height 33
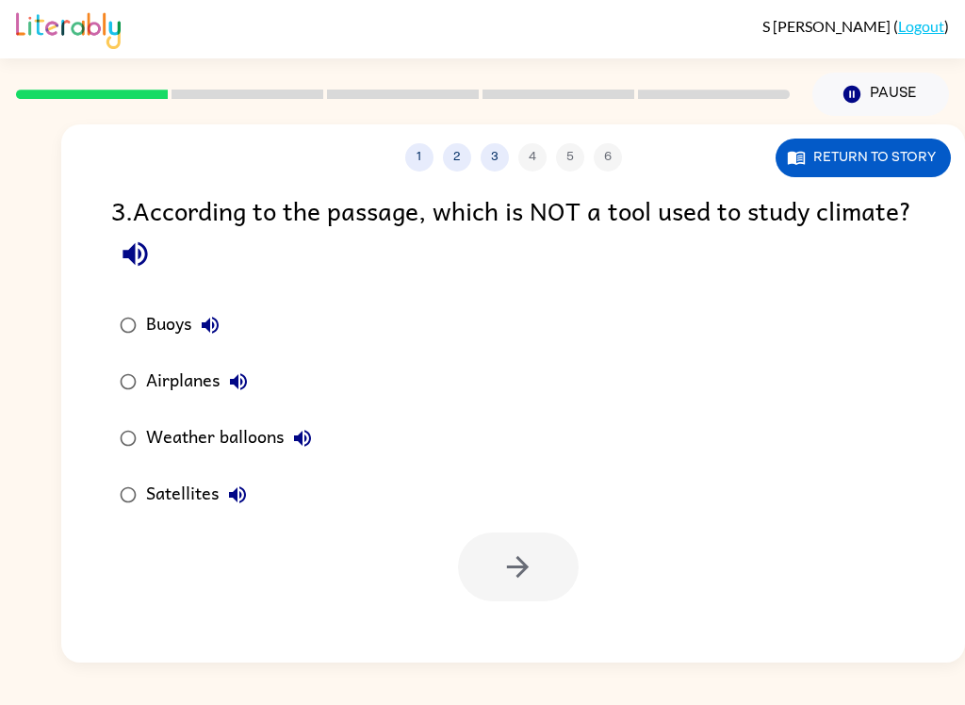
click at [202, 370] on div "Airplanes" at bounding box center [201, 382] width 111 height 38
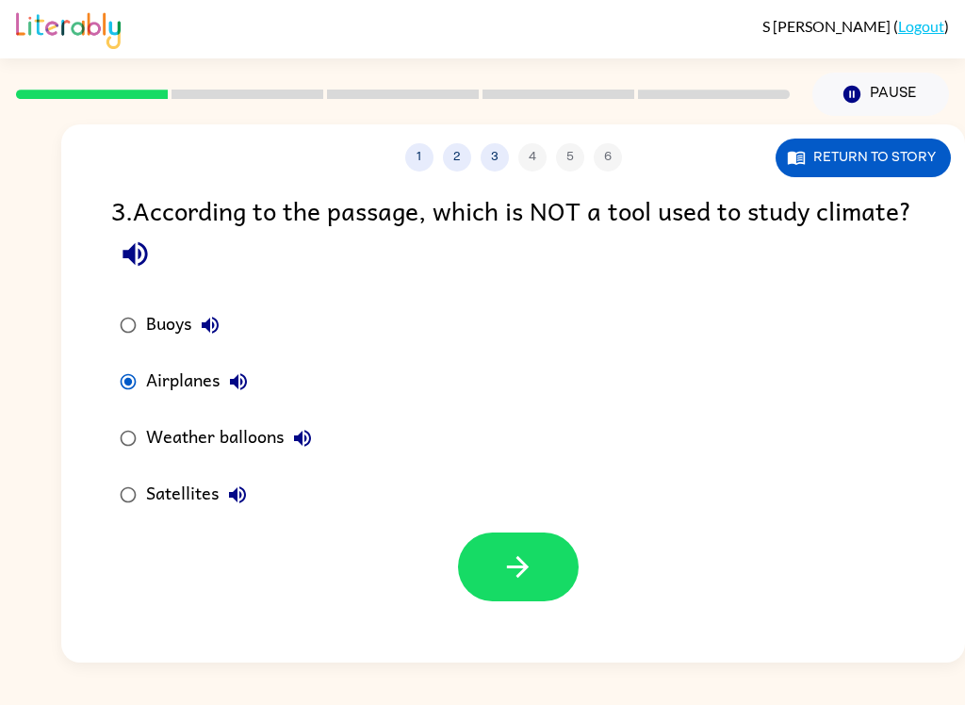
click at [554, 562] on button "button" at bounding box center [518, 566] width 121 height 69
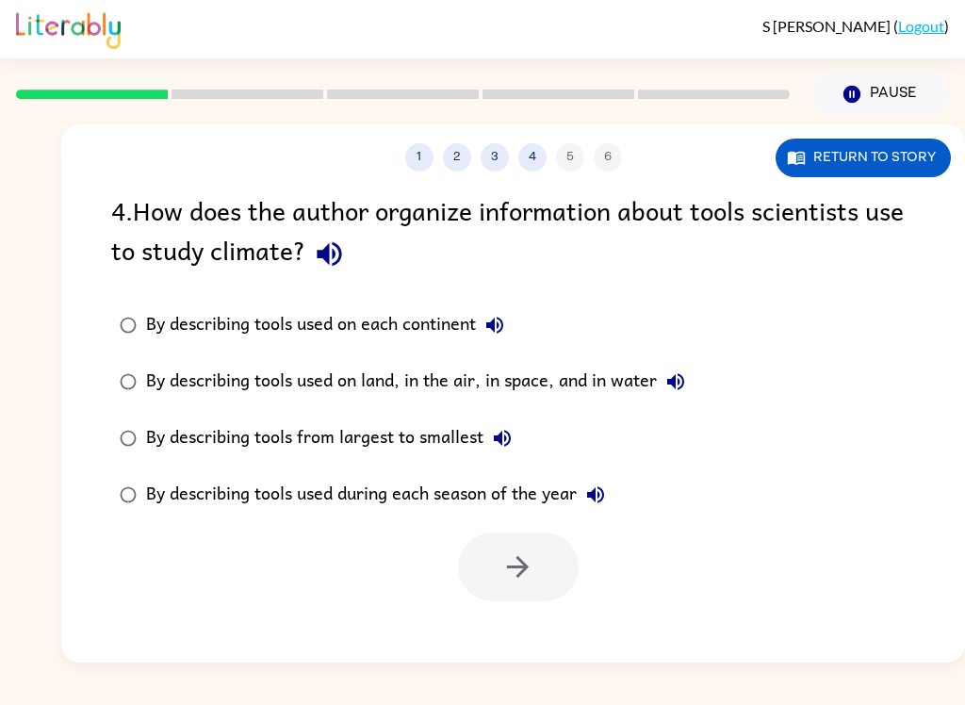
click at [440, 347] on label "By describing tools used on each continent" at bounding box center [402, 325] width 603 height 57
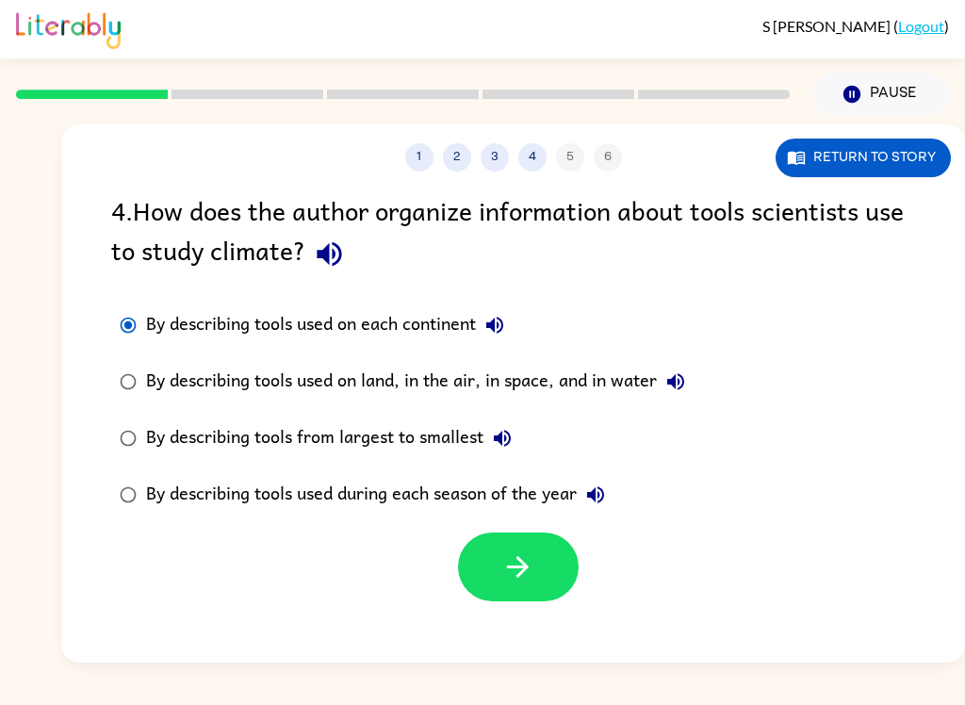
click at [520, 559] on icon "button" at bounding box center [517, 566] width 33 height 33
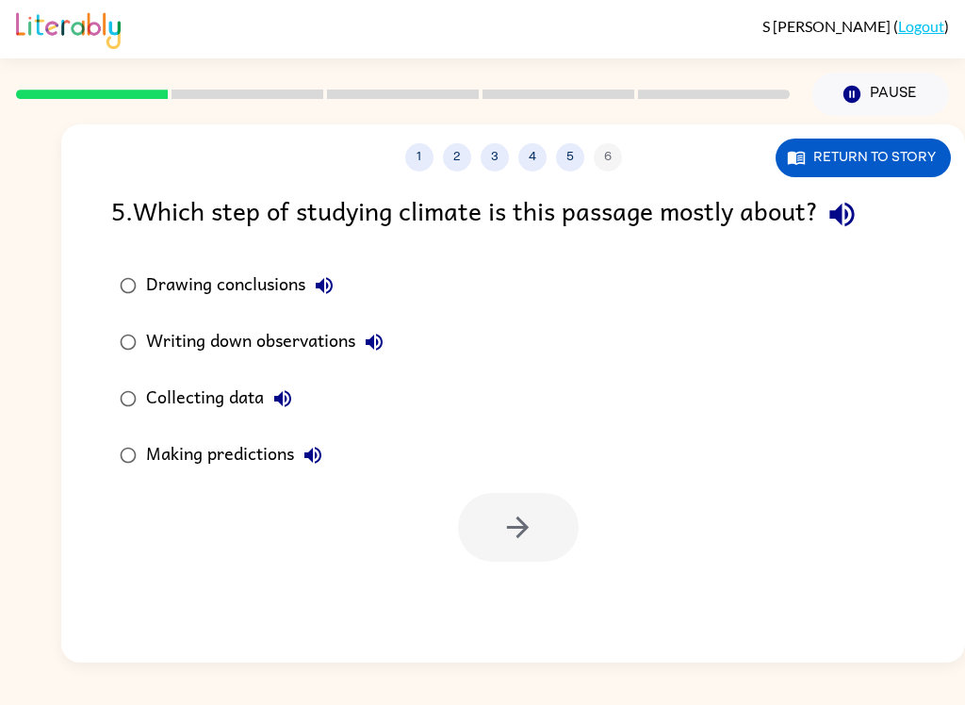
click at [196, 413] on div "Collecting data" at bounding box center [224, 399] width 156 height 38
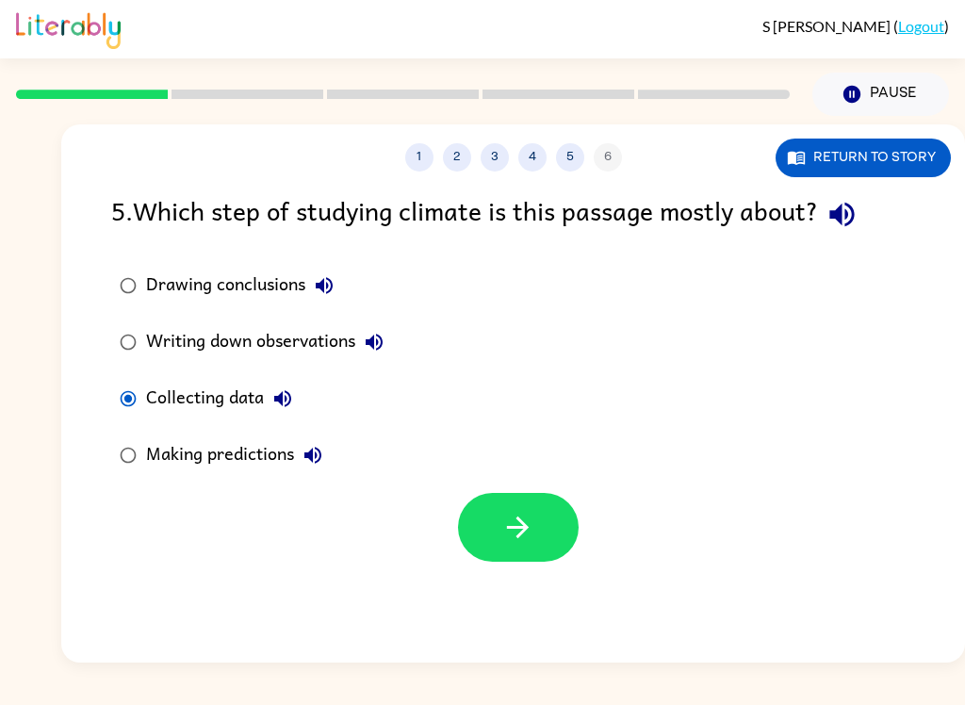
click at [440, 532] on div at bounding box center [513, 522] width 904 height 78
click at [538, 525] on button "button" at bounding box center [518, 527] width 121 height 69
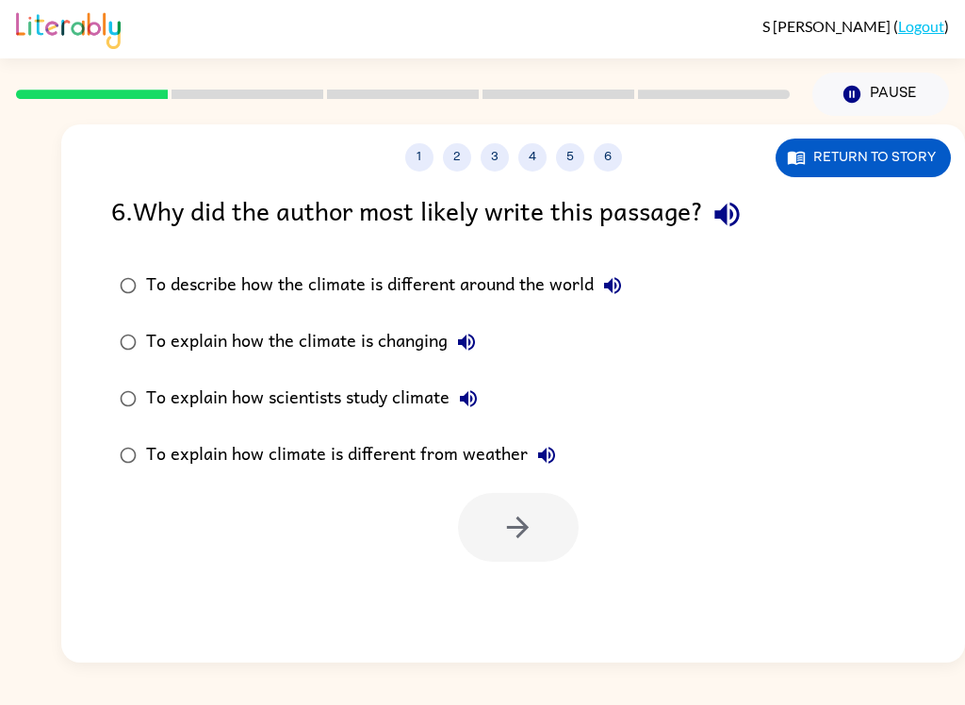
click at [523, 306] on label "To describe how the climate is different around the world" at bounding box center [371, 285] width 540 height 57
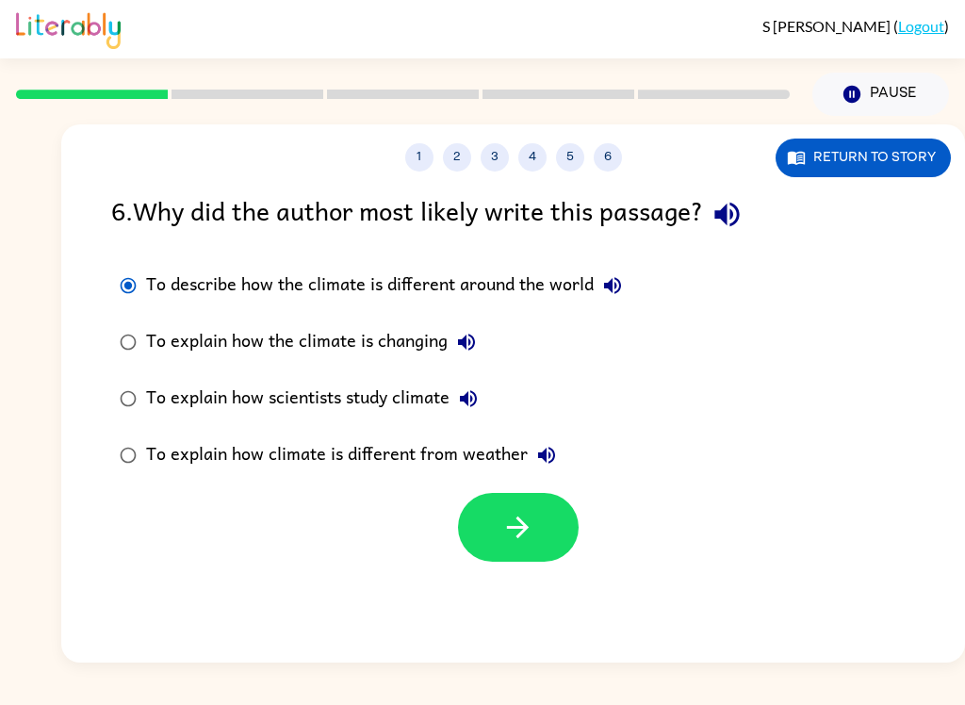
click at [559, 532] on button "button" at bounding box center [518, 527] width 121 height 69
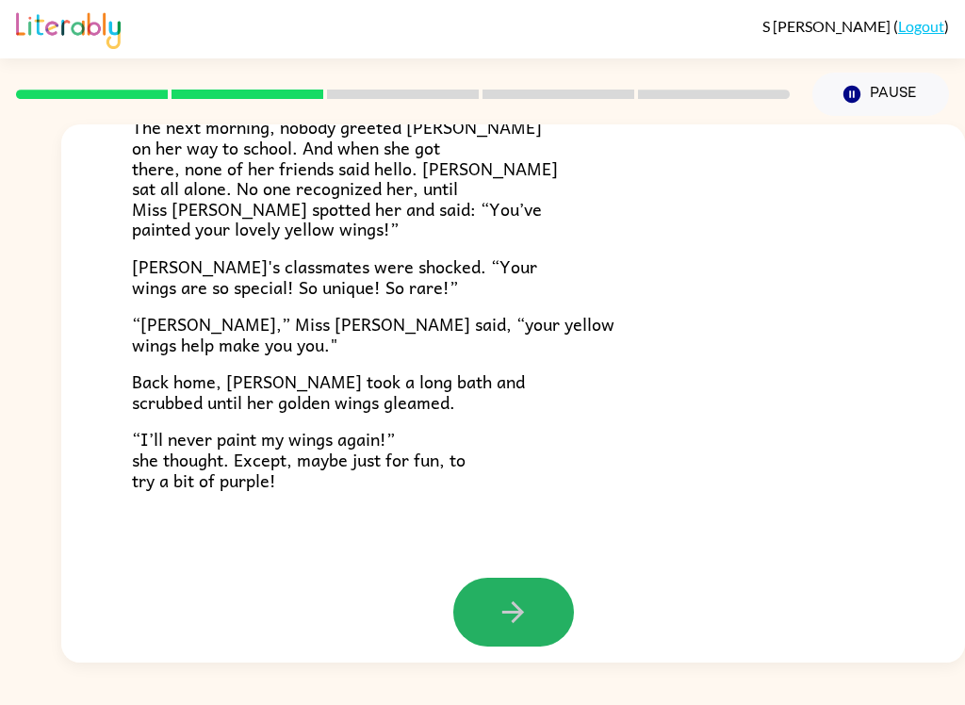
scroll to position [510, 0]
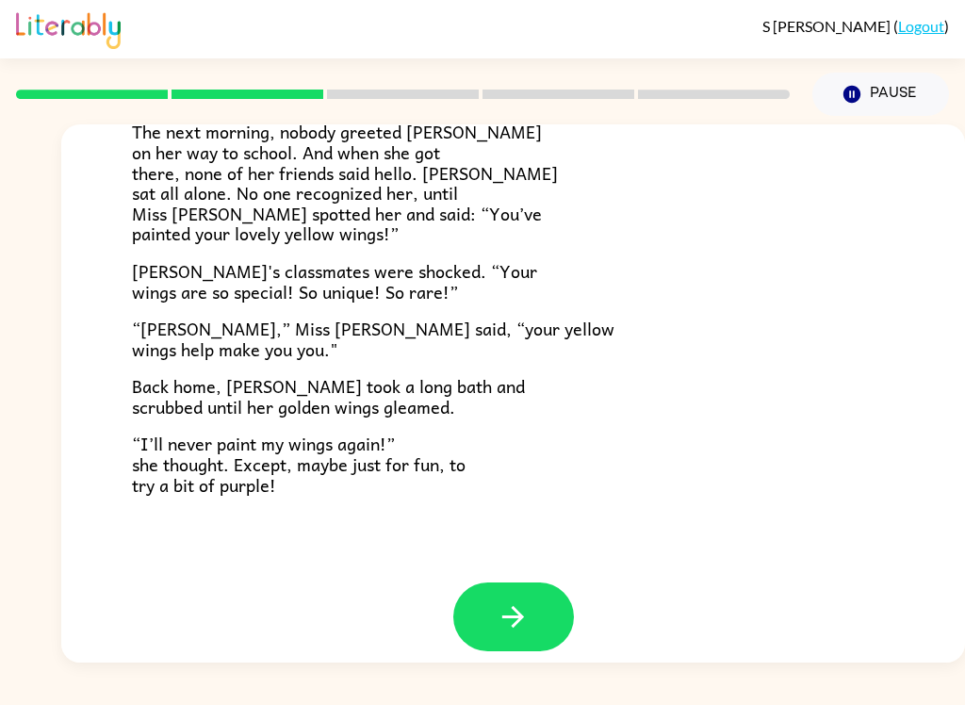
click at [548, 601] on button "button" at bounding box center [513, 616] width 121 height 69
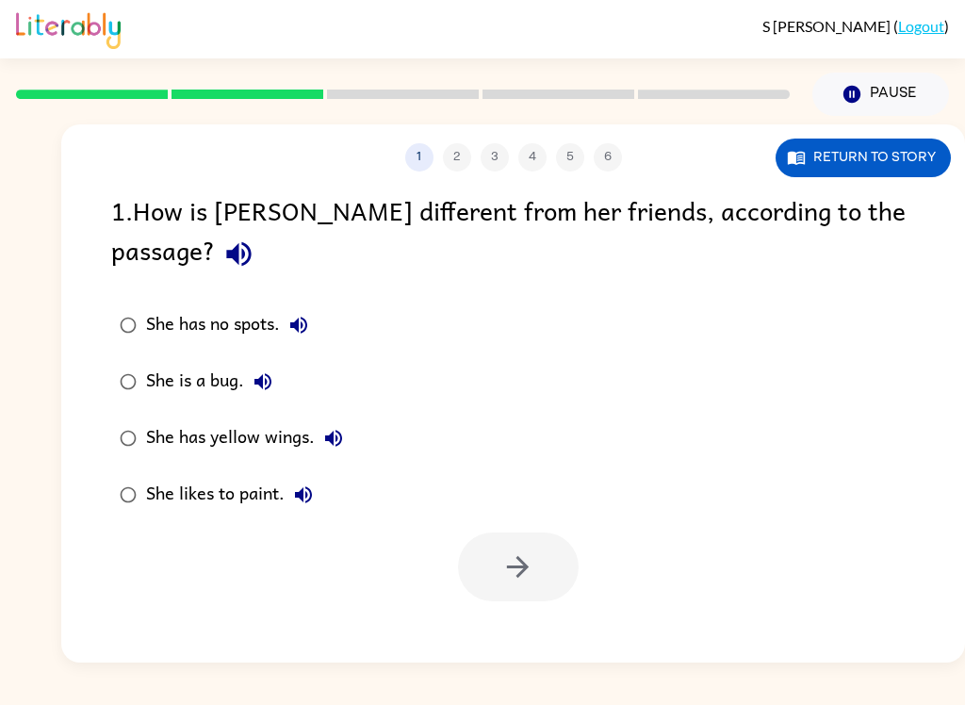
click at [205, 419] on label "She has yellow wings." at bounding box center [231, 438] width 261 height 57
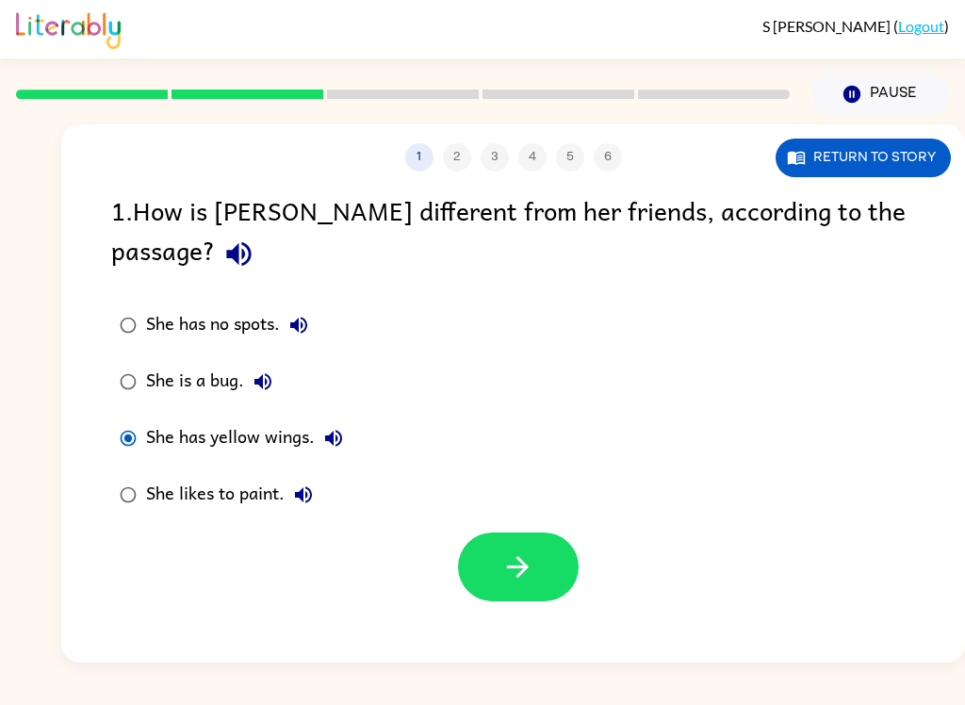
click at [467, 554] on div at bounding box center [518, 566] width 121 height 69
click at [528, 556] on icon "button" at bounding box center [518, 567] width 22 height 22
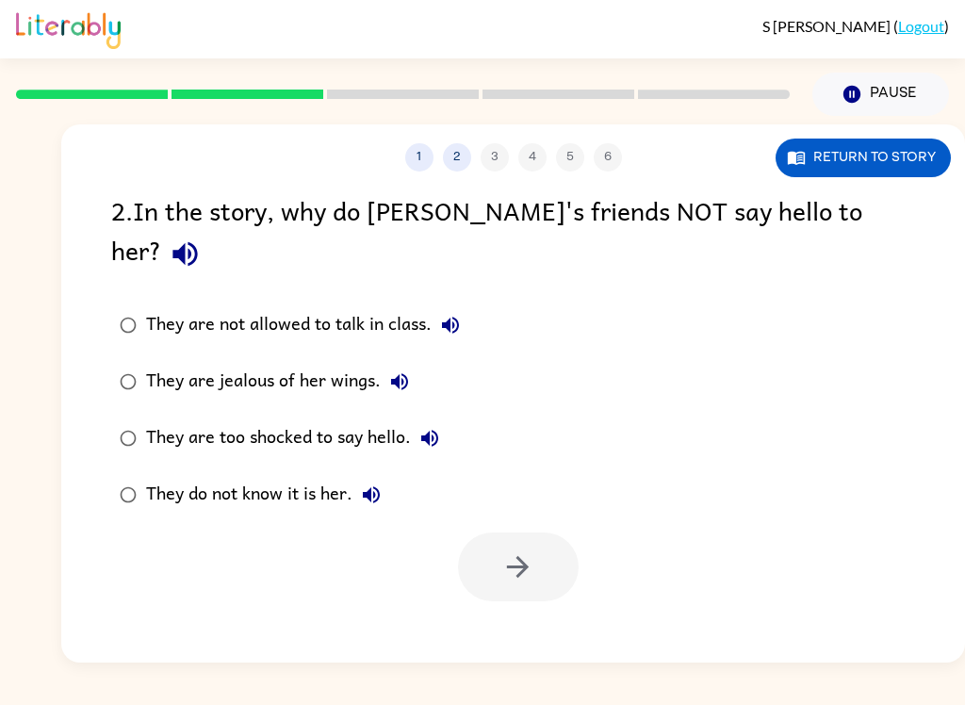
click at [297, 363] on div "They are jealous of her wings." at bounding box center [282, 382] width 272 height 38
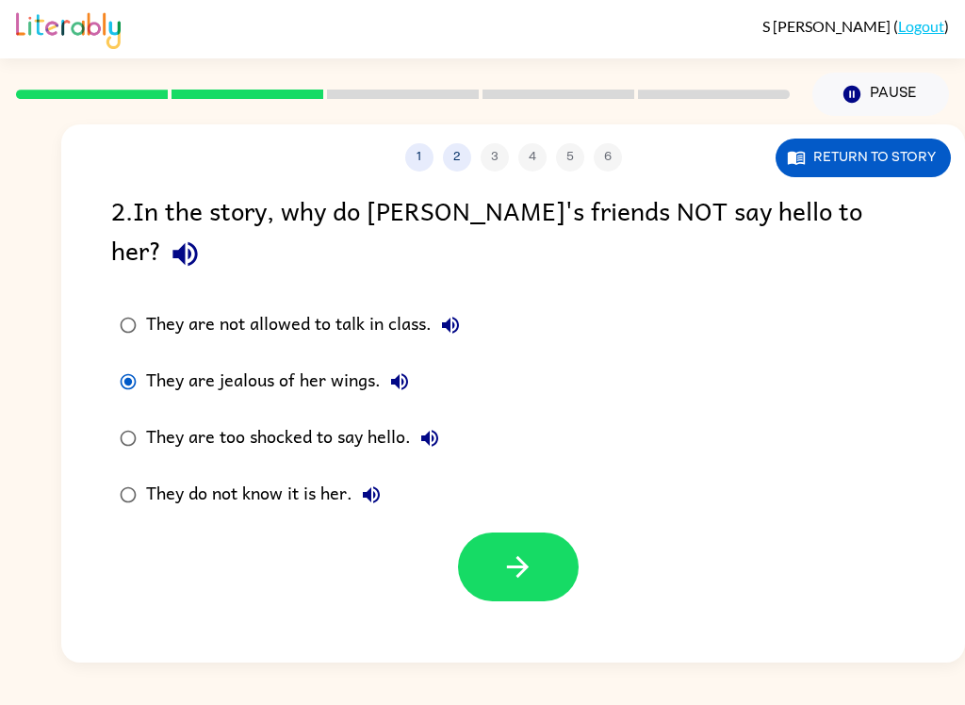
click at [516, 550] on icon "button" at bounding box center [517, 566] width 33 height 33
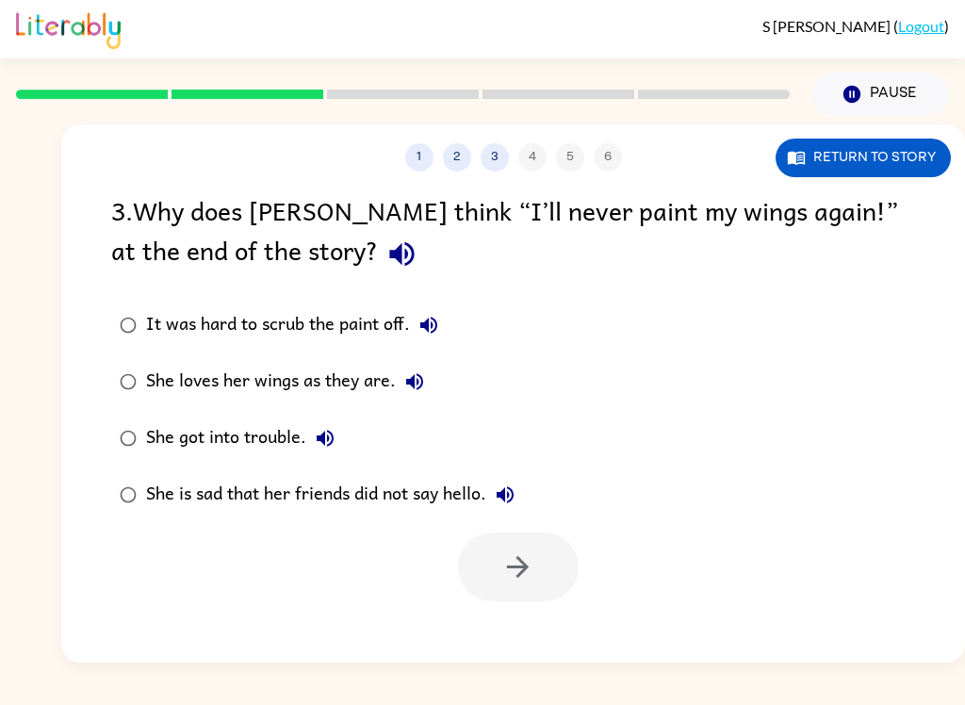
click at [249, 511] on div "She is sad that her friends did not say hello." at bounding box center [335, 495] width 378 height 38
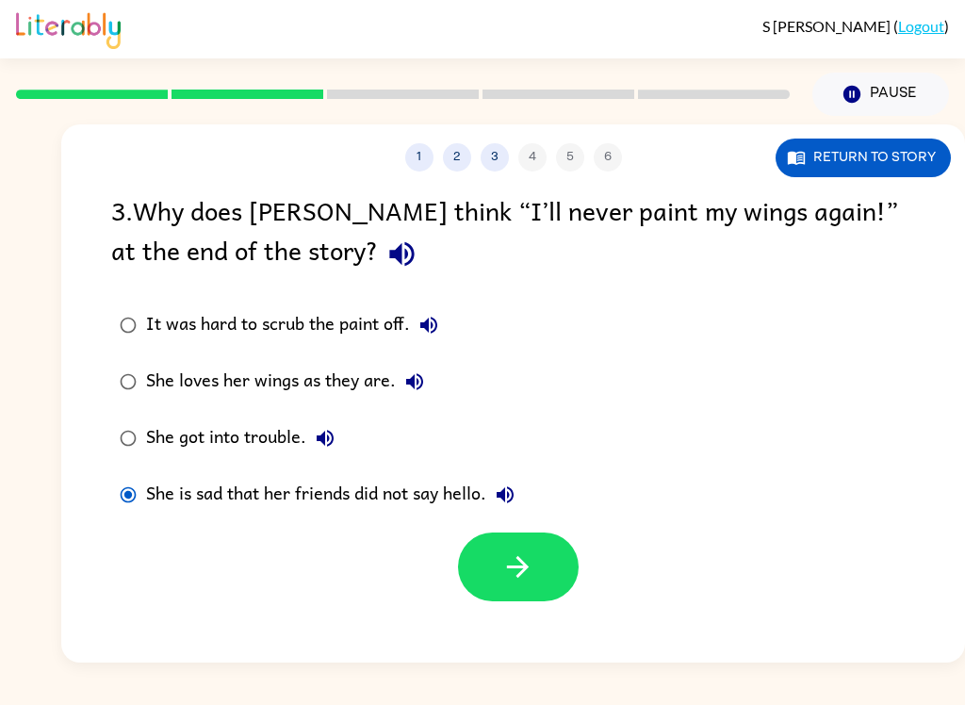
click at [516, 595] on button "button" at bounding box center [518, 566] width 121 height 69
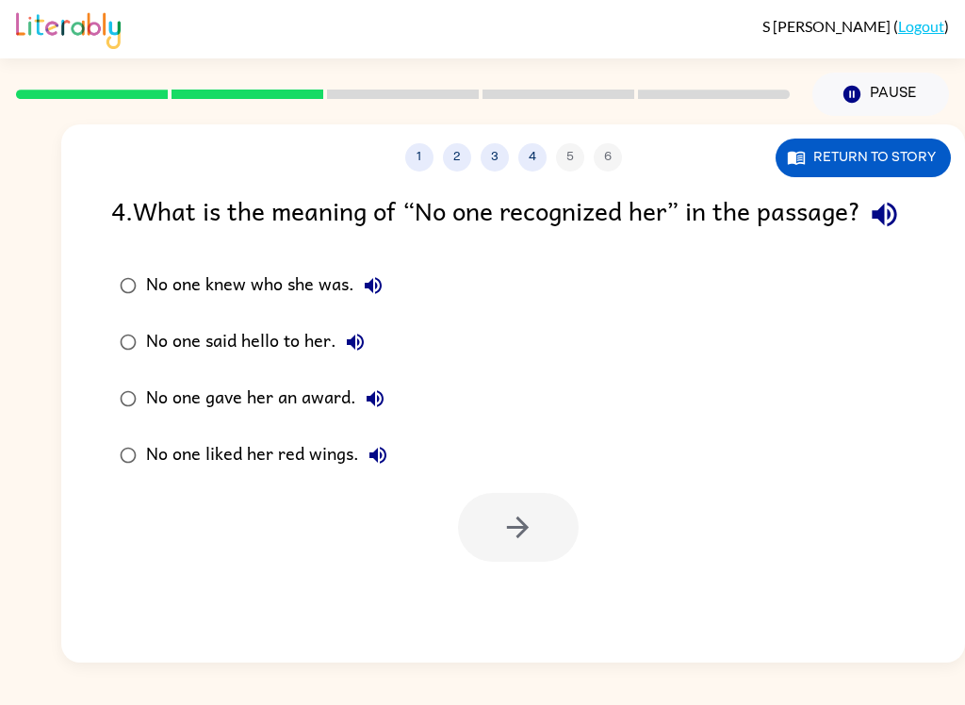
click at [230, 474] on div "No one liked her red wings." at bounding box center [271, 455] width 251 height 38
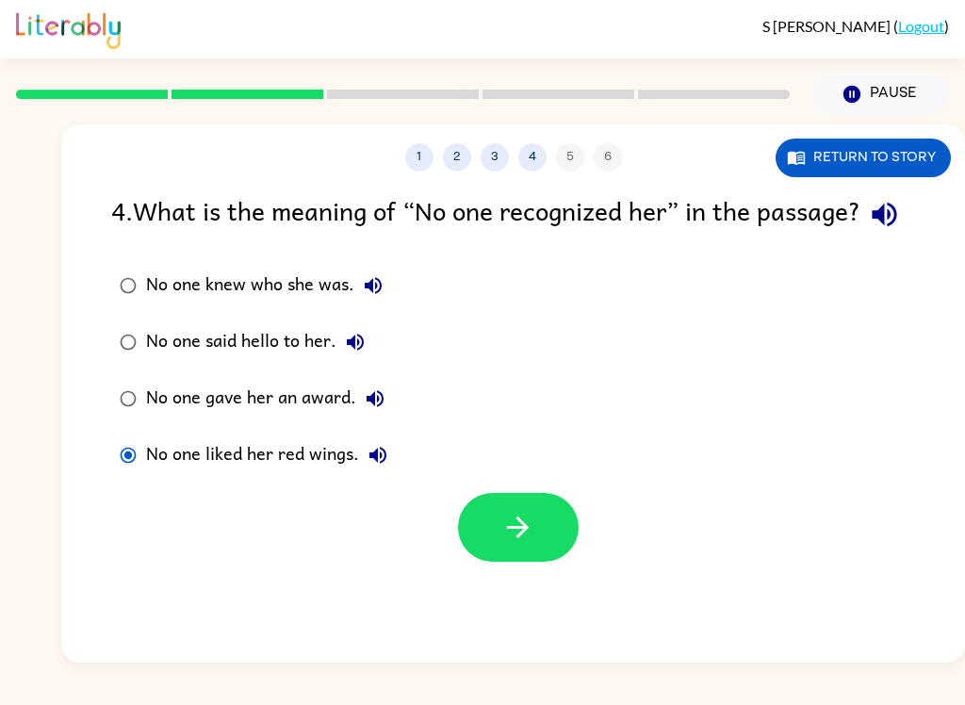
click at [539, 562] on button "button" at bounding box center [518, 527] width 121 height 69
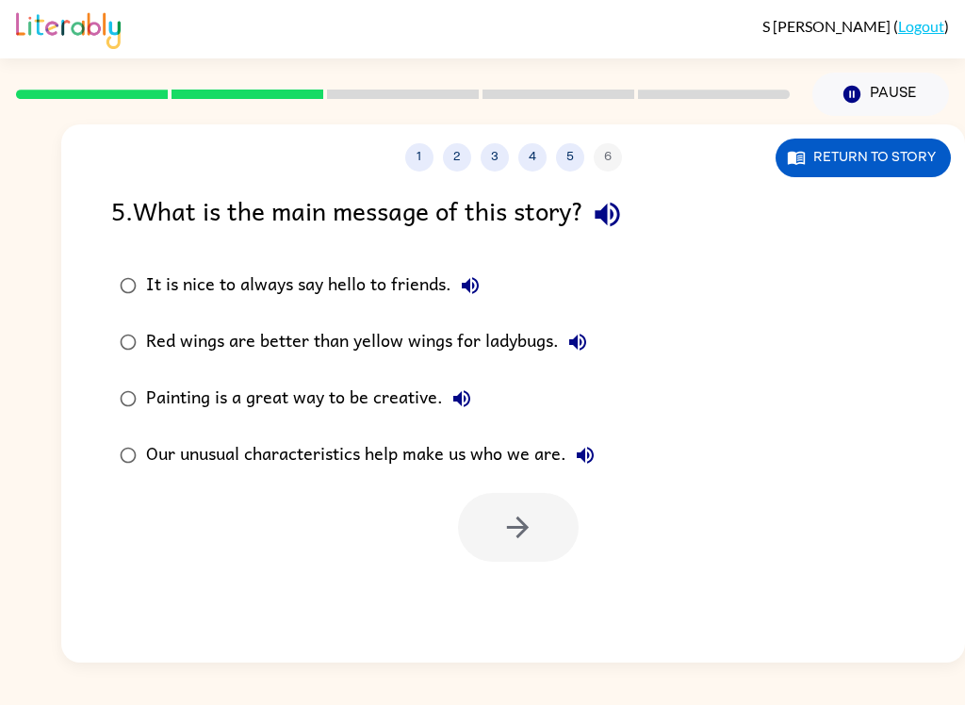
click at [206, 439] on div "Our unusual characteristics help make us who we are." at bounding box center [375, 455] width 458 height 38
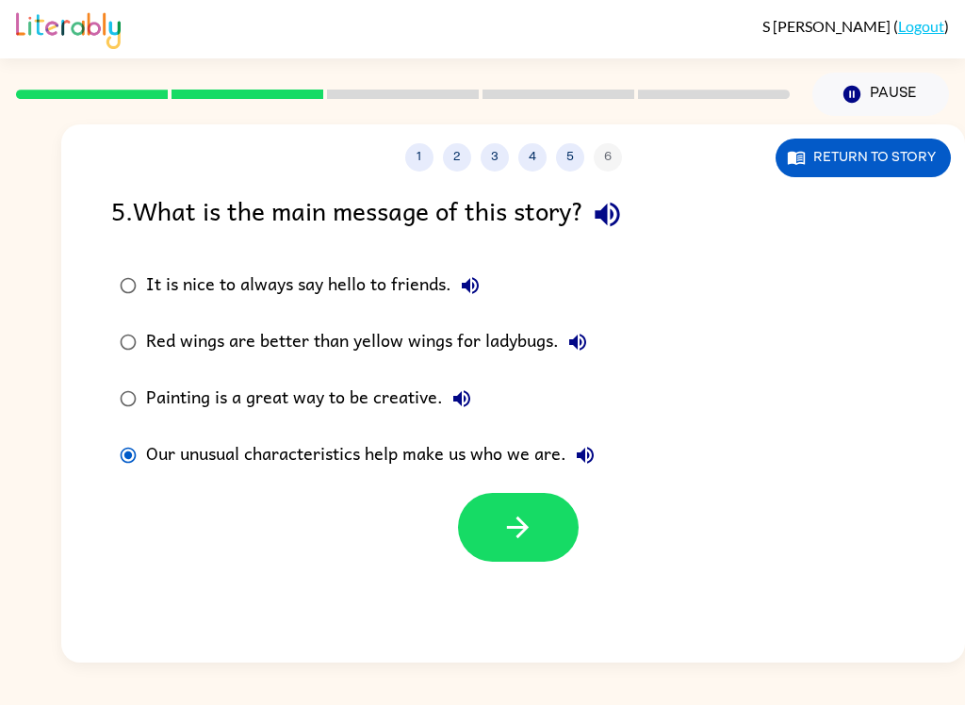
click at [513, 519] on icon "button" at bounding box center [517, 527] width 33 height 33
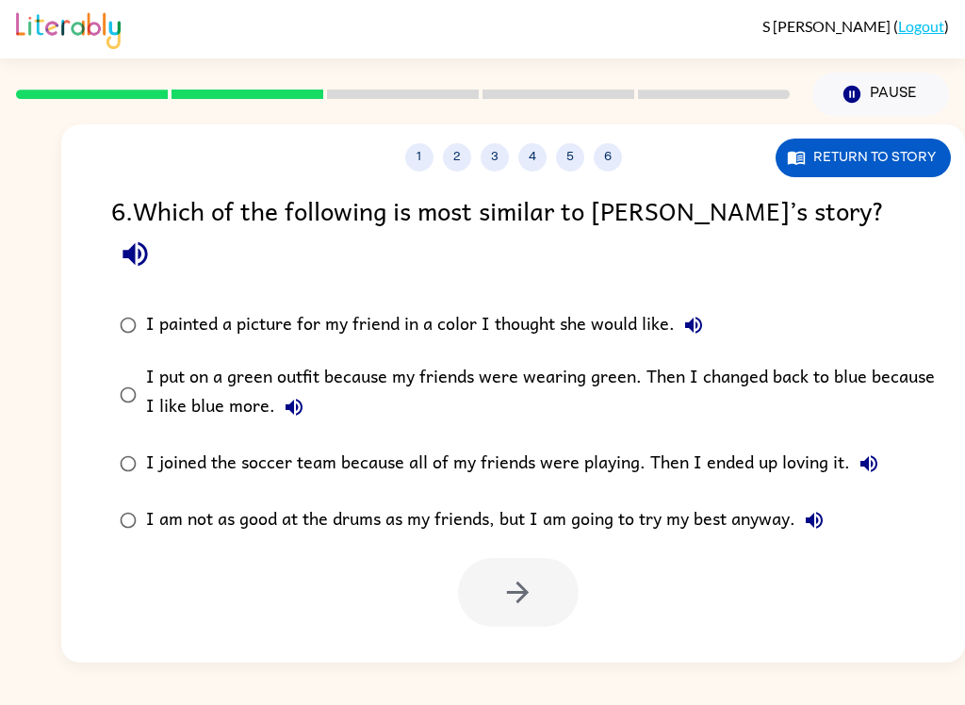
click at [109, 218] on div "6 . Which of the following is most similar to Lily’s story? I painted a picture…" at bounding box center [513, 408] width 904 height 436
click at [529, 576] on icon "button" at bounding box center [517, 592] width 33 height 33
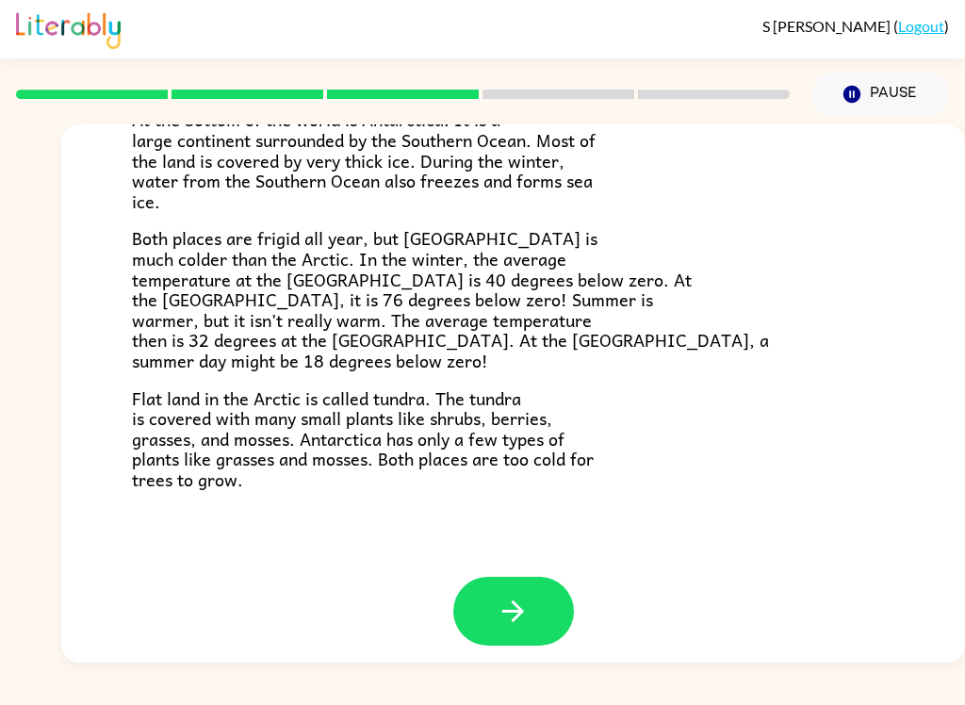
scroll to position [384, 0]
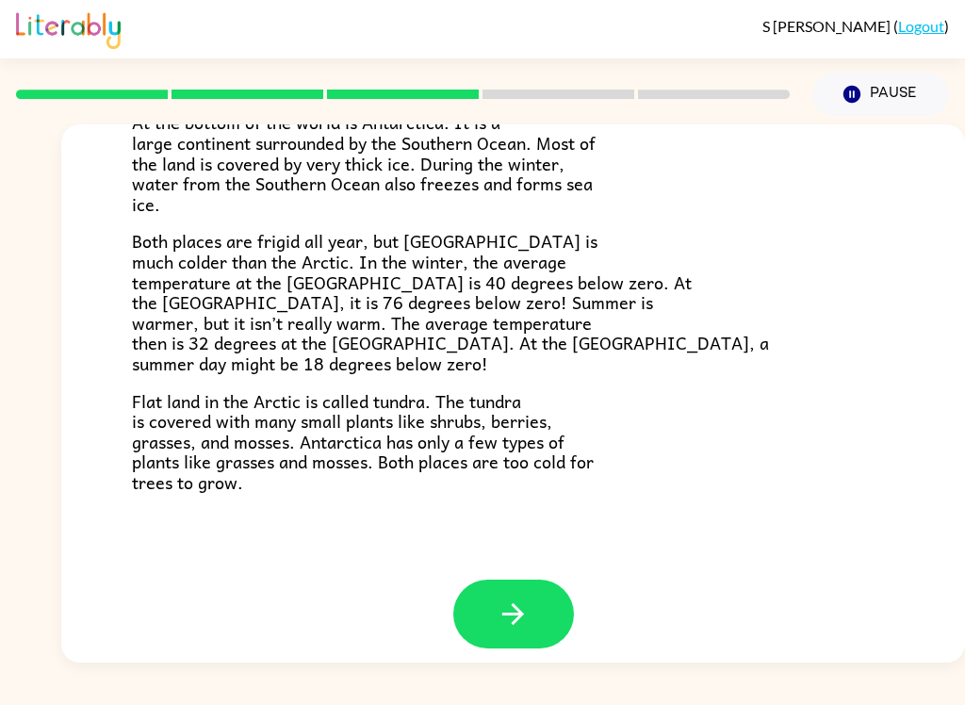
click at [506, 580] on button "button" at bounding box center [513, 614] width 121 height 69
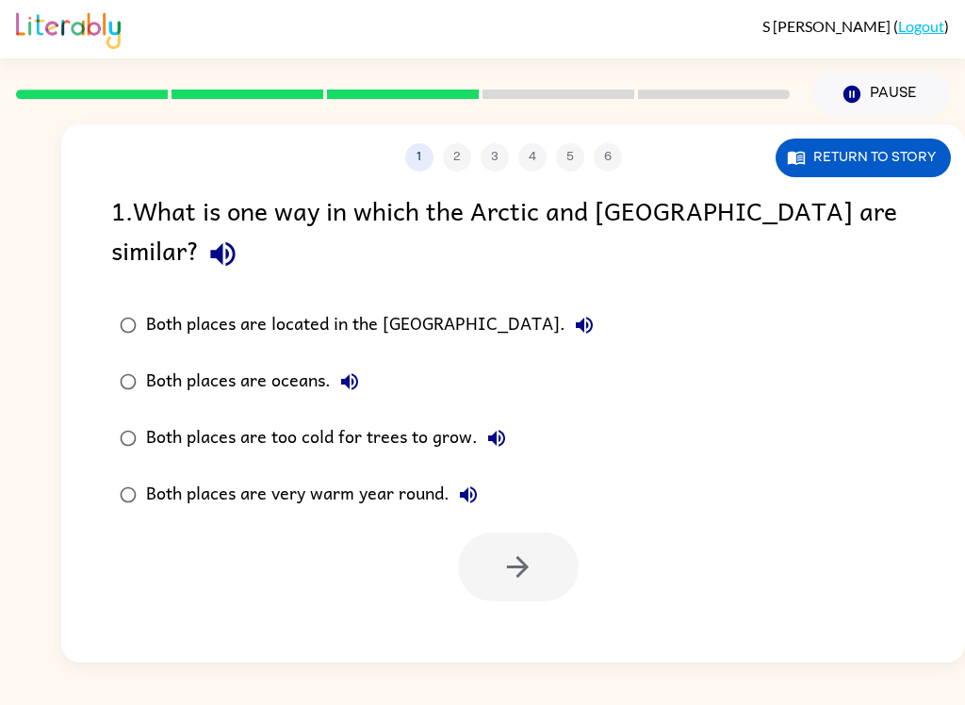
click at [887, 154] on button "Return to story" at bounding box center [863, 158] width 175 height 39
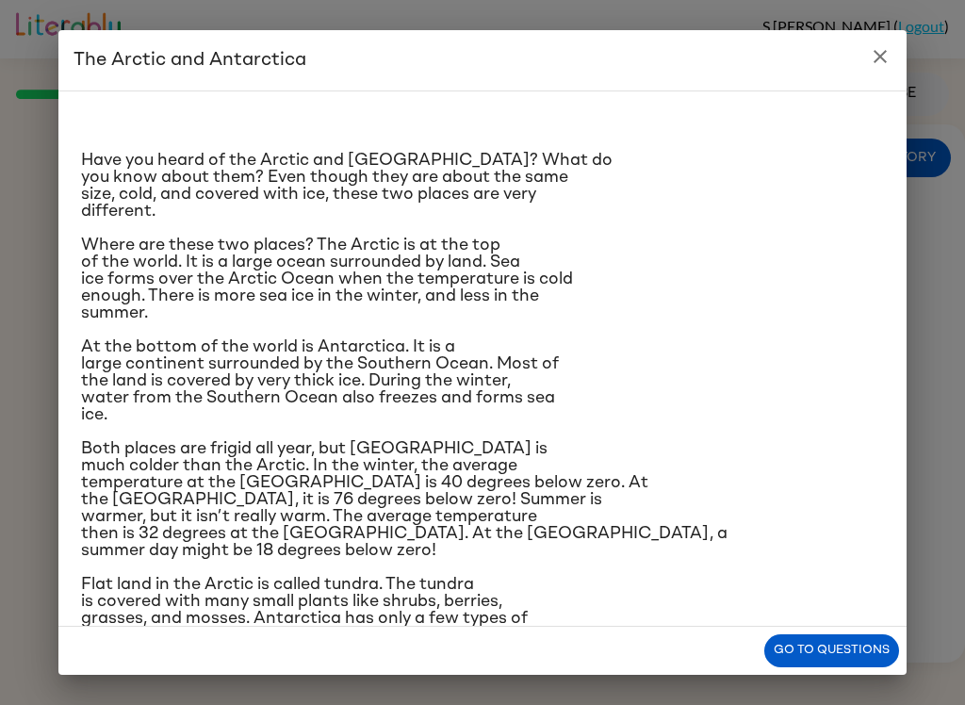
click at [825, 646] on button "Go to questions" at bounding box center [831, 650] width 135 height 33
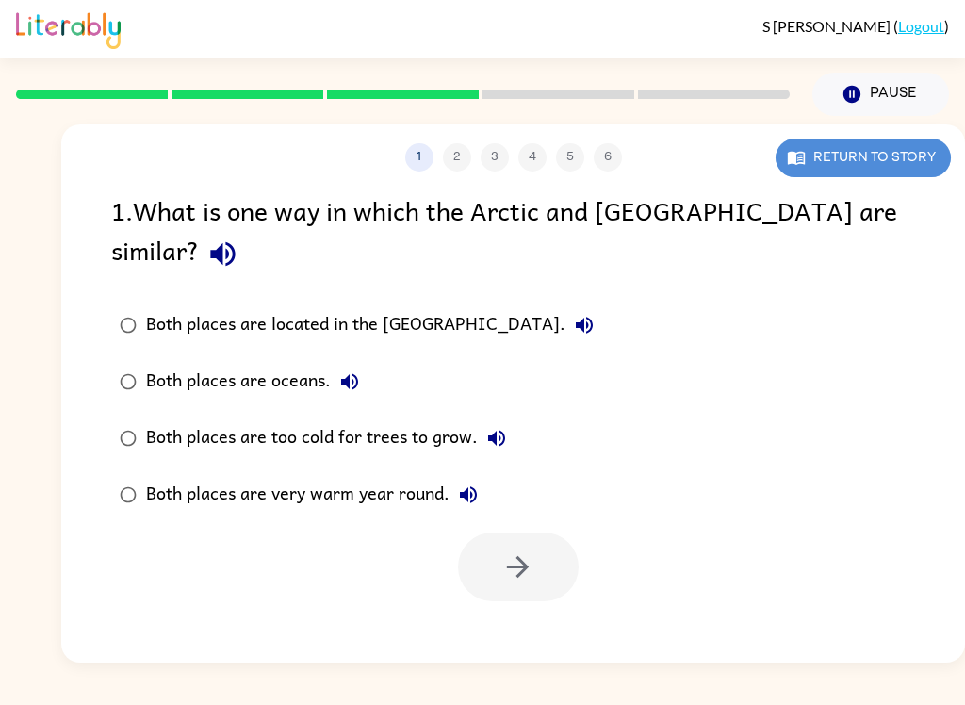
click at [866, 145] on button "Return to story" at bounding box center [863, 158] width 175 height 39
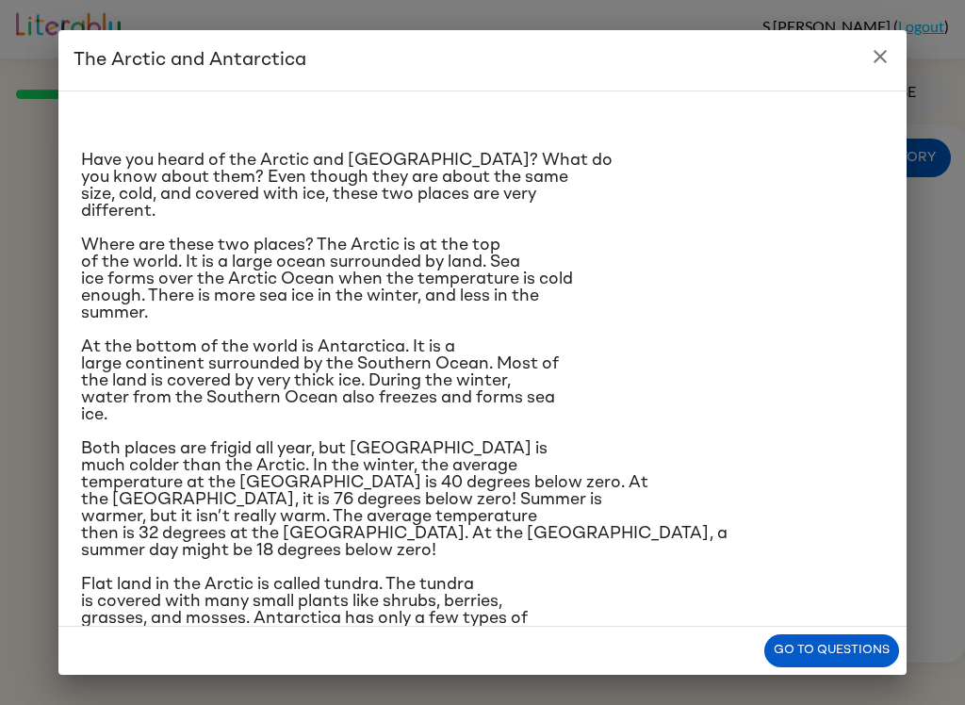
click at [824, 651] on button "Go to questions" at bounding box center [831, 650] width 135 height 33
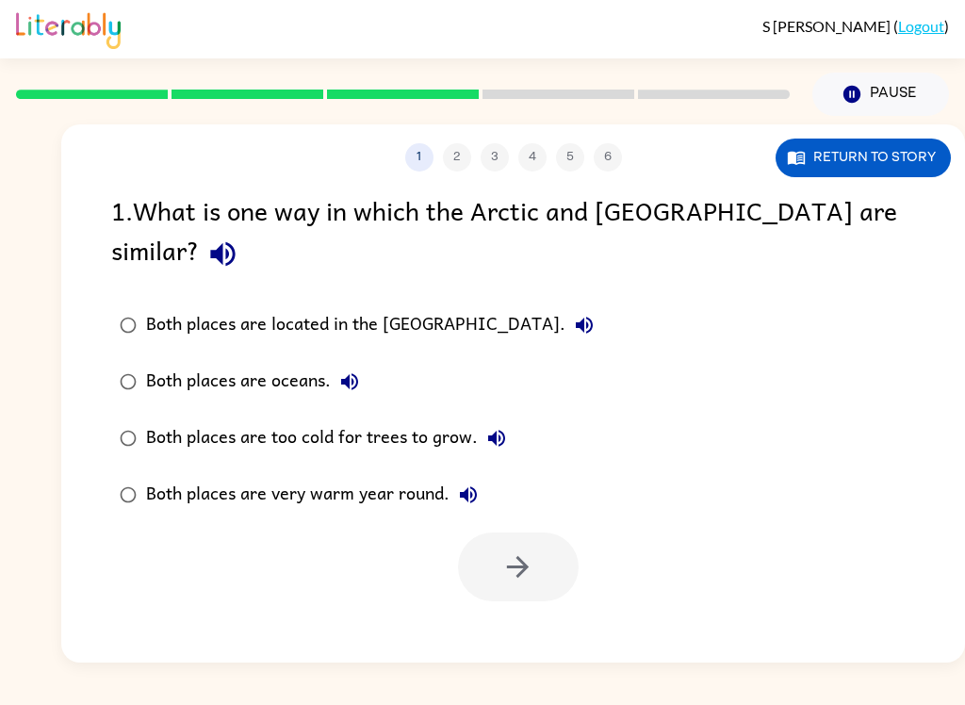
click at [287, 306] on div "Both places are located in the North Pole." at bounding box center [374, 325] width 457 height 38
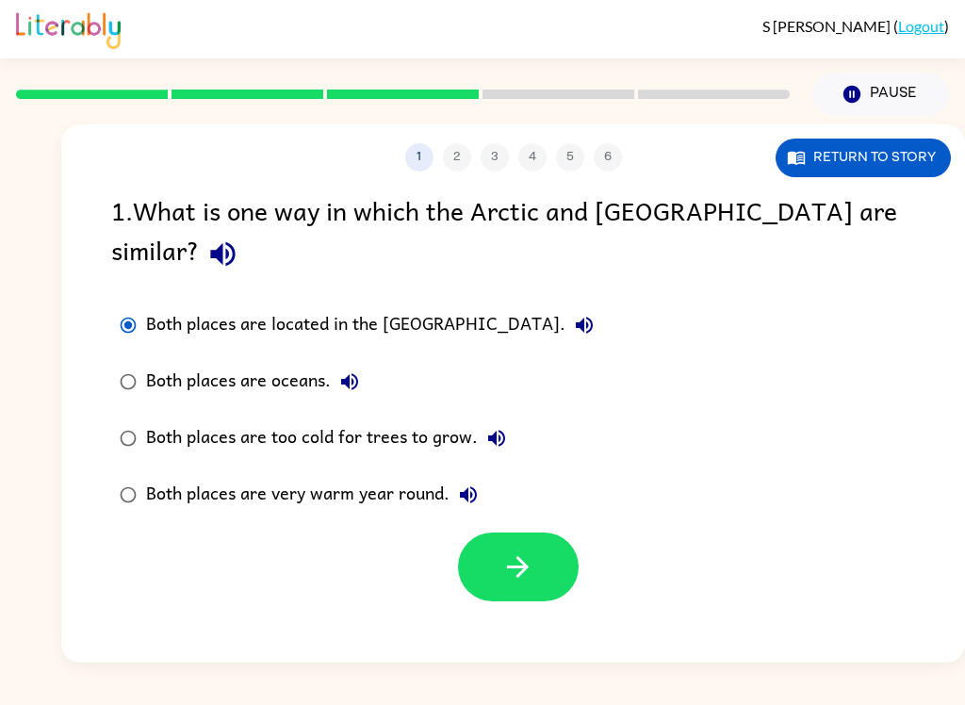
click at [553, 532] on button "button" at bounding box center [518, 566] width 121 height 69
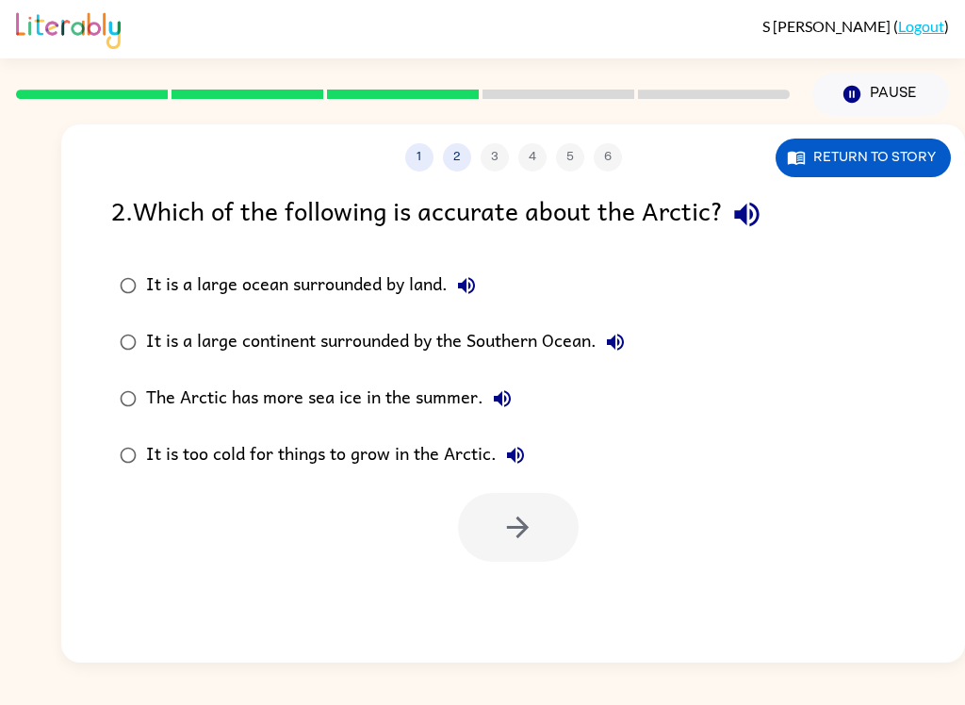
click at [373, 299] on div "It is a large ocean surrounded by land." at bounding box center [315, 286] width 339 height 38
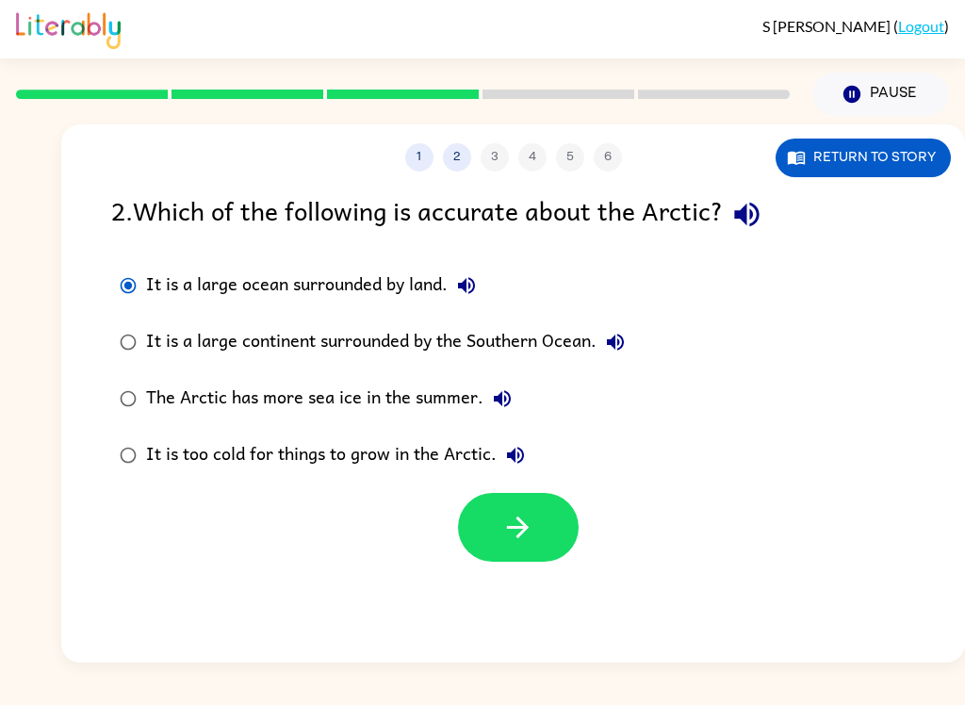
click at [537, 524] on button "button" at bounding box center [518, 527] width 121 height 69
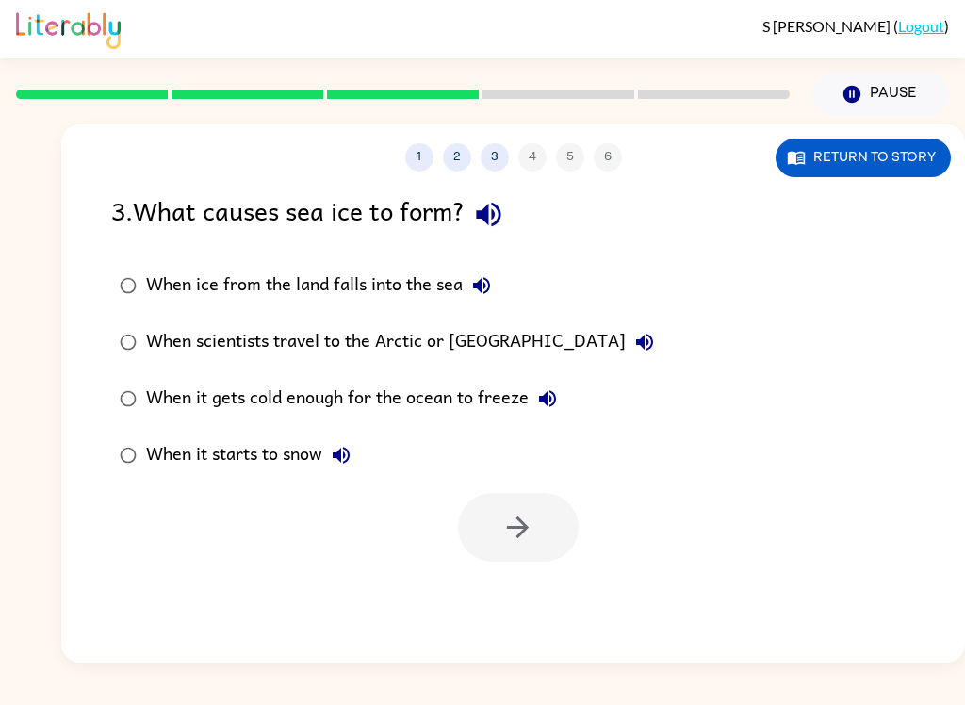
click at [479, 313] on label "When ice from the land falls into the sea" at bounding box center [387, 285] width 572 height 57
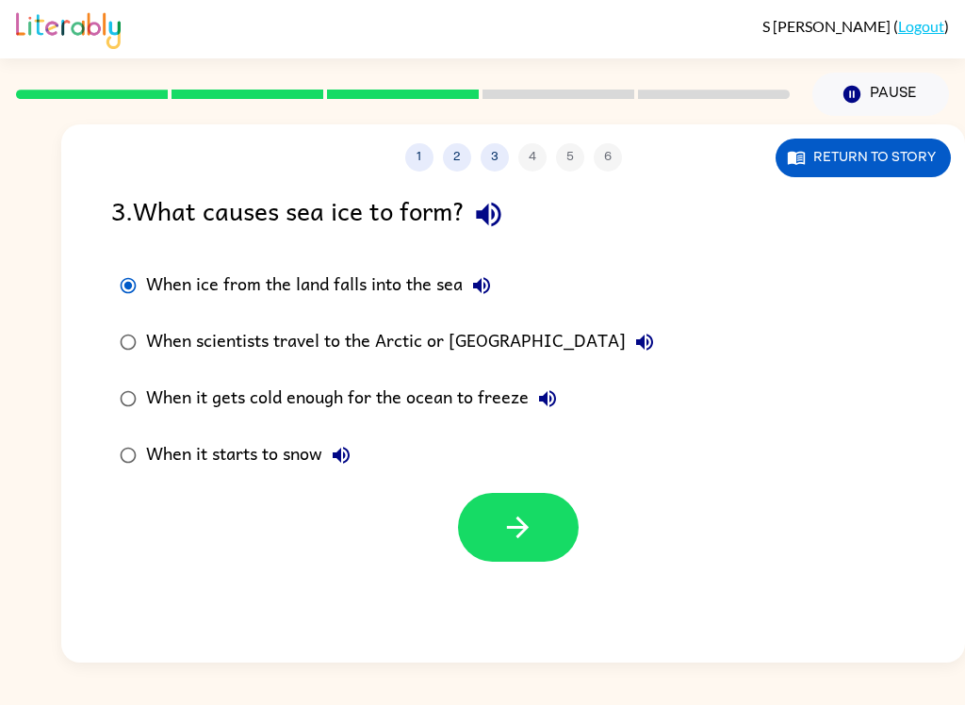
click at [507, 401] on div "When it gets cold enough for the ocean to freeze" at bounding box center [356, 399] width 420 height 38
click at [556, 523] on button "button" at bounding box center [518, 527] width 121 height 69
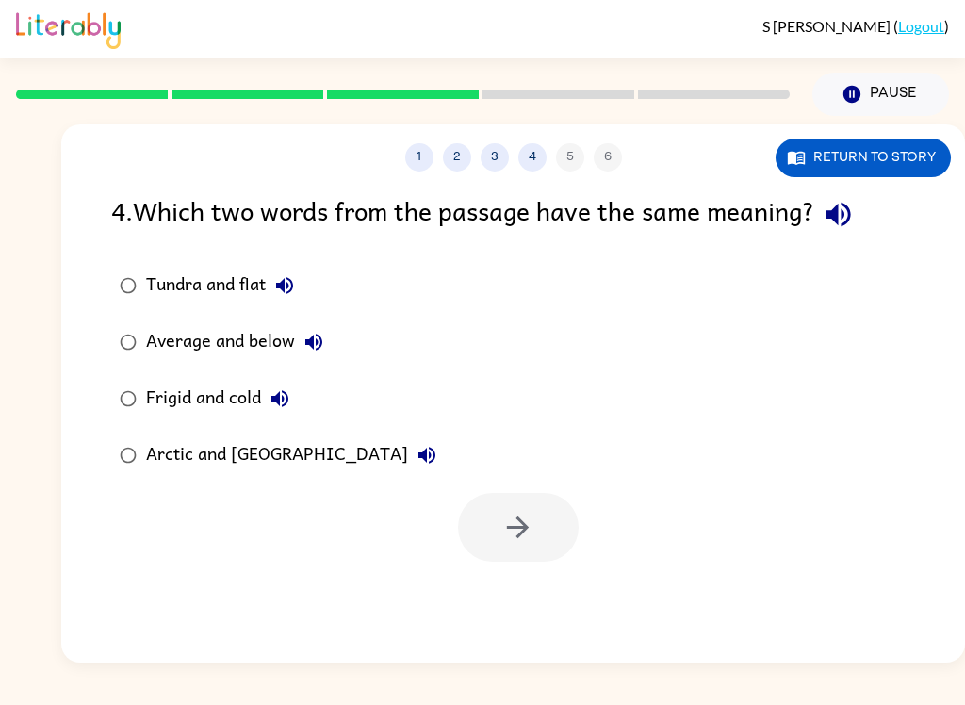
click at [246, 399] on div "Frigid and cold" at bounding box center [222, 399] width 153 height 38
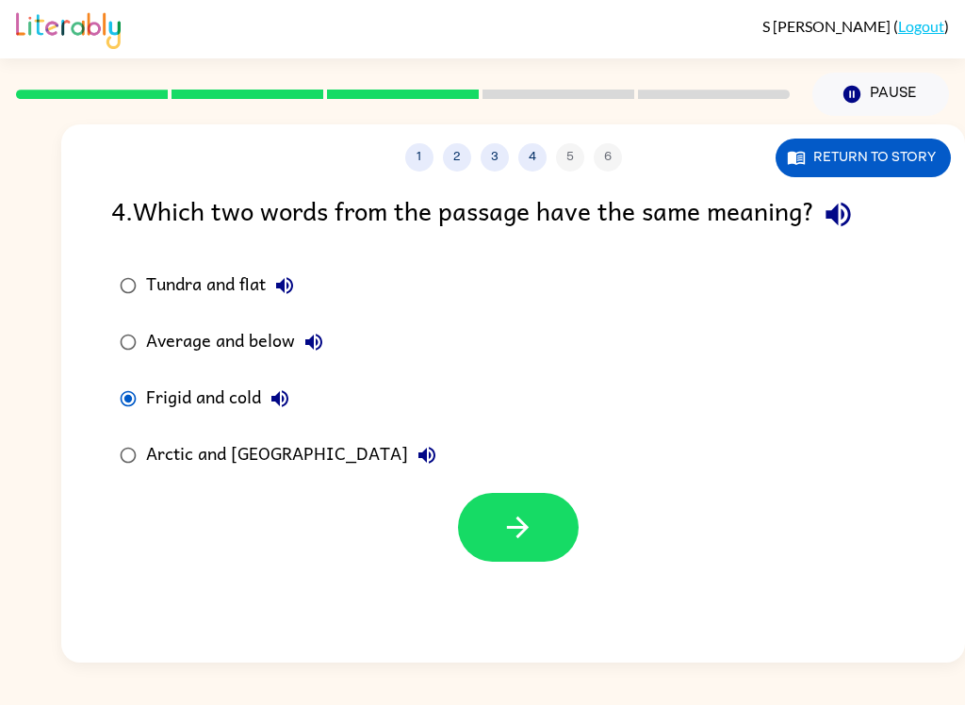
click at [524, 529] on icon "button" at bounding box center [518, 527] width 22 height 22
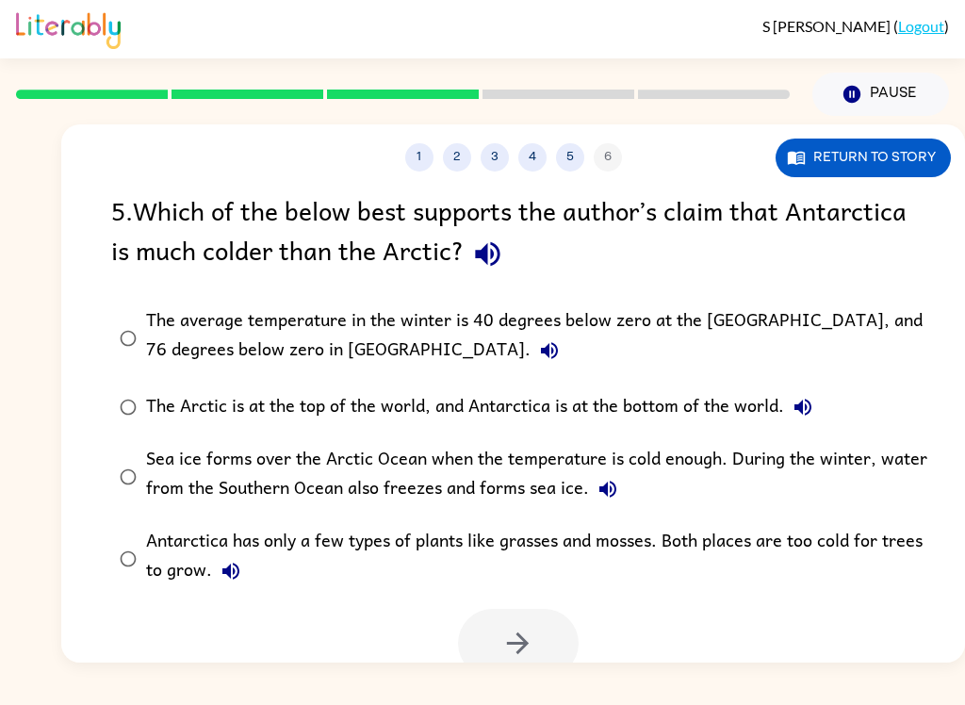
click at [705, 424] on div "The Arctic is at the top of the world, and Antarctica is at the bottom of the w…" at bounding box center [484, 407] width 676 height 38
click at [510, 636] on icon "button" at bounding box center [517, 643] width 33 height 33
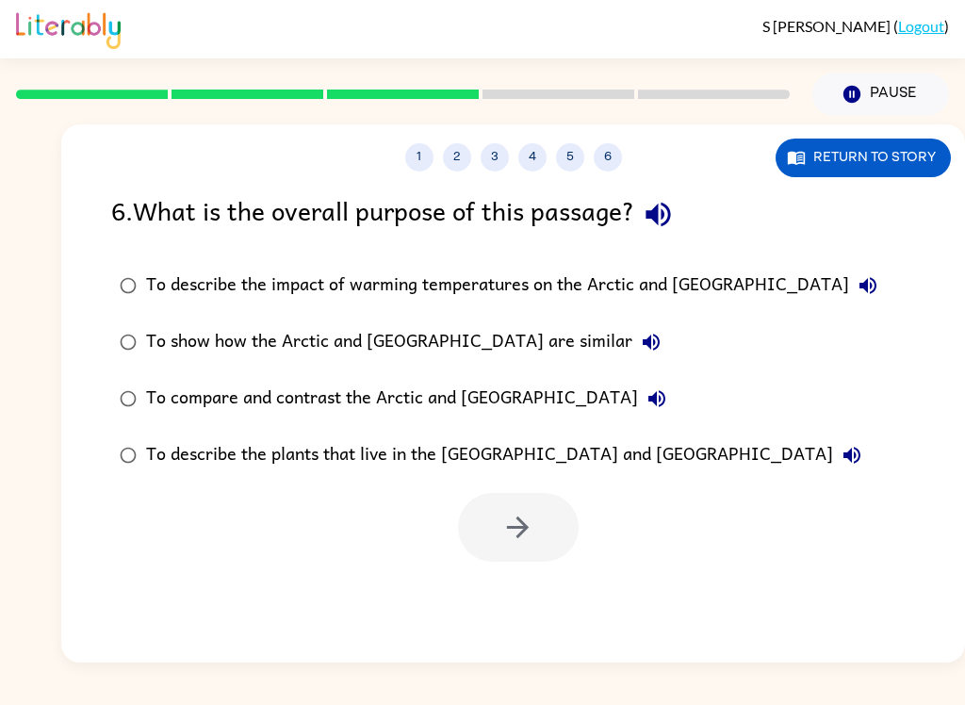
click at [689, 308] on label "To describe the impact of warming temperatures on the Arctic and Antarctica" at bounding box center [498, 285] width 795 height 57
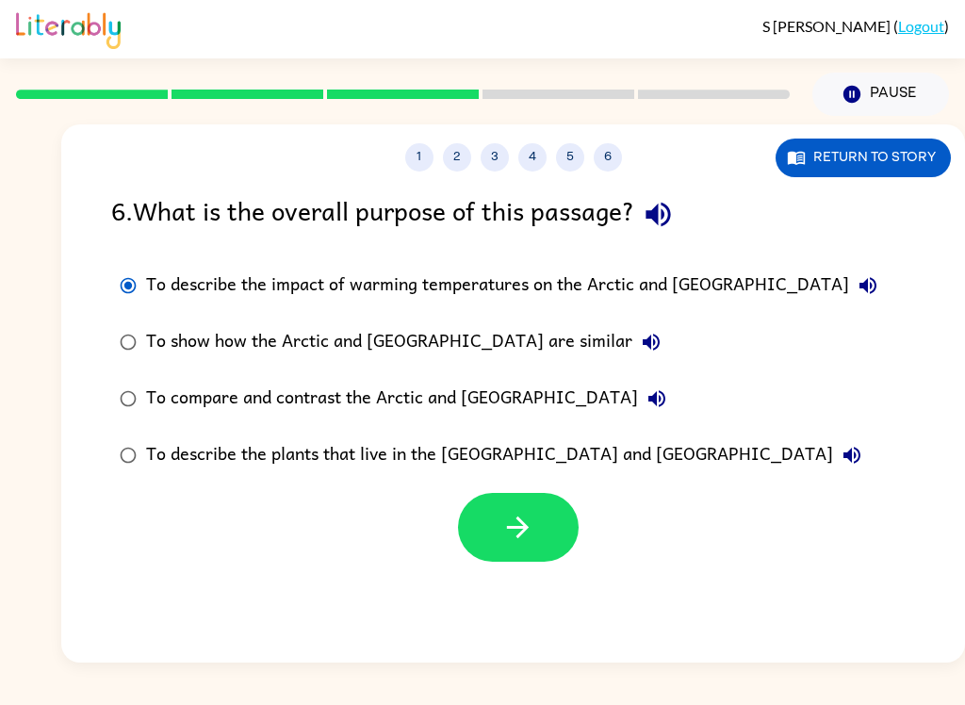
click at [527, 315] on label "To show how the Arctic and Antarctica are similar" at bounding box center [498, 342] width 795 height 57
click at [529, 525] on icon "button" at bounding box center [517, 527] width 33 height 33
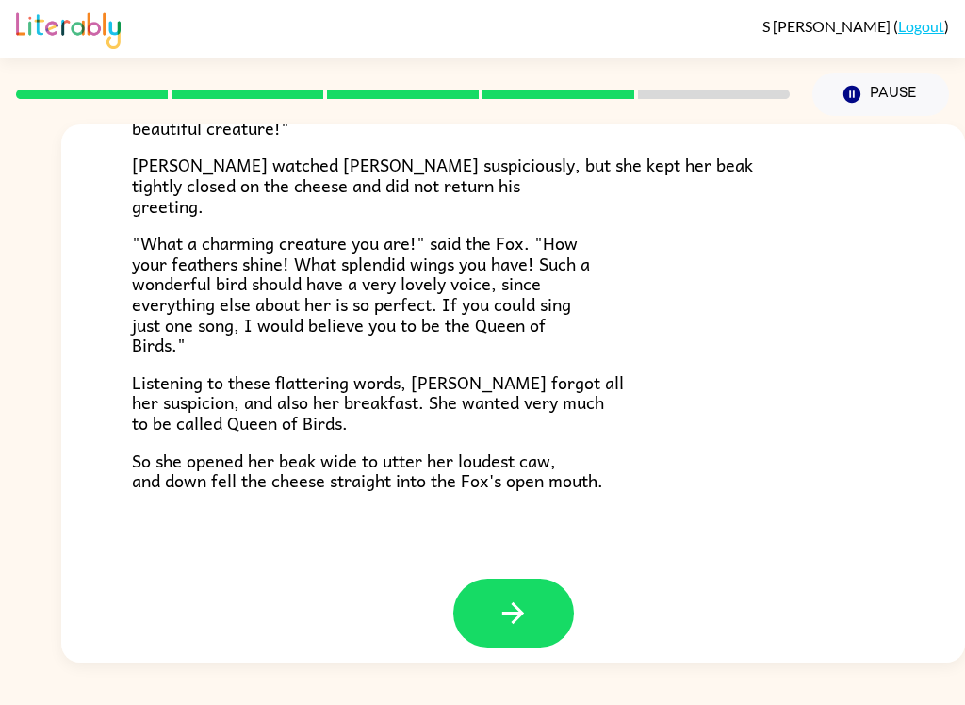
scroll to position [357, 0]
click at [541, 616] on button "button" at bounding box center [513, 614] width 121 height 69
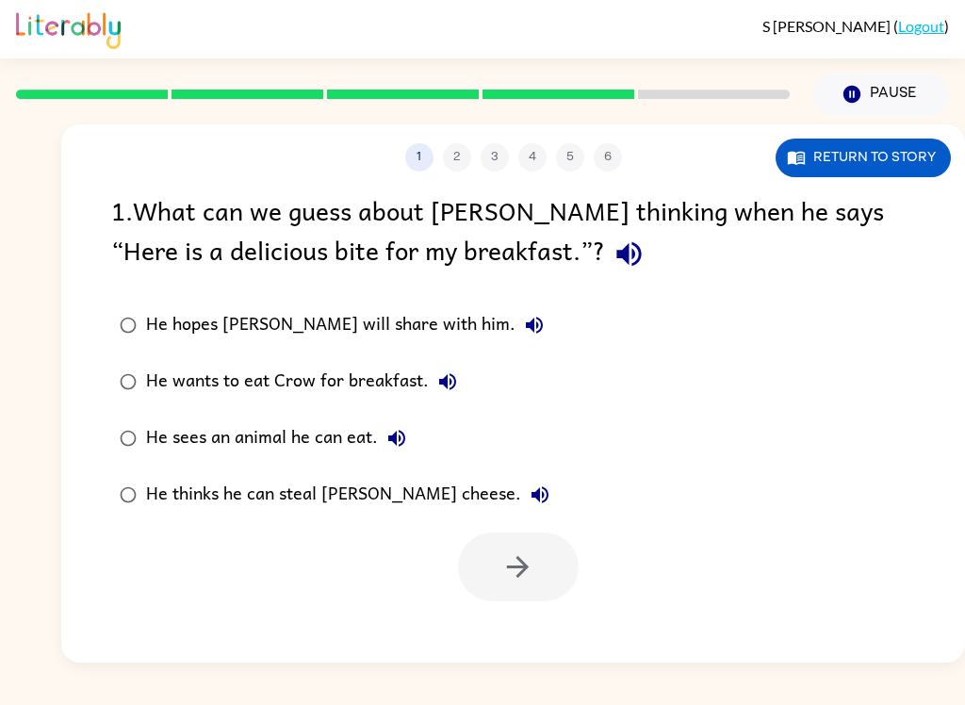
click at [815, 175] on button "Return to story" at bounding box center [863, 158] width 175 height 39
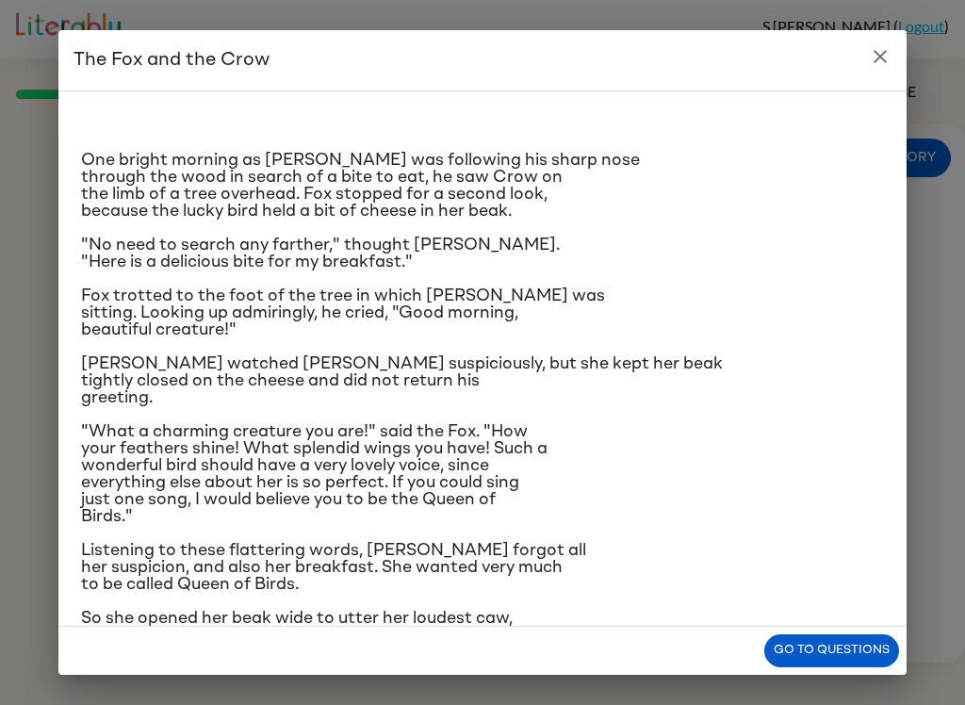
click at [821, 646] on button "Go to questions" at bounding box center [831, 650] width 135 height 33
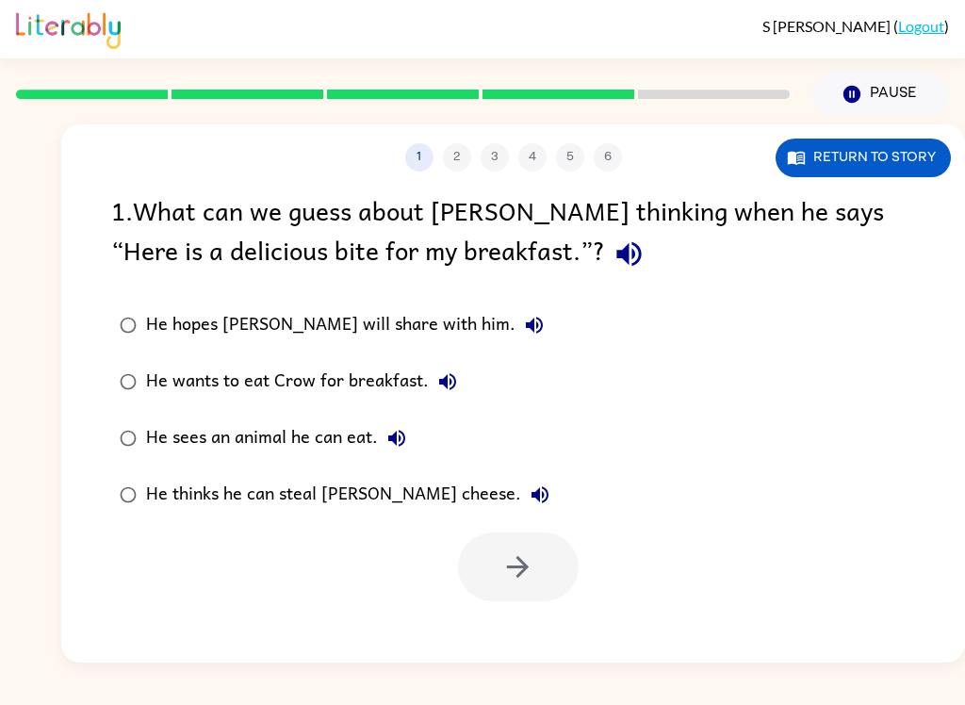
click at [369, 338] on div "He hopes Crow will share with him." at bounding box center [349, 325] width 407 height 38
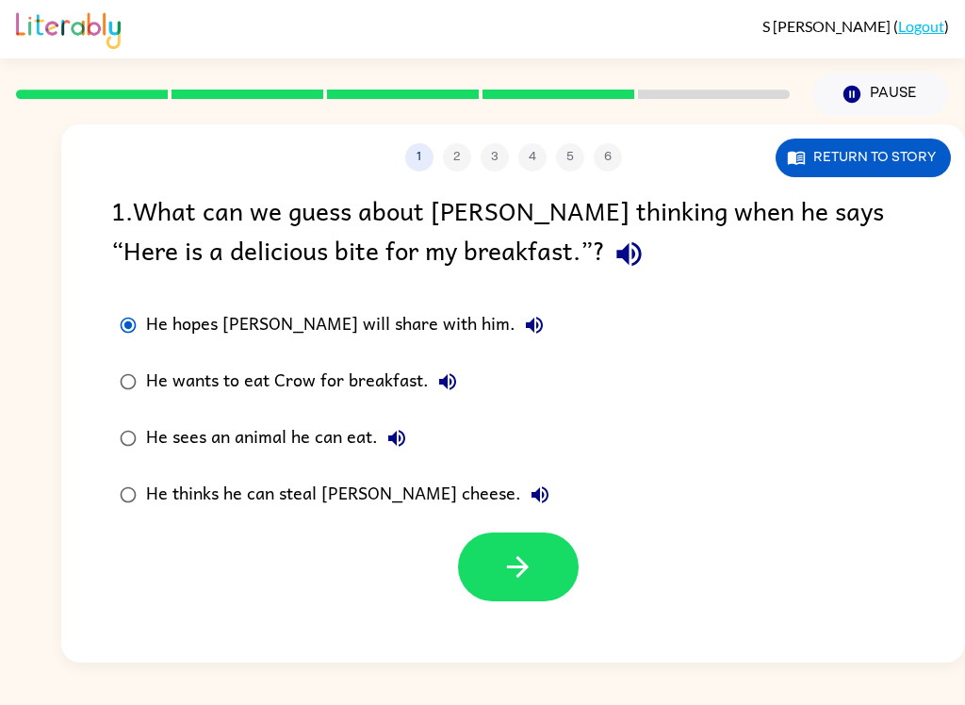
click at [555, 561] on button "button" at bounding box center [518, 566] width 121 height 69
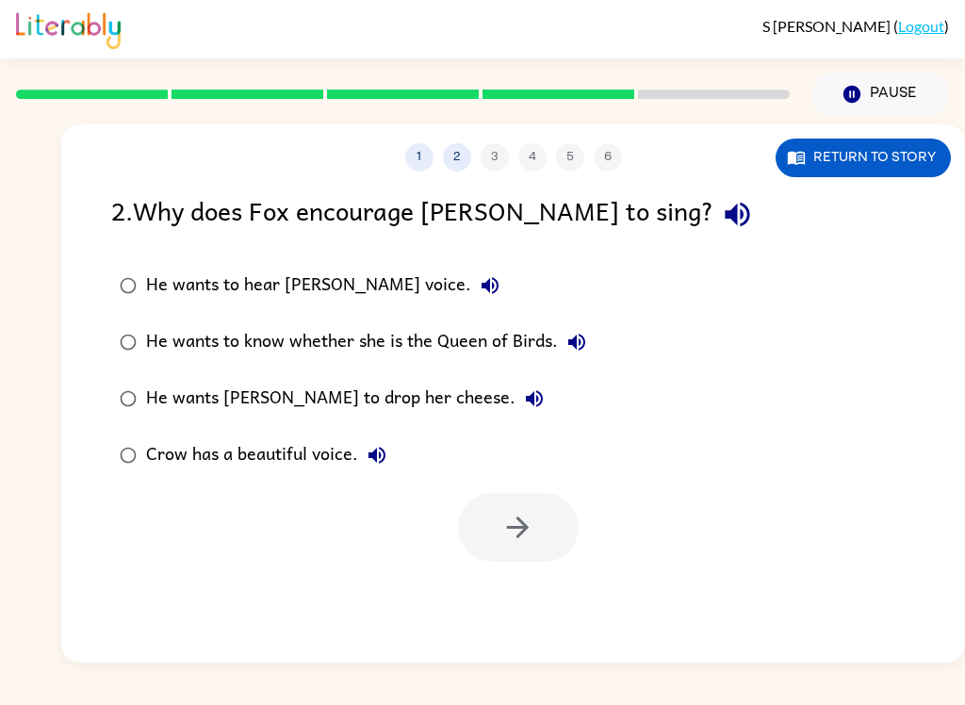
click at [214, 287] on div "He wants to hear Crow's voice." at bounding box center [327, 286] width 363 height 38
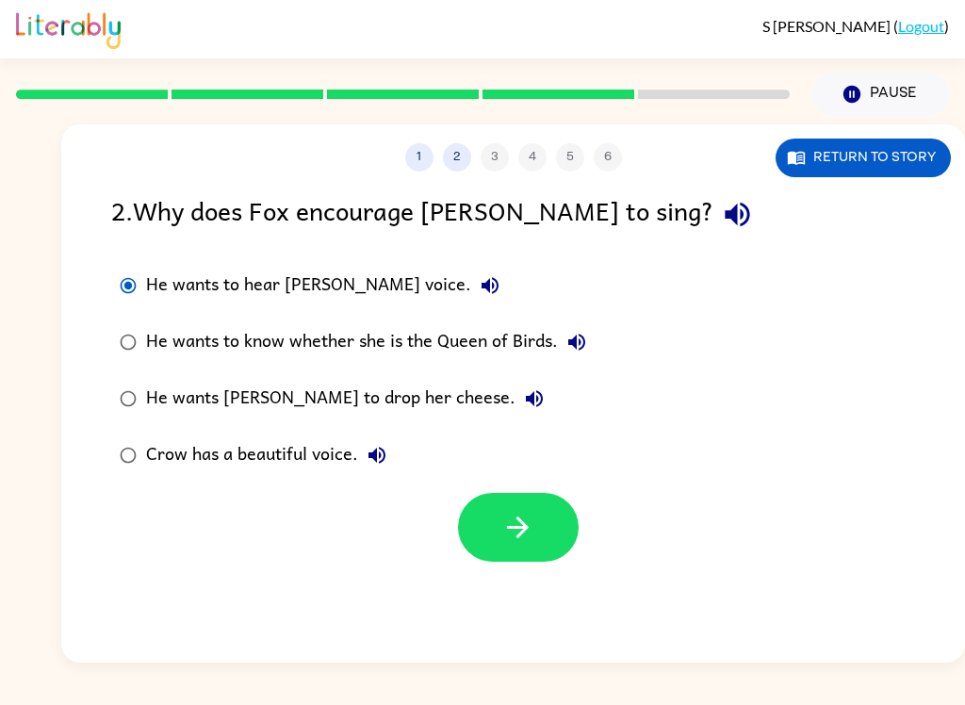
click at [536, 338] on div "He wants to know whether she is the Queen of Birds." at bounding box center [371, 342] width 450 height 38
click at [516, 530] on icon "button" at bounding box center [517, 527] width 33 height 33
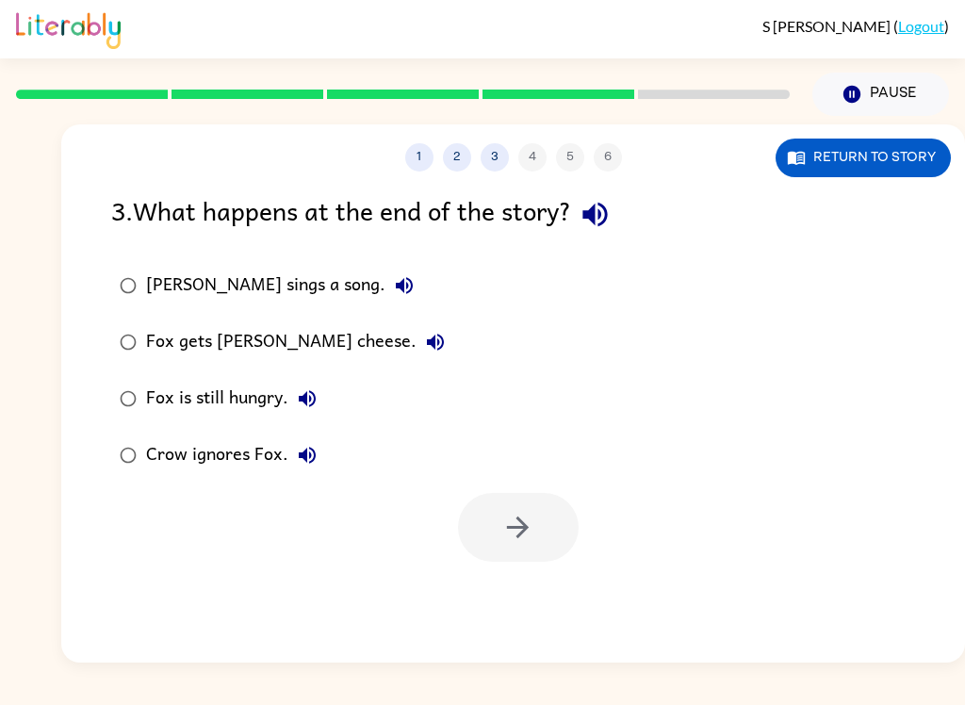
click at [852, 175] on button "Return to story" at bounding box center [863, 158] width 175 height 39
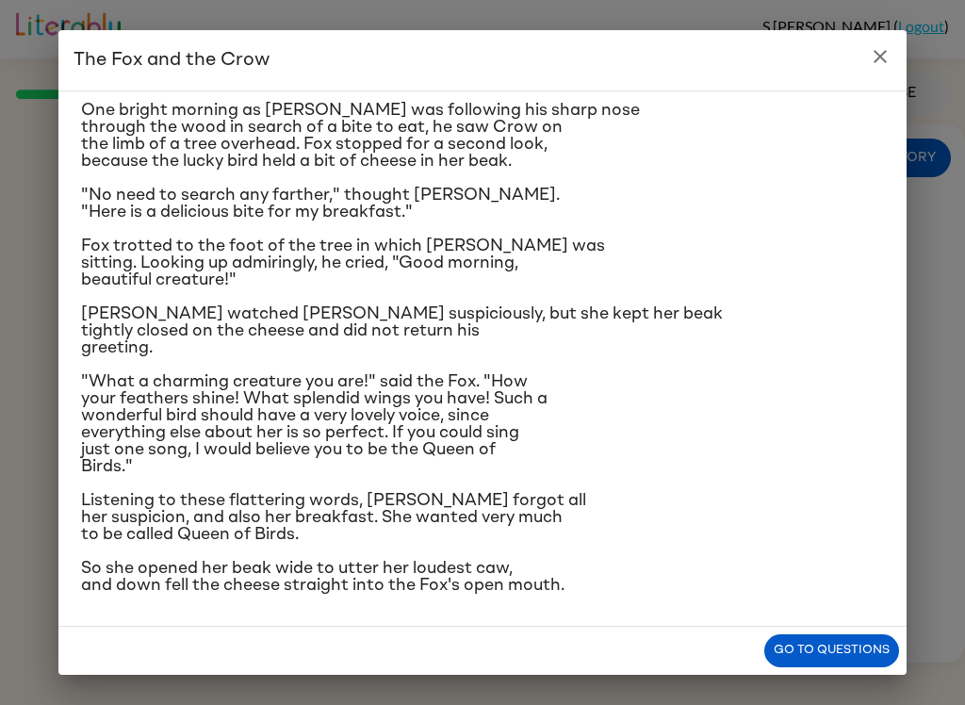
scroll to position [179, 0]
click at [847, 652] on button "Go to questions" at bounding box center [831, 650] width 135 height 33
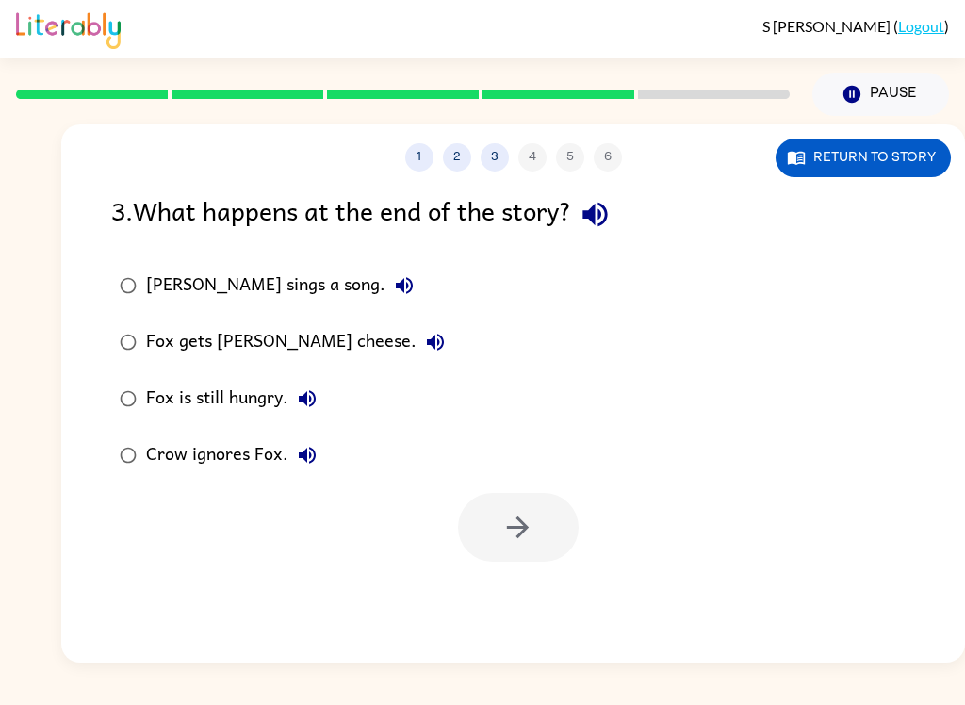
click at [293, 352] on div "Fox gets Crow's cheese." at bounding box center [300, 342] width 308 height 38
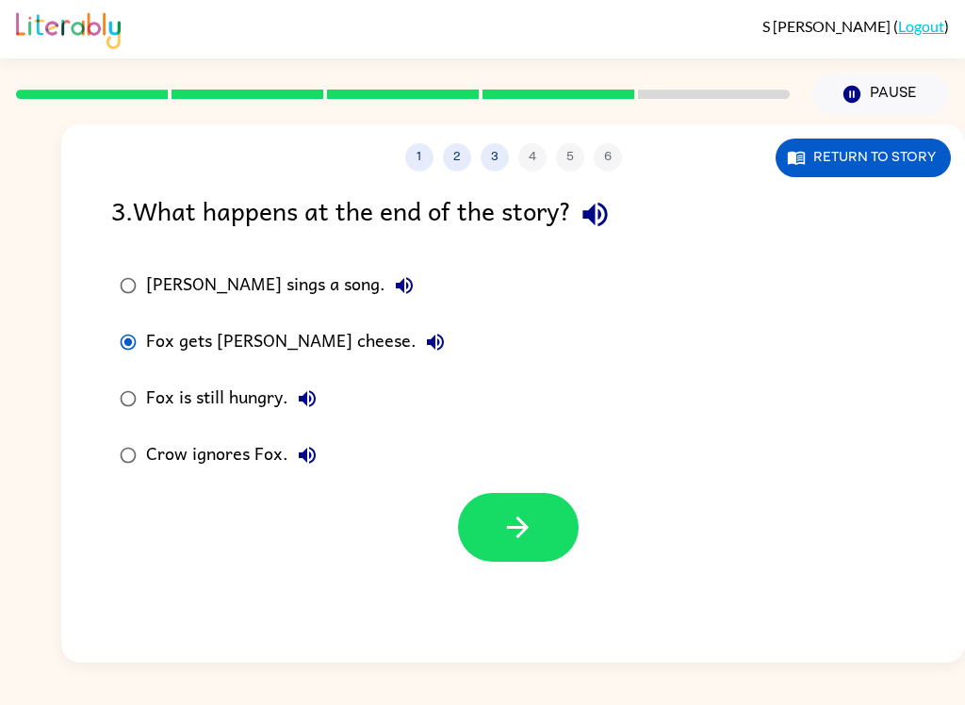
click at [561, 523] on button "button" at bounding box center [518, 527] width 121 height 69
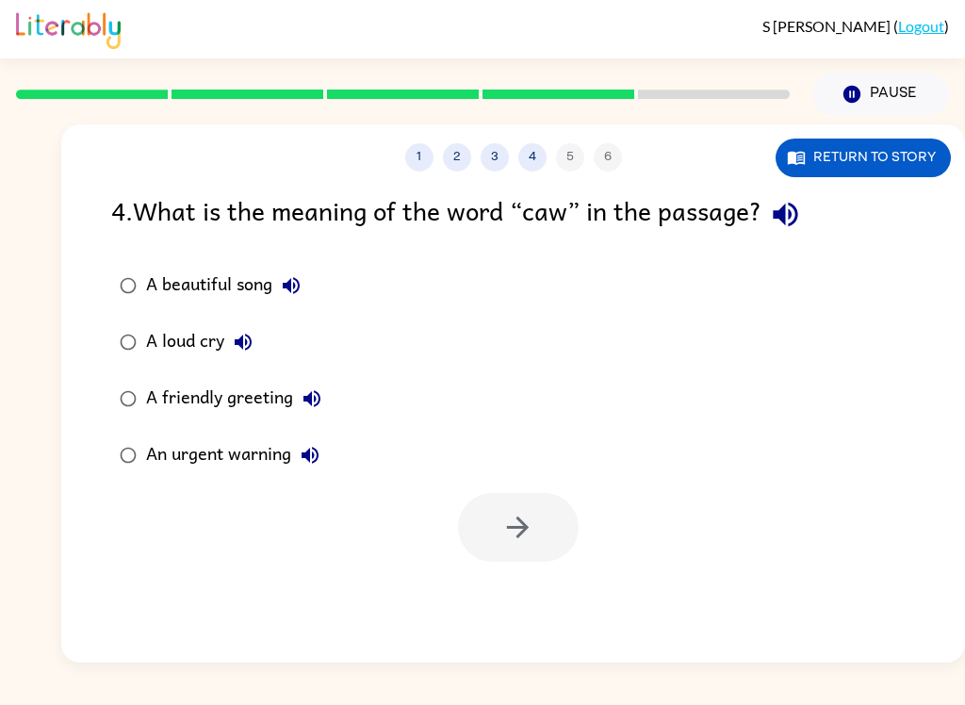
click at [168, 355] on div "A loud cry" at bounding box center [204, 342] width 116 height 38
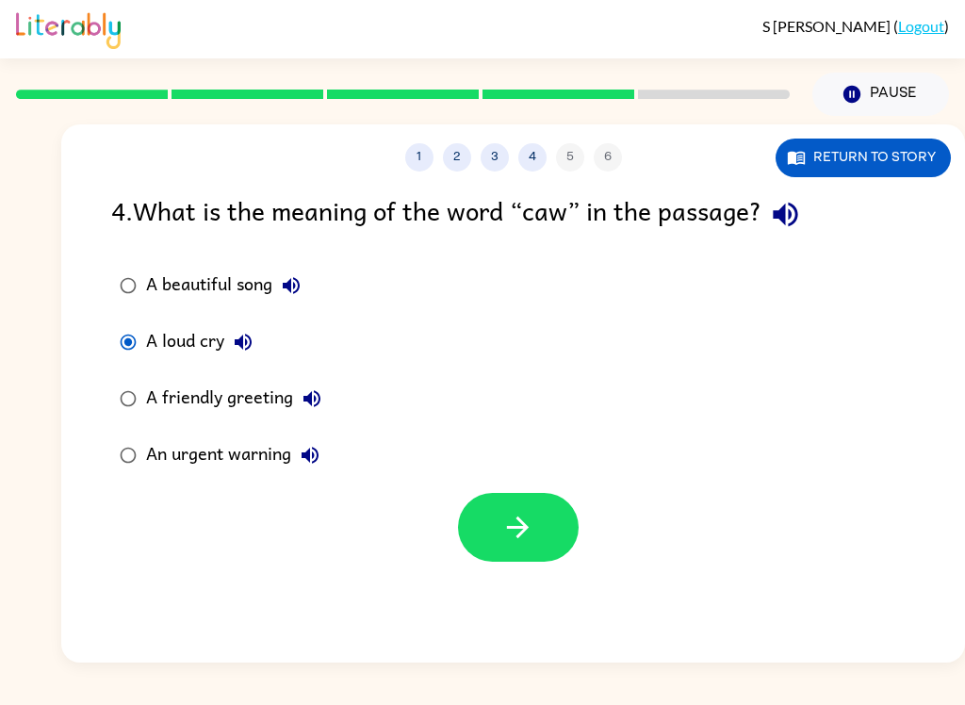
click at [545, 502] on button "button" at bounding box center [518, 527] width 121 height 69
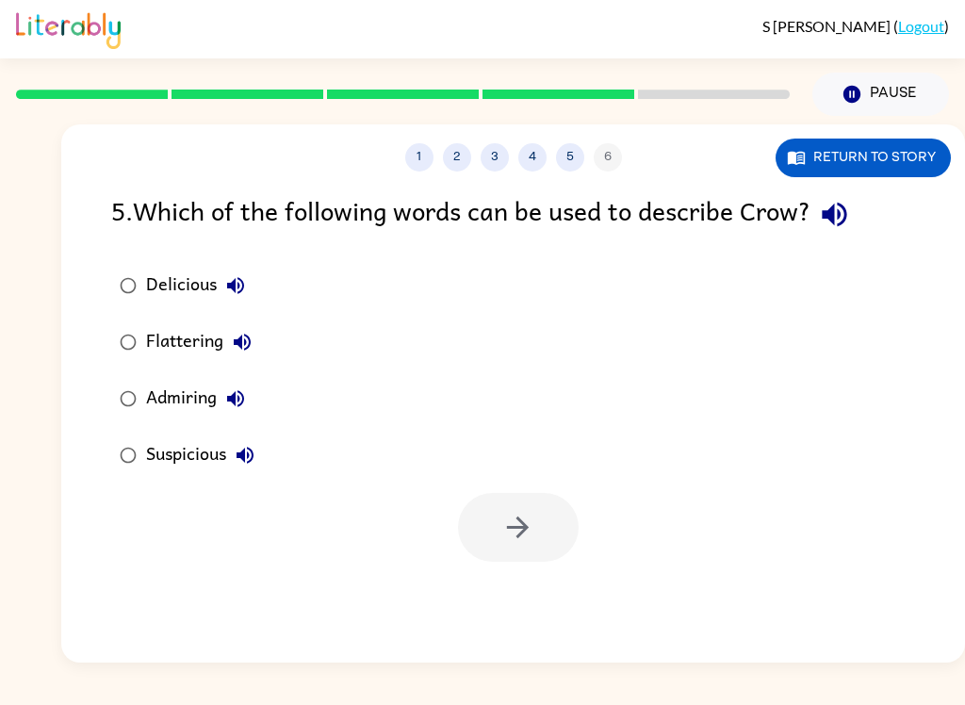
click at [170, 391] on div "Admiring" at bounding box center [200, 399] width 108 height 38
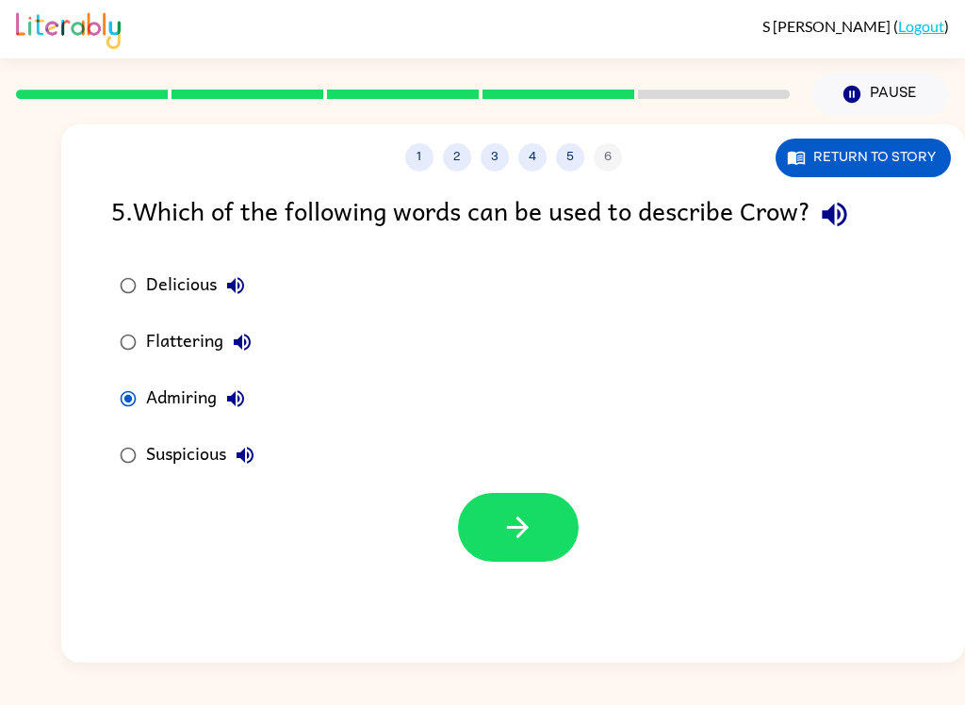
click at [525, 516] on icon "button" at bounding box center [517, 527] width 33 height 33
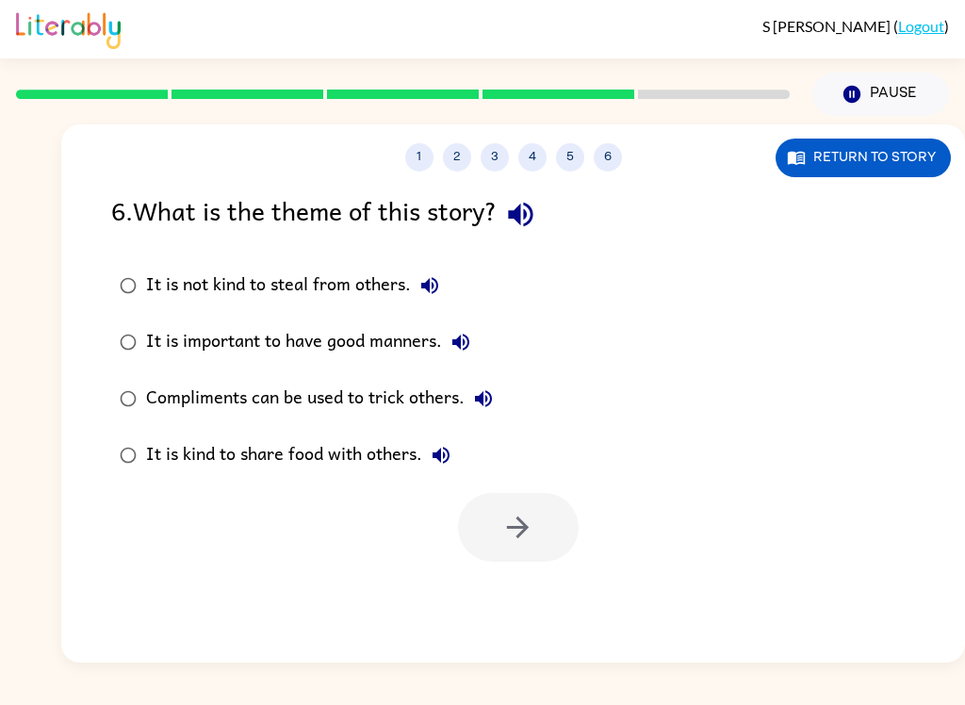
click at [184, 284] on div "It is not kind to steal from others." at bounding box center [297, 286] width 303 height 38
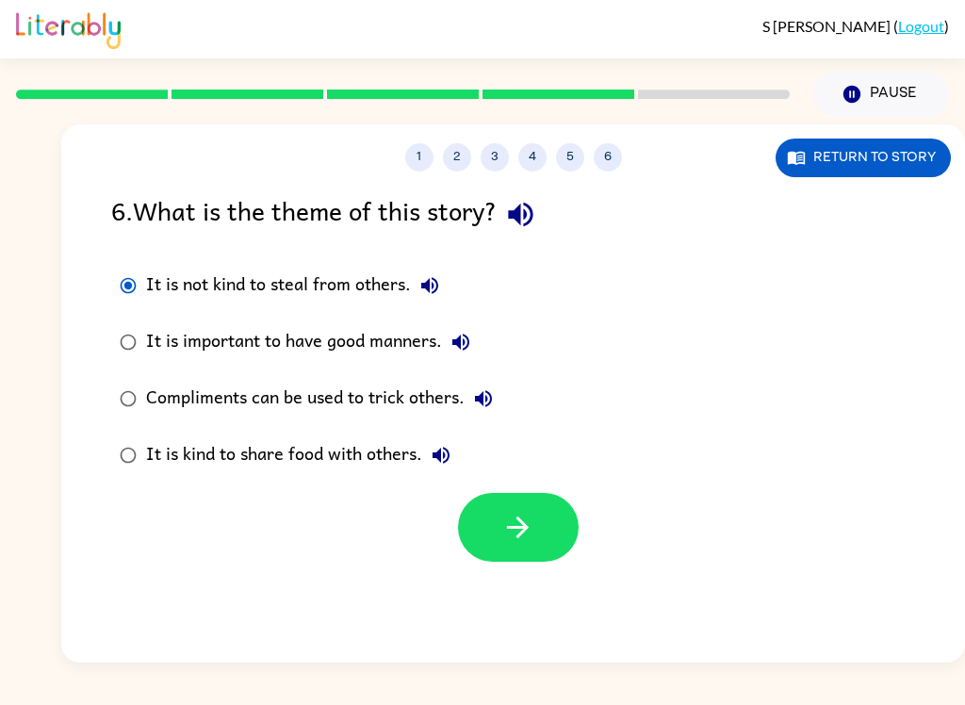
click at [549, 534] on button "button" at bounding box center [518, 527] width 121 height 69
